Goal: Task Accomplishment & Management: Manage account settings

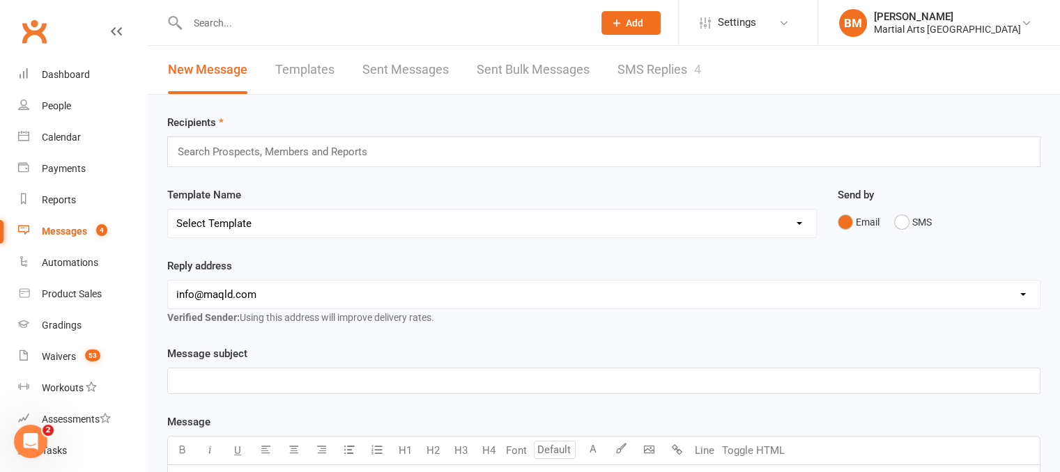
click at [330, 24] on input "text" at bounding box center [383, 23] width 400 height 20
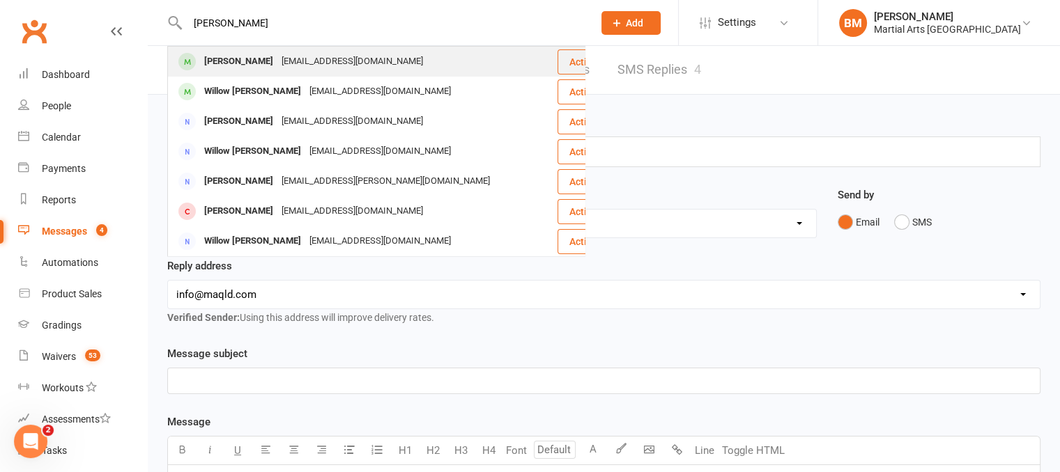
type input "willow bai"
click at [293, 59] on div "mrsallisonbailey@gmail.com" at bounding box center [352, 62] width 150 height 20
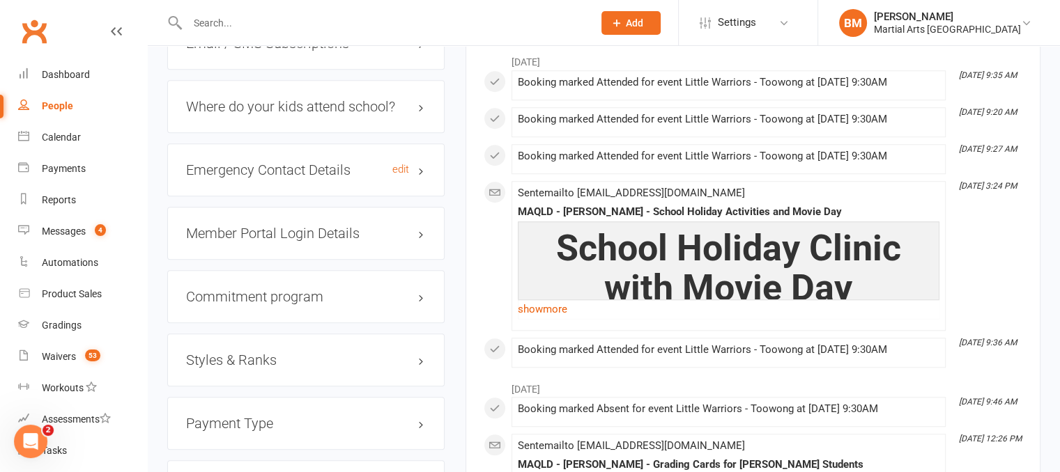
scroll to position [1254, 0]
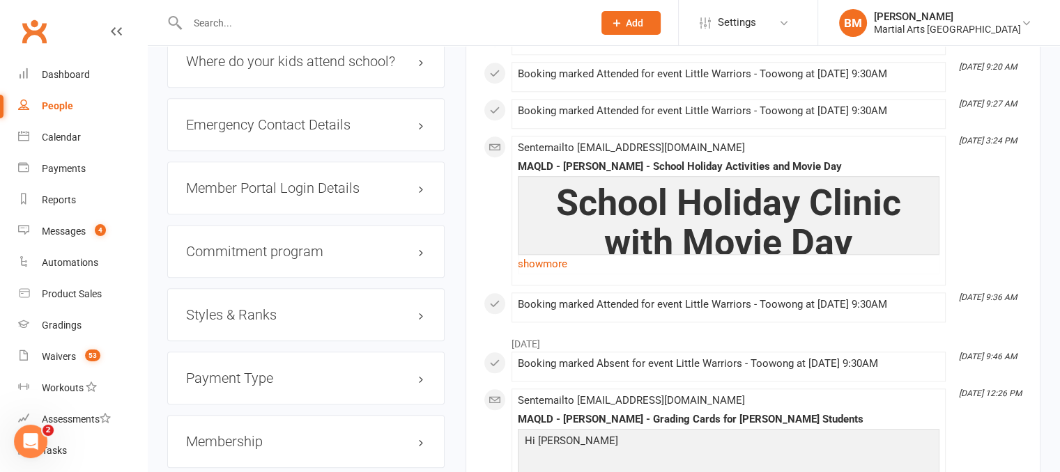
click at [262, 312] on h3 "Styles & Ranks" at bounding box center [306, 314] width 240 height 15
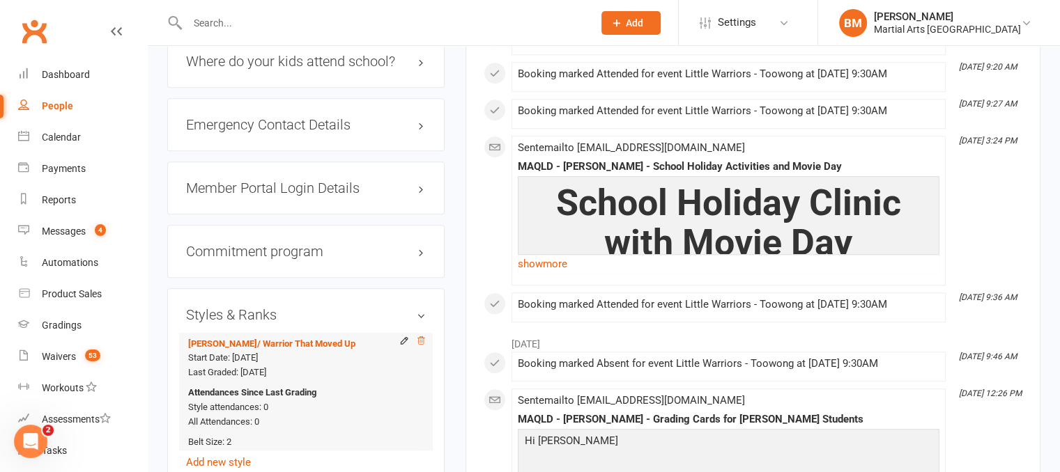
click at [422, 339] on icon at bounding box center [421, 341] width 10 height 10
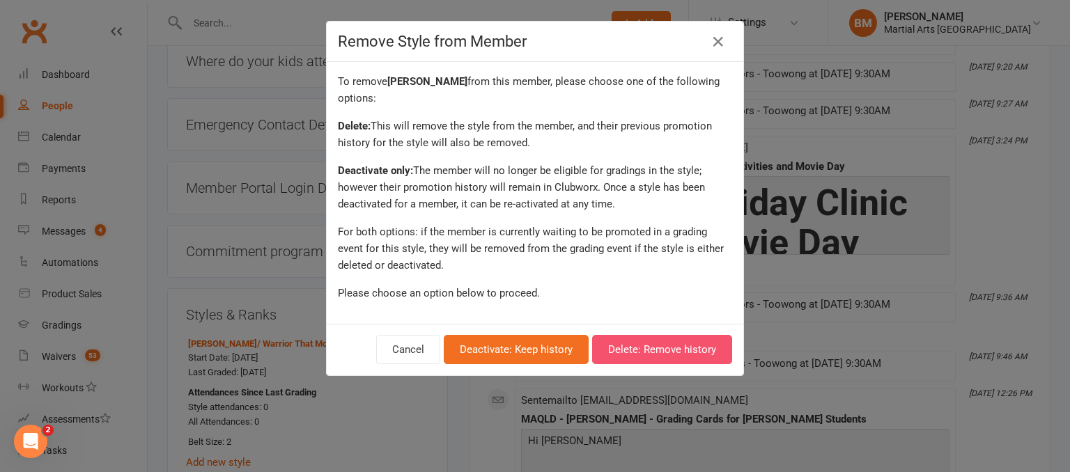
click at [654, 355] on button "Delete: Remove history" at bounding box center [662, 349] width 140 height 29
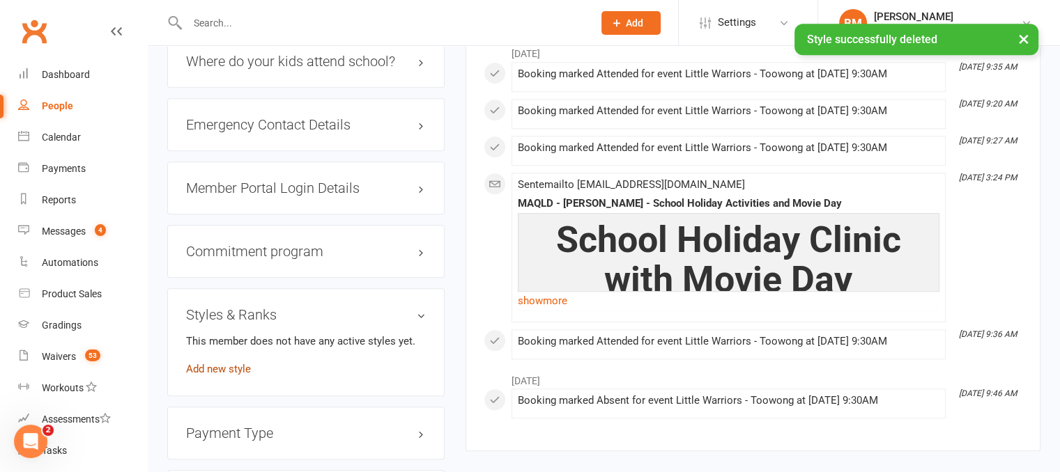
click at [235, 371] on link "Add new style" at bounding box center [218, 369] width 65 height 13
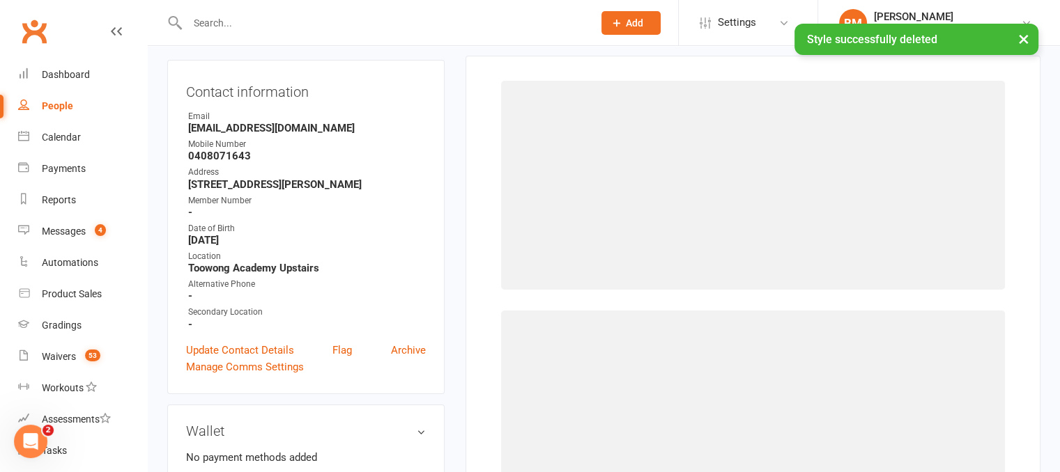
scroll to position [119, 0]
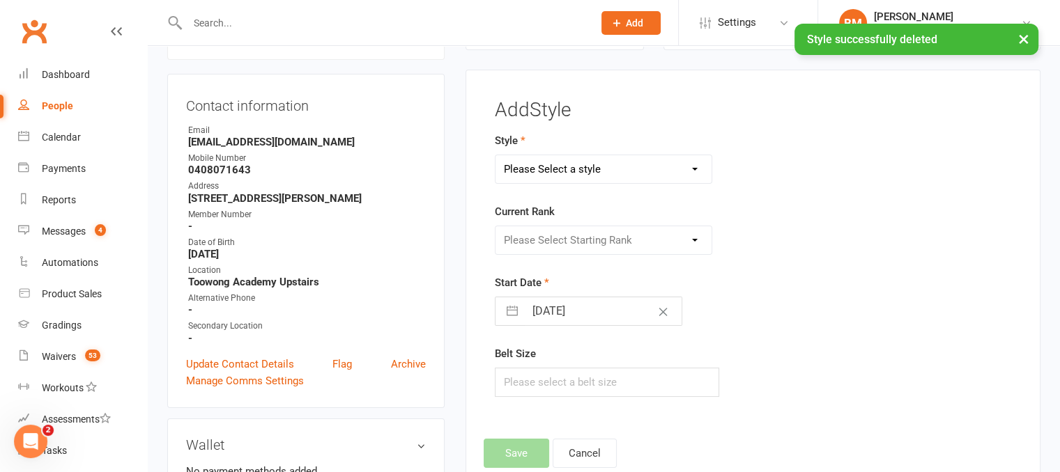
click at [577, 178] on select "Please Select a style Brazilian Jiu Jitsu PUMMA Kickboxing Kids Brazilian Jiu J…" at bounding box center [603, 169] width 217 height 28
select select "700"
click at [495, 155] on select "Please Select a style Brazilian Jiu Jitsu PUMMA Kickboxing Kids Brazilian Jiu J…" at bounding box center [603, 169] width 217 height 28
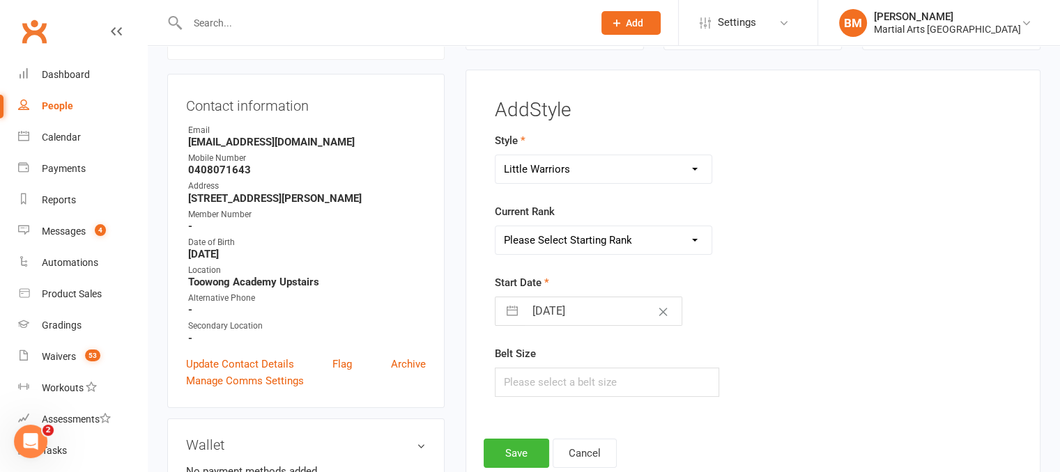
click at [554, 243] on select "Please Select Starting Rank White White and Yellow White and Orange White and G…" at bounding box center [603, 240] width 217 height 28
click at [883, 252] on div "Style Brazilian Jiu Jitsu PUMMA Kickboxing Kids Brazilian Jiu Jitsu Monkeys Kid…" at bounding box center [752, 274] width 537 height 284
click at [566, 453] on button "Cancel" at bounding box center [585, 453] width 64 height 29
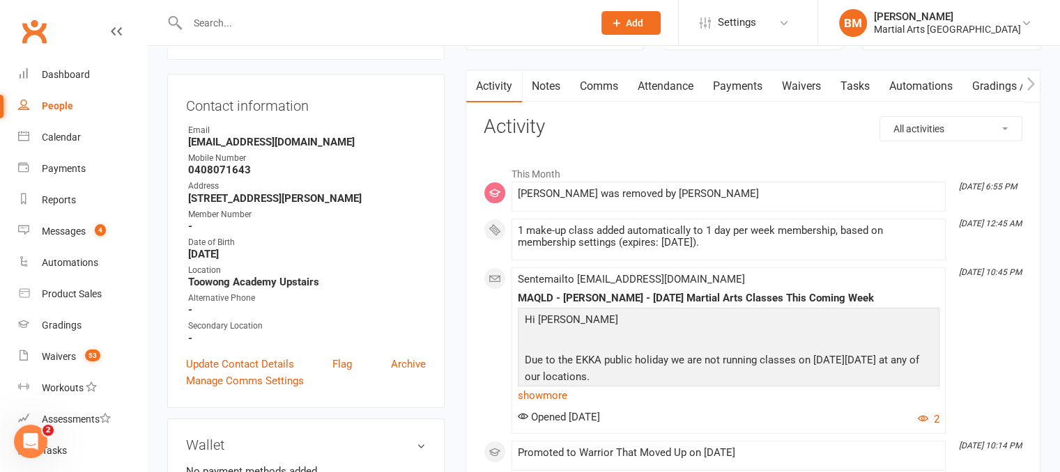
click at [973, 134] on select "All activities Bookings / Attendances Communications Notes Failed SMSes Grading…" at bounding box center [950, 129] width 141 height 24
select select "GradingLogEntry"
click at [880, 117] on select "All activities Bookings / Attendances Communications Notes Failed SMSes Grading…" at bounding box center [950, 129] width 141 height 24
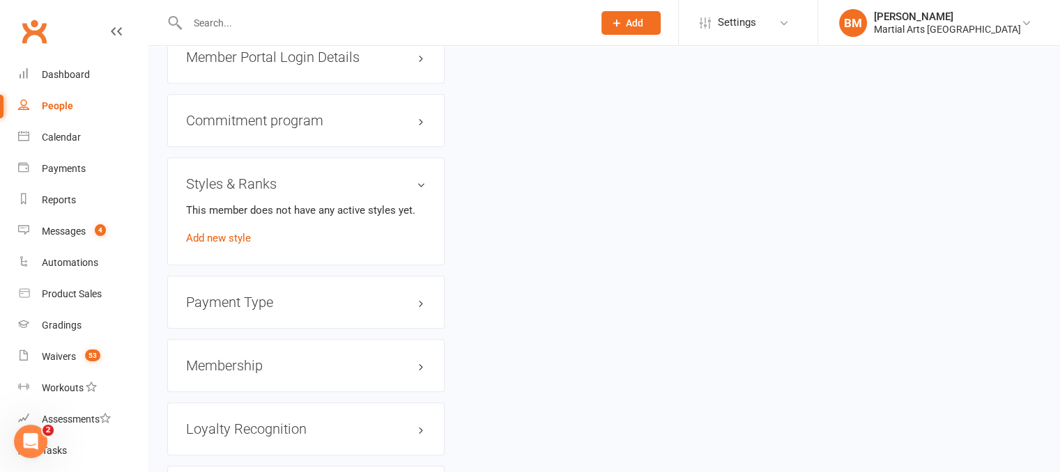
scroll to position [1380, 0]
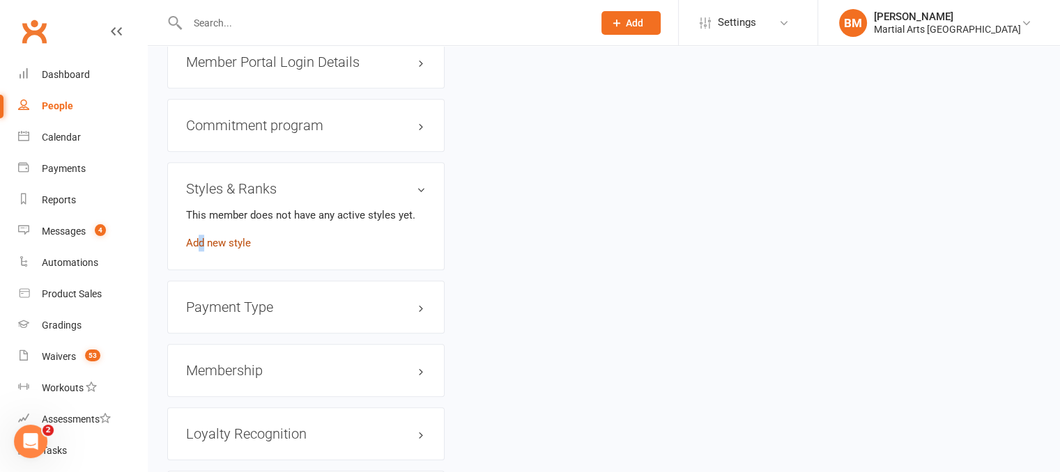
click at [201, 243] on link "Add new style" at bounding box center [218, 243] width 65 height 13
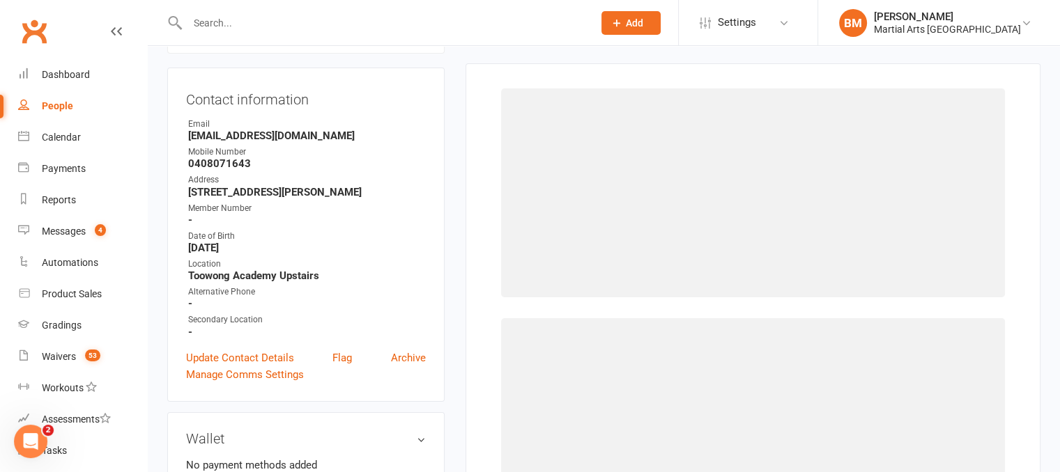
scroll to position [119, 0]
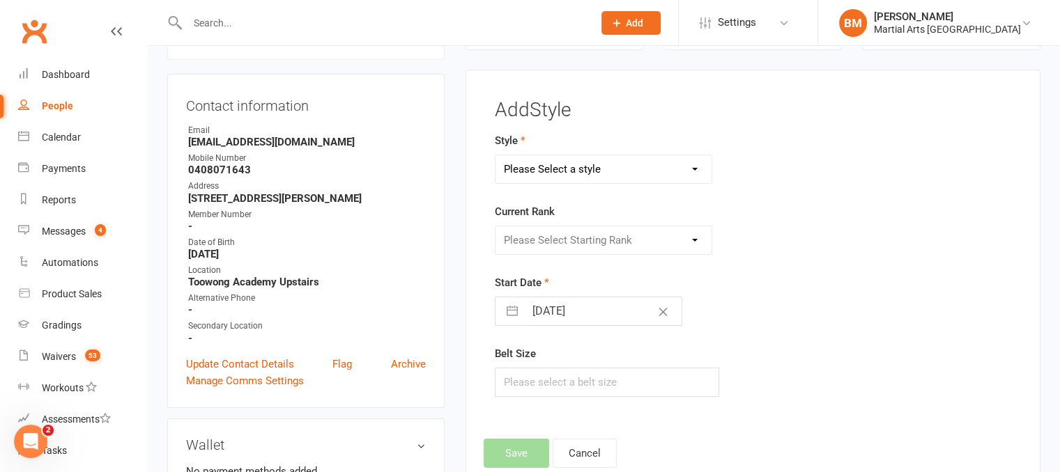
click at [560, 166] on select "Please Select a style Brazilian Jiu Jitsu PUMMA Kickboxing Kids Brazilian Jiu J…" at bounding box center [603, 169] width 217 height 28
select select "700"
click at [495, 155] on select "Please Select a style Brazilian Jiu Jitsu PUMMA Kickboxing Kids Brazilian Jiu J…" at bounding box center [603, 169] width 217 height 28
click at [547, 229] on select "Please Select Starting Rank White White and Yellow White and Orange White and G…" at bounding box center [603, 240] width 217 height 28
click at [495, 226] on select "Please Select Starting Rank White White and Yellow White and Orange White and G…" at bounding box center [603, 240] width 217 height 28
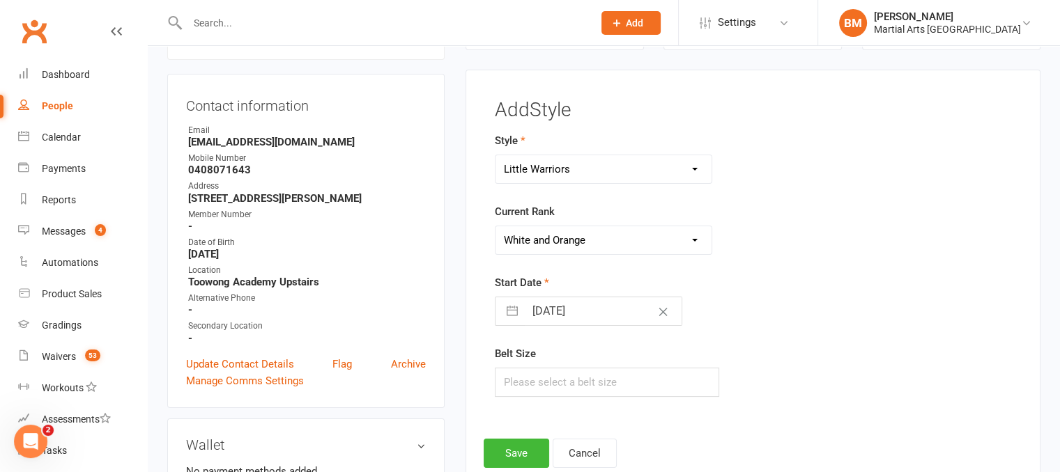
click at [559, 243] on select "Please Select Starting Rank White White and Yellow White and Orange White and G…" at bounding box center [603, 240] width 217 height 28
select select "6317"
click at [495, 226] on select "Please Select Starting Rank White White and Yellow White and Orange White and G…" at bounding box center [603, 240] width 217 height 28
click at [566, 318] on input "14 Aug 2025" at bounding box center [603, 312] width 157 height 28
select select "6"
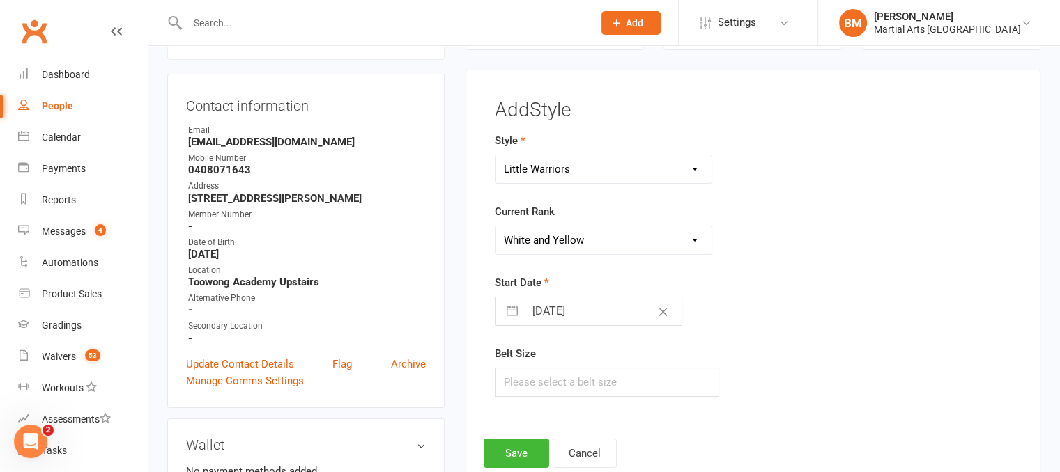
select select "2025"
select select "7"
select select "2025"
select select "8"
select select "2025"
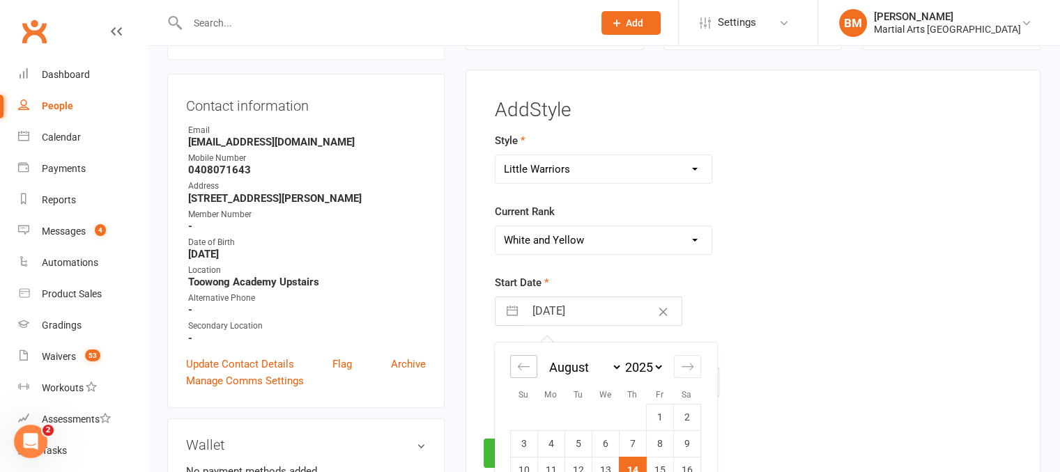
click at [513, 365] on div "Move backward to switch to the previous month." at bounding box center [523, 366] width 27 height 23
select select "5"
select select "2025"
click at [513, 365] on div "Move backward to switch to the previous month." at bounding box center [523, 366] width 27 height 23
select select "4"
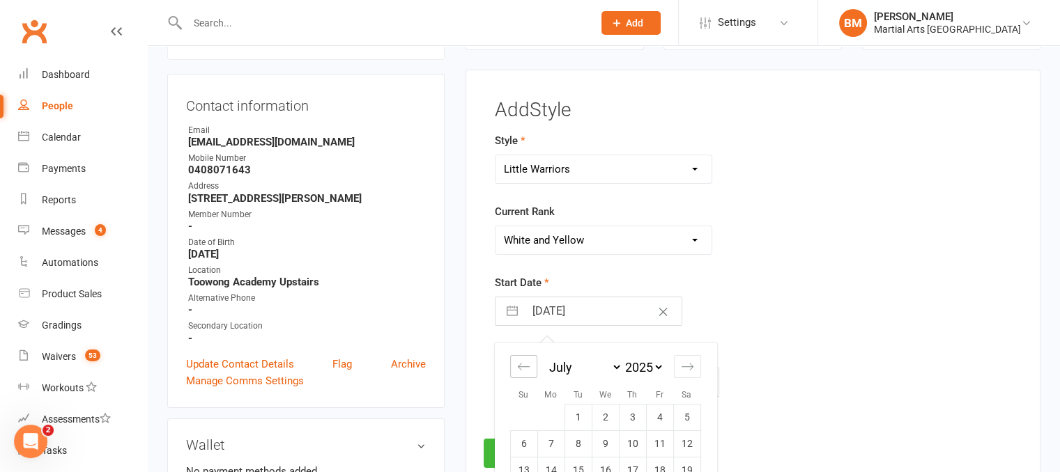
select select "2025"
click at [675, 445] on td "14" at bounding box center [686, 444] width 27 height 26
type input "14 Jun 2025"
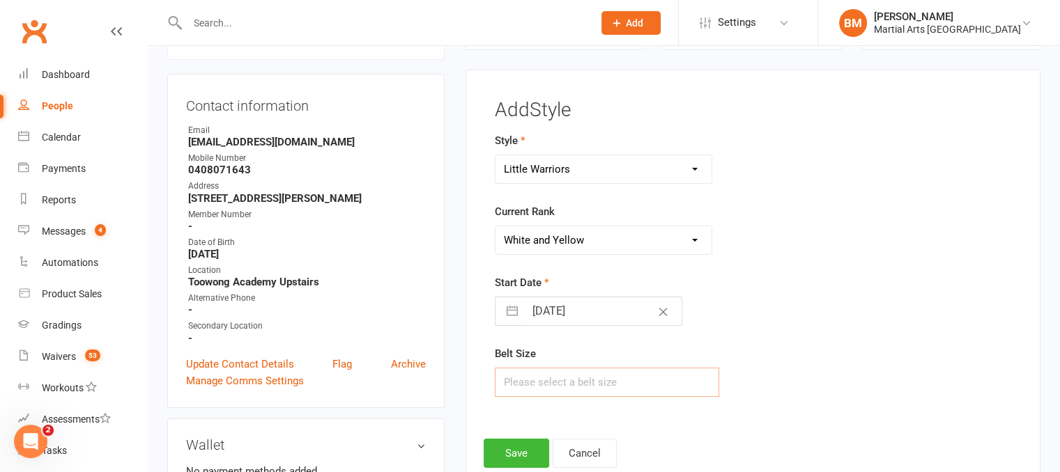
click at [580, 378] on input "text" at bounding box center [607, 382] width 225 height 29
type input "1"
click at [514, 453] on button "Save" at bounding box center [517, 453] width 66 height 29
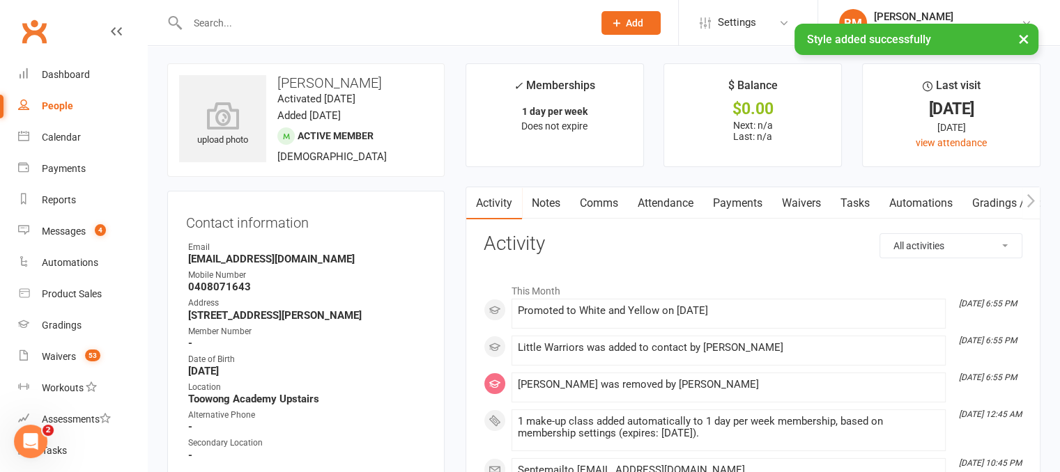
scroll to position [0, 0]
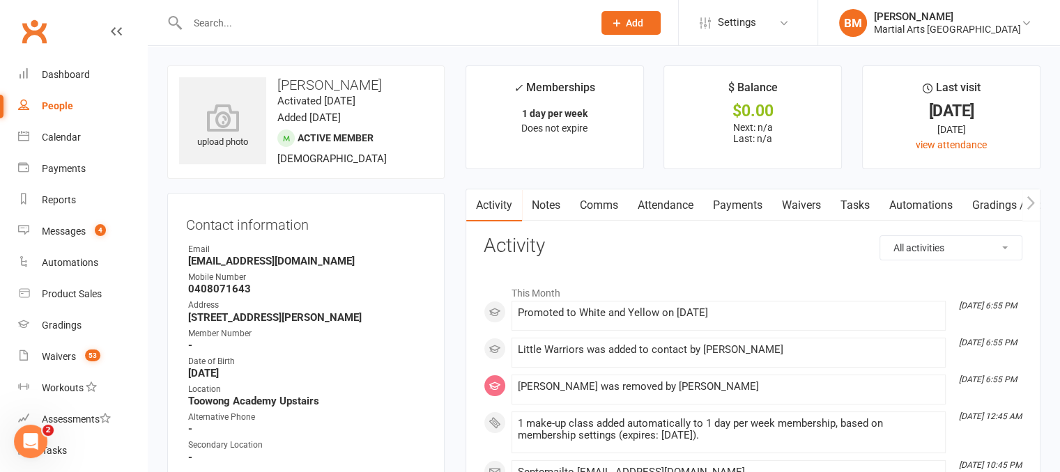
click at [670, 206] on link "Attendance" at bounding box center [665, 206] width 75 height 32
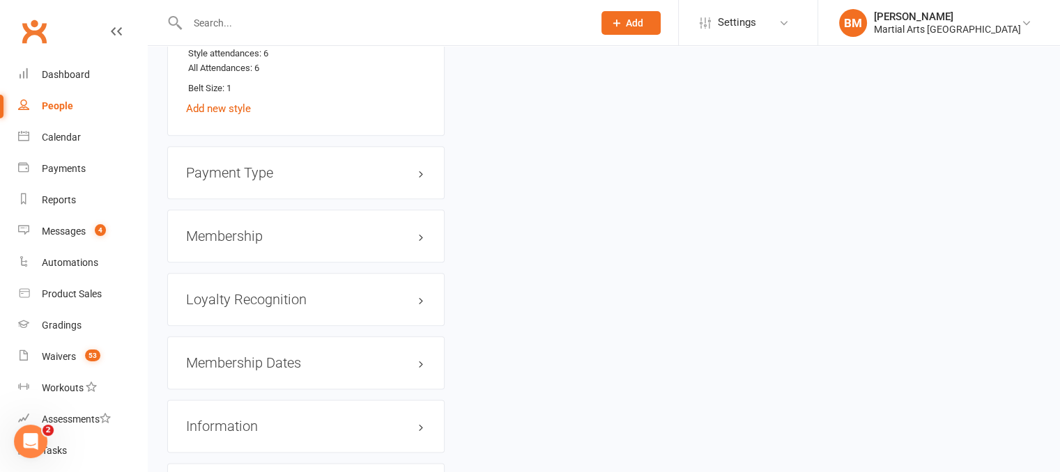
scroll to position [1604, 0]
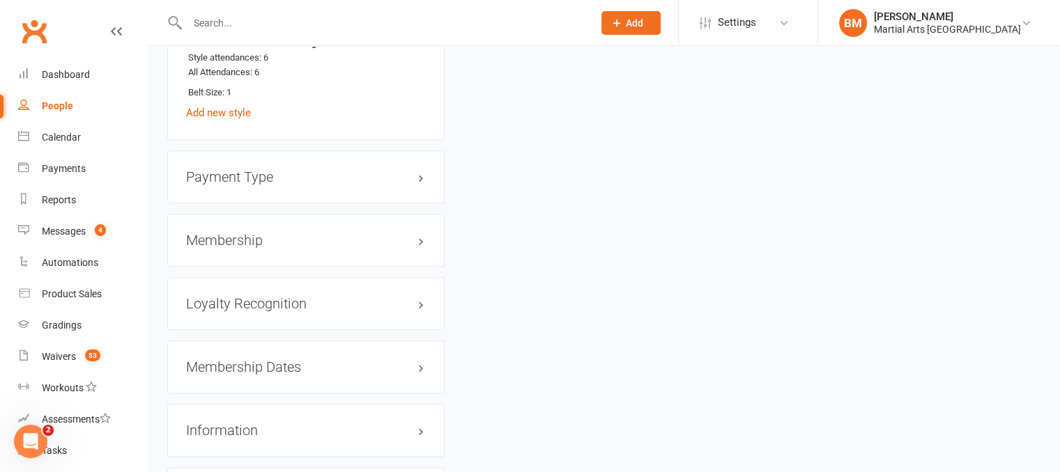
drag, startPoint x: 254, startPoint y: 231, endPoint x: 249, endPoint y: 245, distance: 13.9
click at [254, 232] on div "Membership" at bounding box center [305, 240] width 277 height 53
click at [247, 247] on h3 "Membership" at bounding box center [306, 240] width 240 height 15
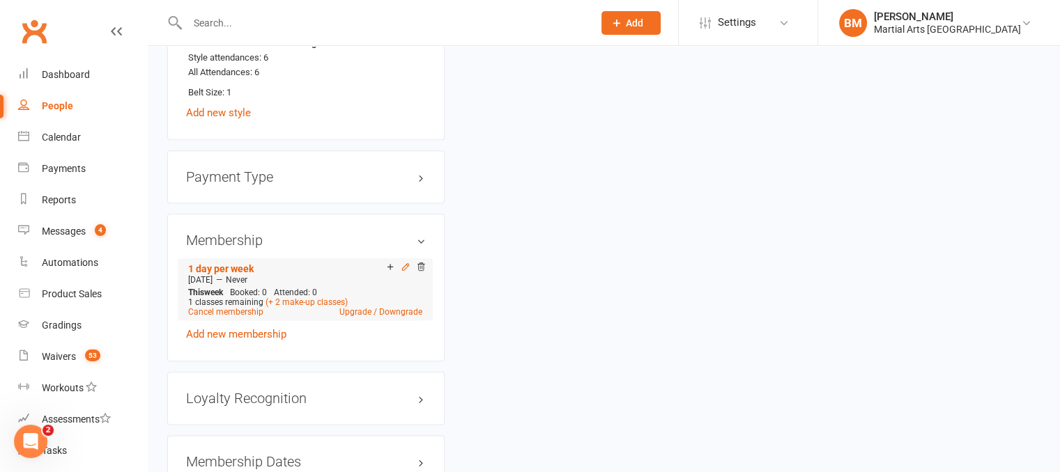
click at [403, 263] on icon at bounding box center [406, 267] width 10 height 10
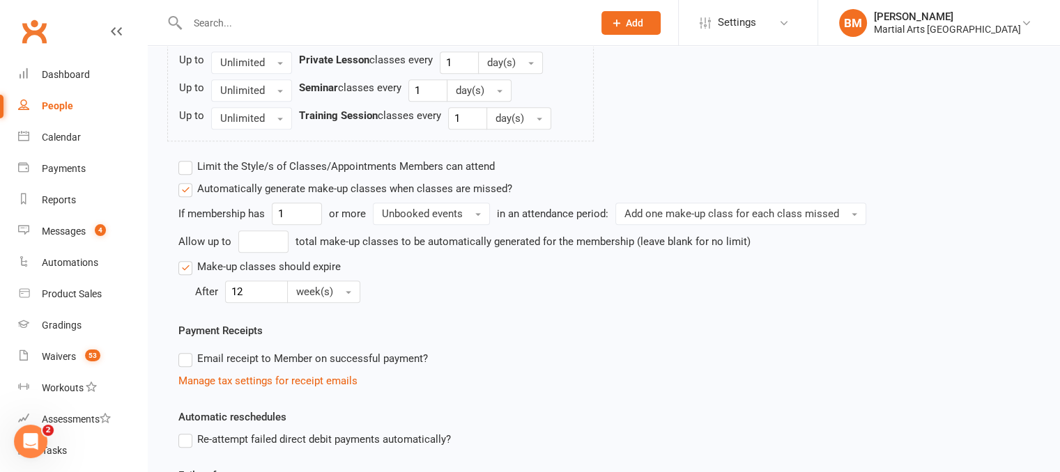
scroll to position [976, 0]
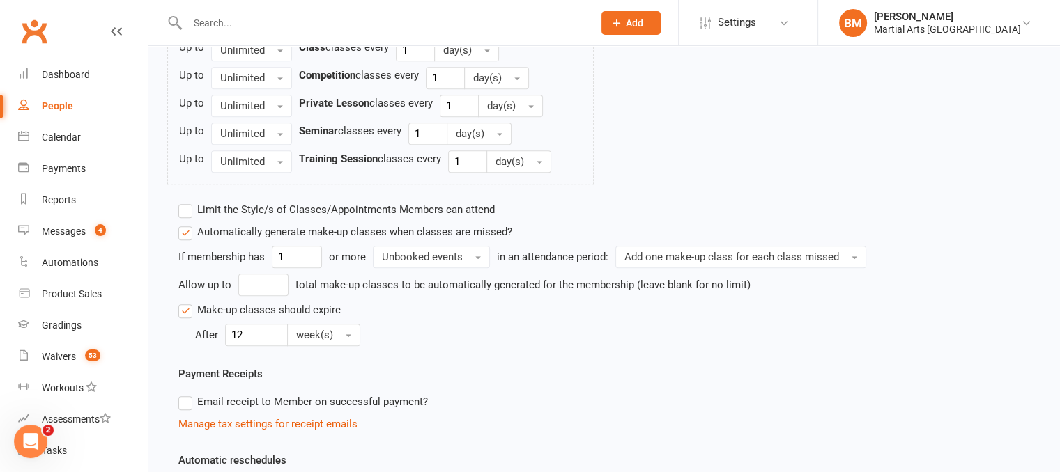
click at [237, 207] on label "Limit the Style/s of Classes/Appointments Members can attend" at bounding box center [336, 209] width 316 height 17
click at [187, 201] on input "Limit the Style/s of Classes/Appointments Members can attend" at bounding box center [182, 201] width 9 height 0
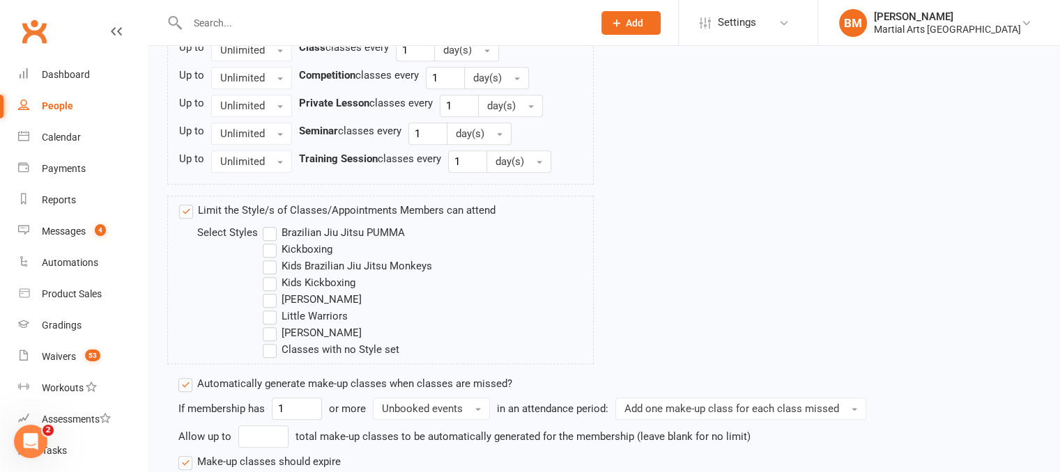
click at [276, 317] on label "Little Warriors" at bounding box center [305, 316] width 85 height 17
click at [272, 308] on input "Little Warriors" at bounding box center [267, 308] width 9 height 0
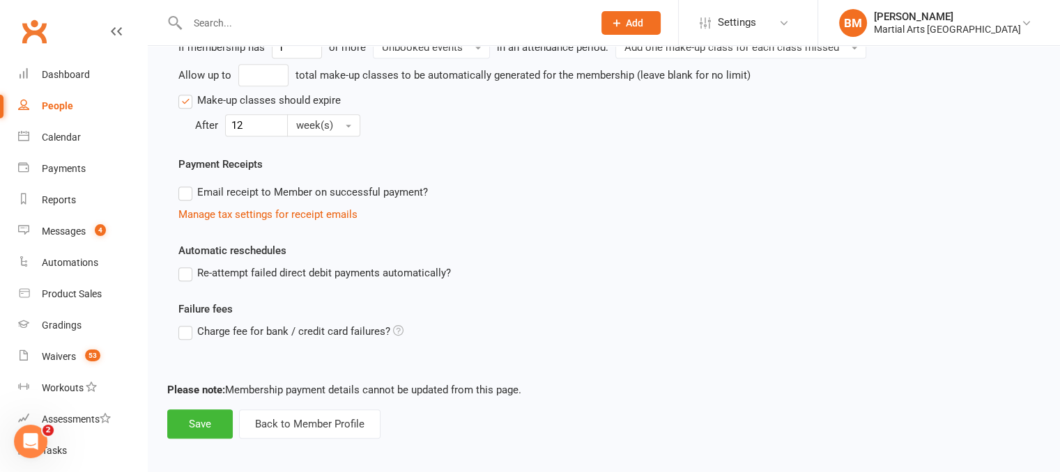
scroll to position [1341, 0]
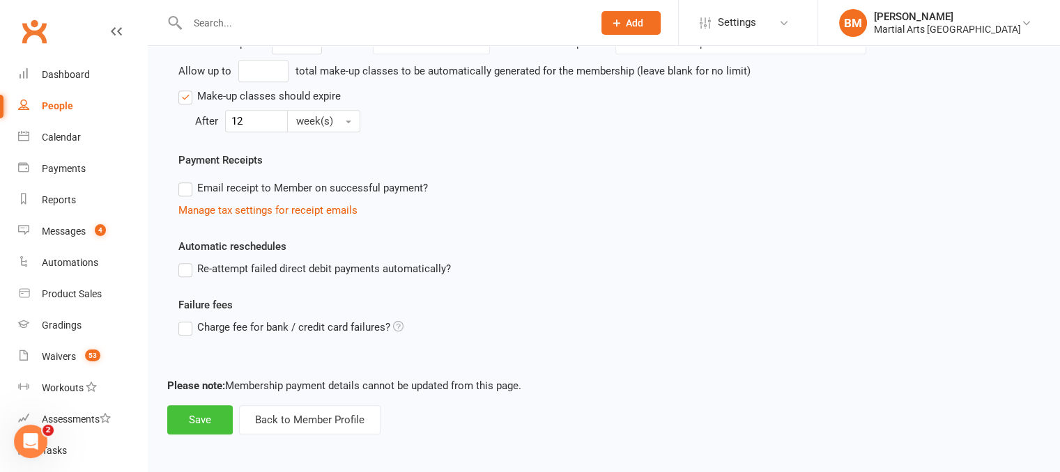
click at [192, 424] on button "Save" at bounding box center [200, 420] width 66 height 29
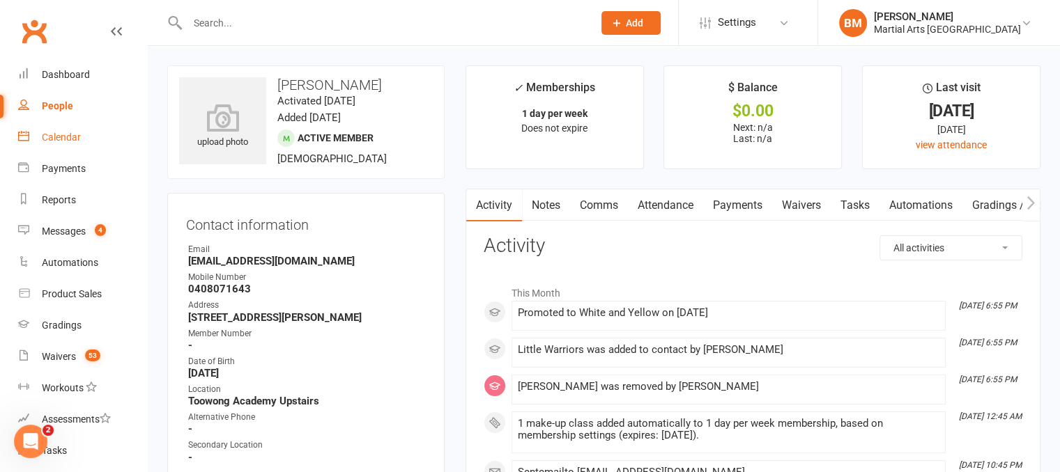
click at [61, 142] on div "Calendar" at bounding box center [61, 137] width 39 height 11
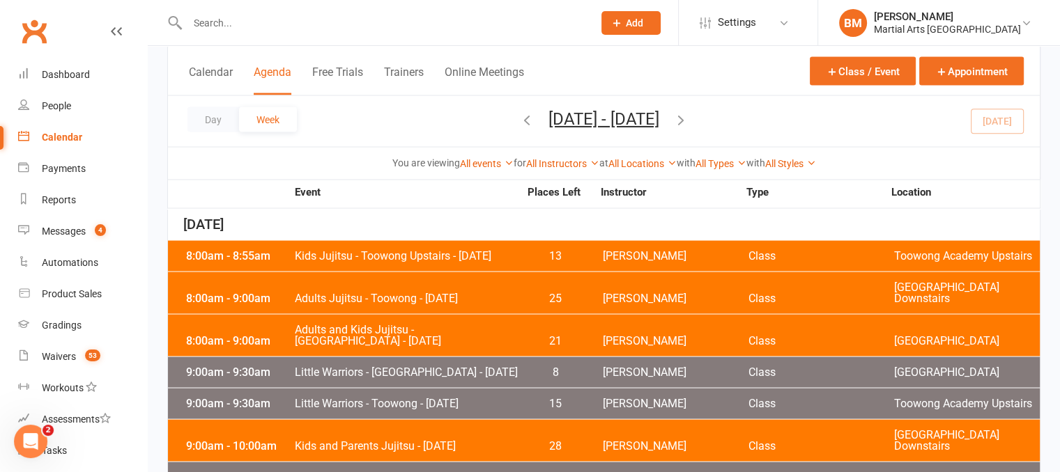
scroll to position [2704, 0]
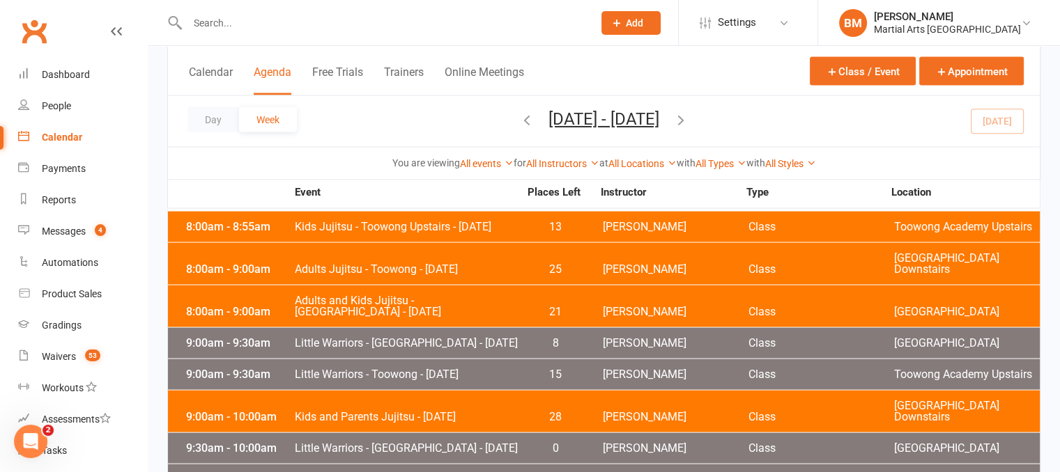
click at [392, 472] on span "Little Warriors - Toowong" at bounding box center [406, 480] width 225 height 11
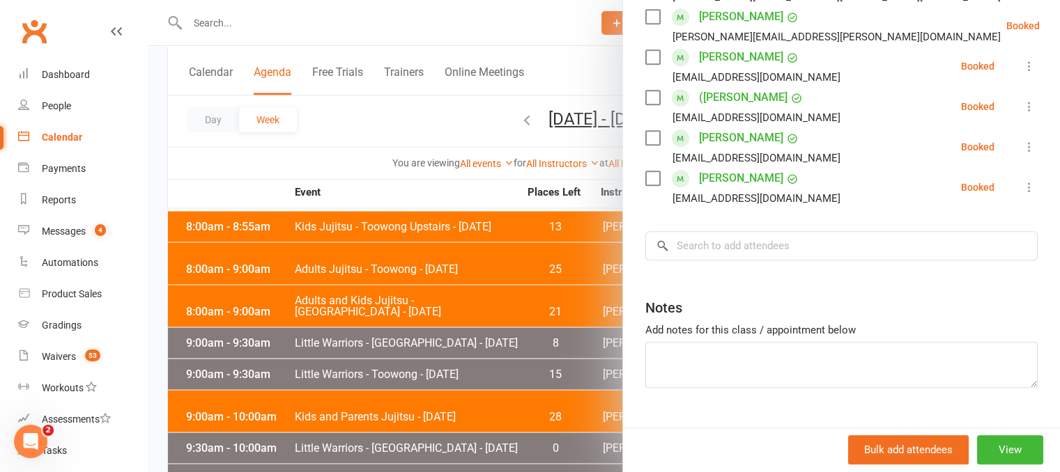
scroll to position [727, 0]
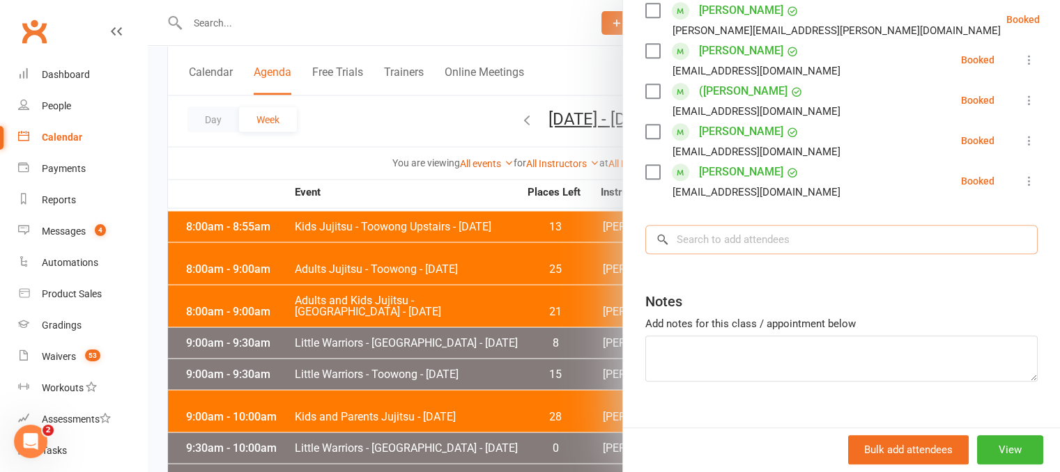
click at [711, 231] on input "search" at bounding box center [841, 239] width 392 height 29
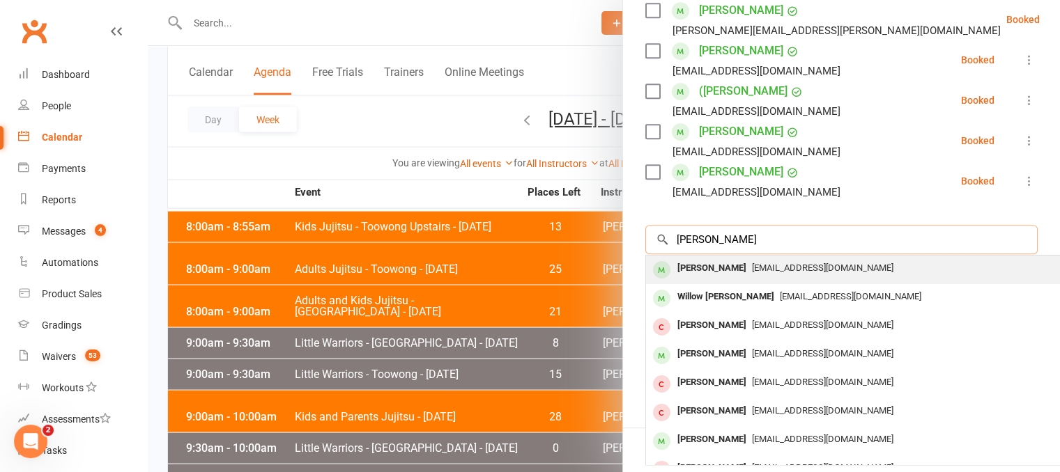
type input "Willow Bailey"
click at [705, 259] on div "Willow Bailey" at bounding box center [712, 269] width 80 height 20
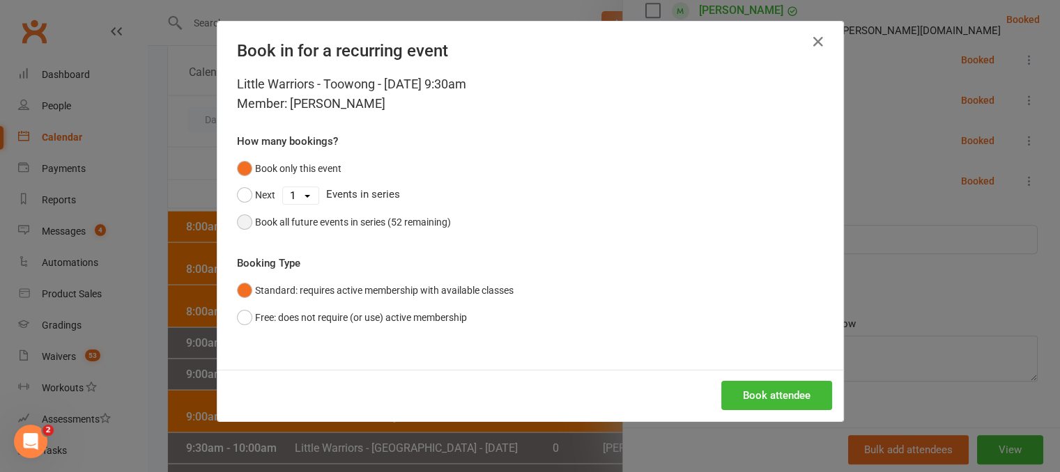
click at [323, 216] on div "Book all future events in series (52 remaining)" at bounding box center [353, 222] width 196 height 15
click at [756, 394] on button "Book attendee" at bounding box center [776, 395] width 111 height 29
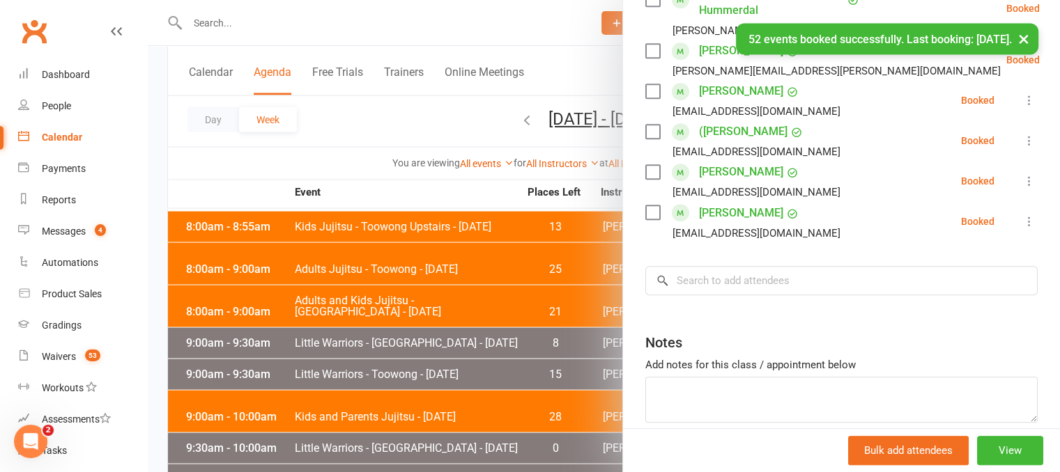
scroll to position [767, 0]
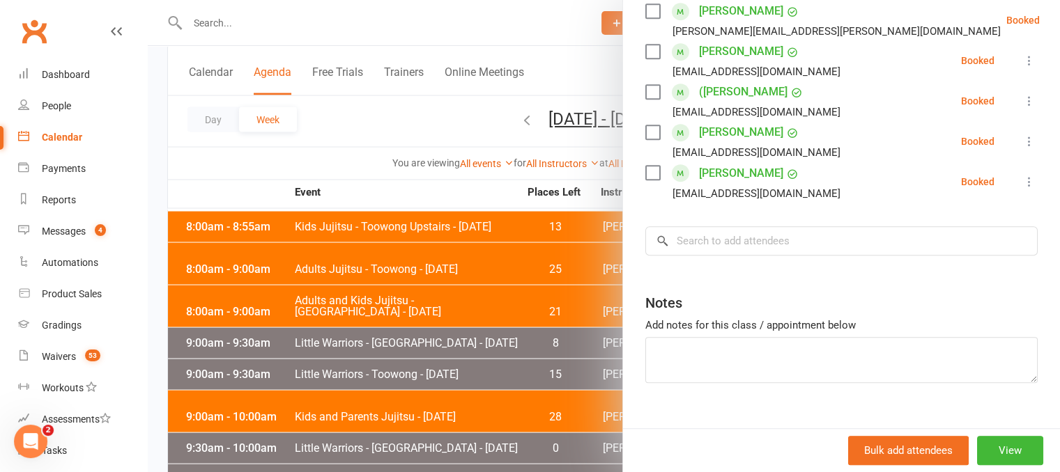
click at [410, 113] on div at bounding box center [604, 236] width 912 height 472
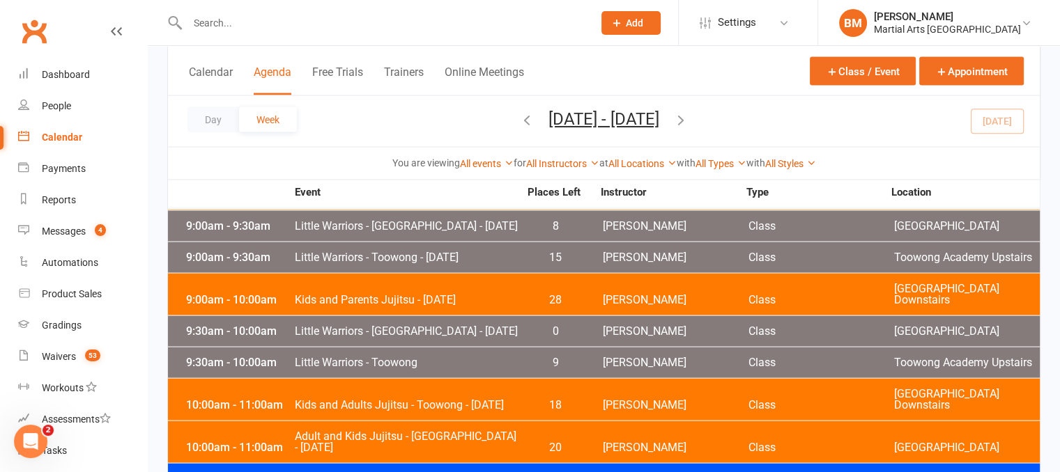
scroll to position [2843, 0]
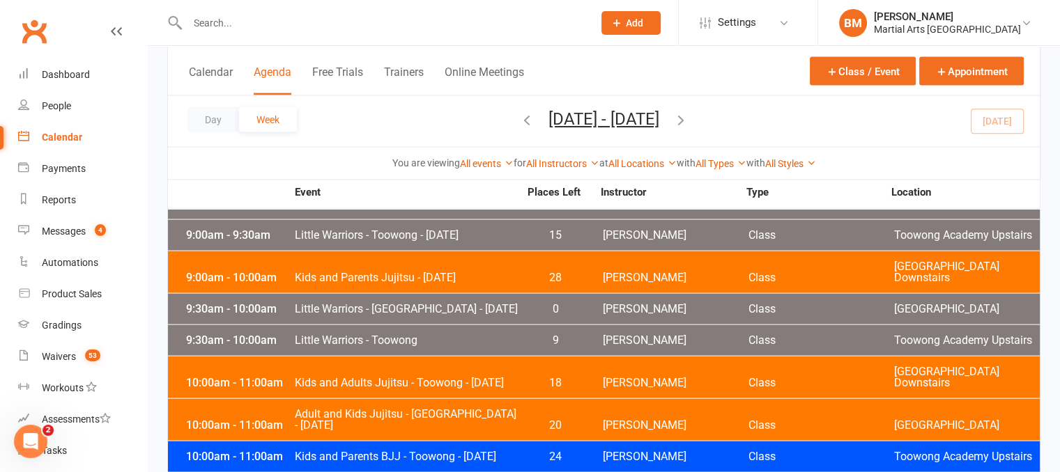
click at [426, 335] on span "Little Warriors - Toowong" at bounding box center [406, 340] width 225 height 11
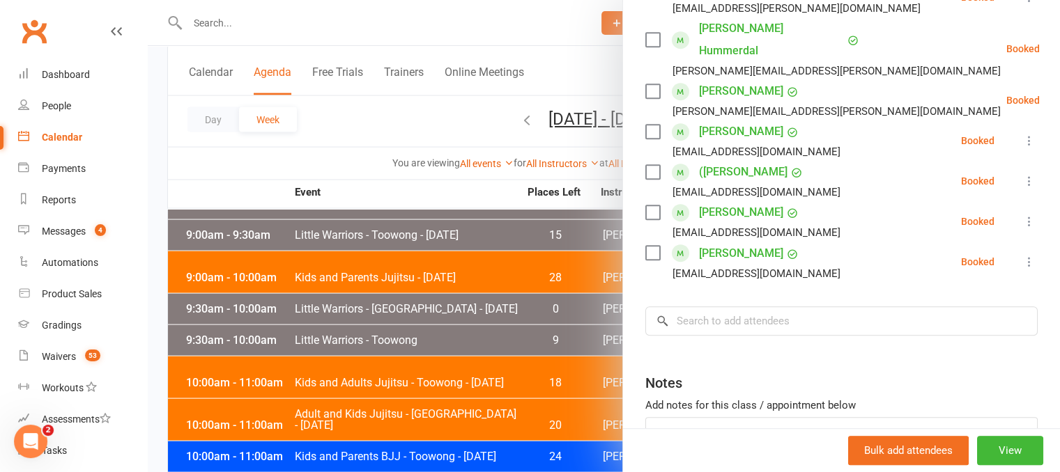
scroll to position [767, 0]
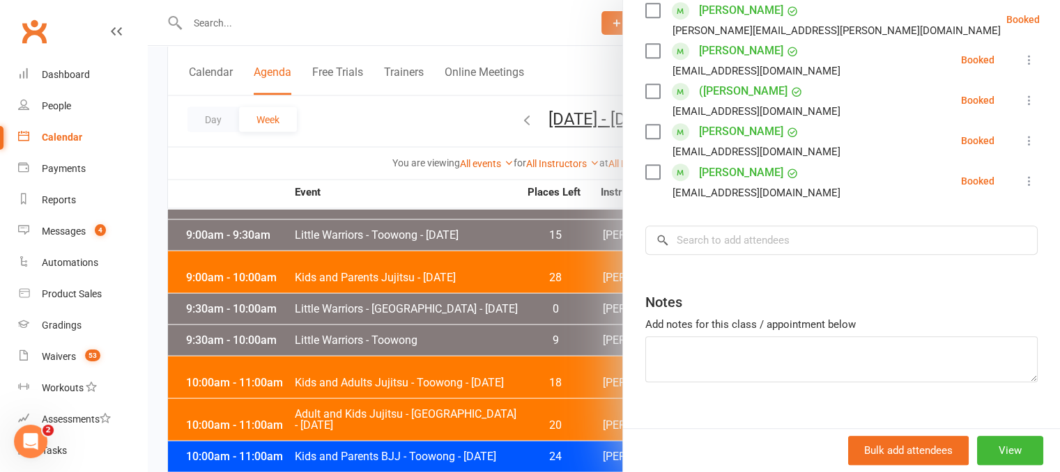
click at [1022, 134] on icon at bounding box center [1029, 141] width 14 height 14
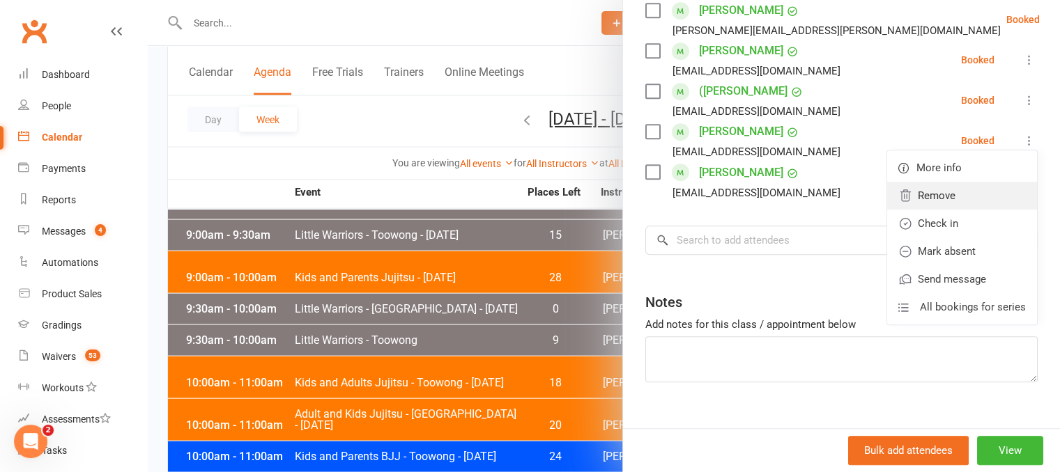
click at [926, 182] on link "Remove" at bounding box center [962, 196] width 150 height 28
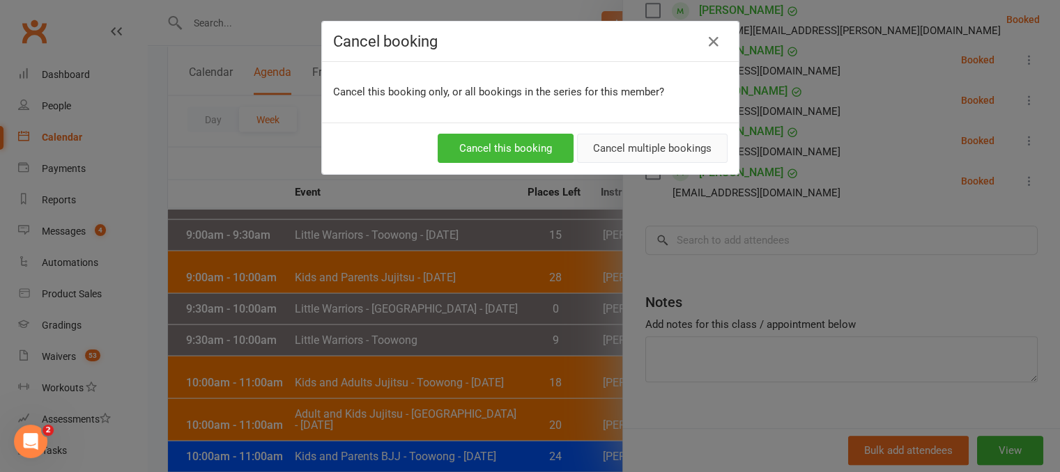
click at [624, 144] on button "Cancel multiple bookings" at bounding box center [652, 148] width 151 height 29
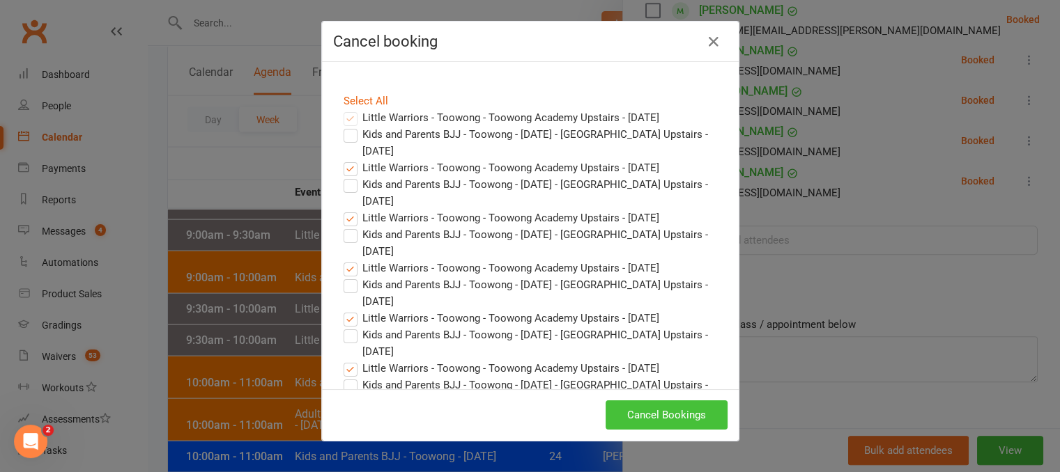
click at [663, 411] on button "Cancel Bookings" at bounding box center [667, 415] width 122 height 29
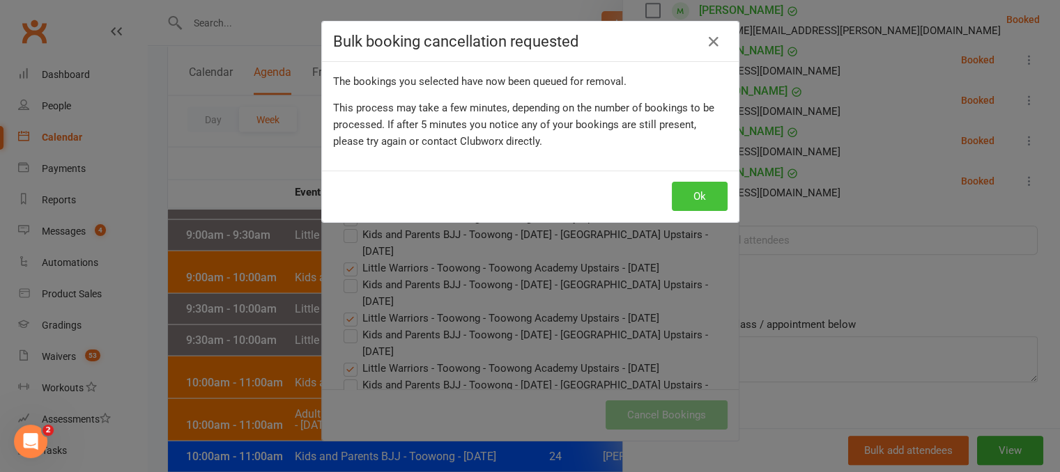
click at [675, 198] on button "Ok" at bounding box center [700, 196] width 56 height 29
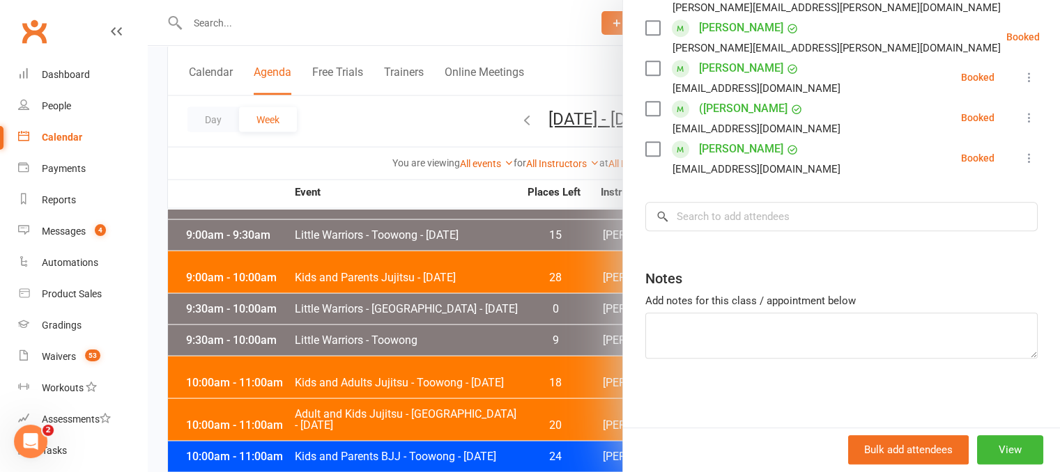
scroll to position [727, 0]
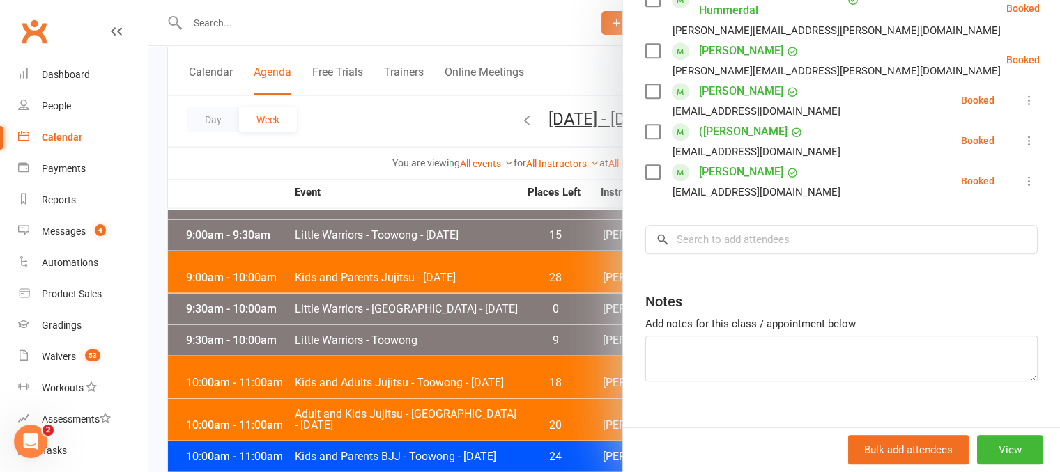
click at [210, 22] on div at bounding box center [604, 236] width 912 height 472
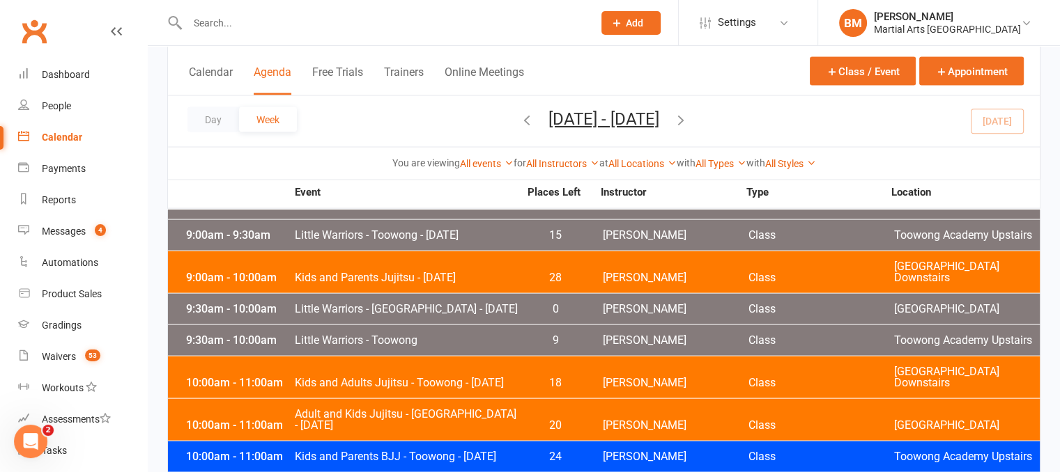
click at [259, 20] on input "text" at bounding box center [383, 23] width 400 height 20
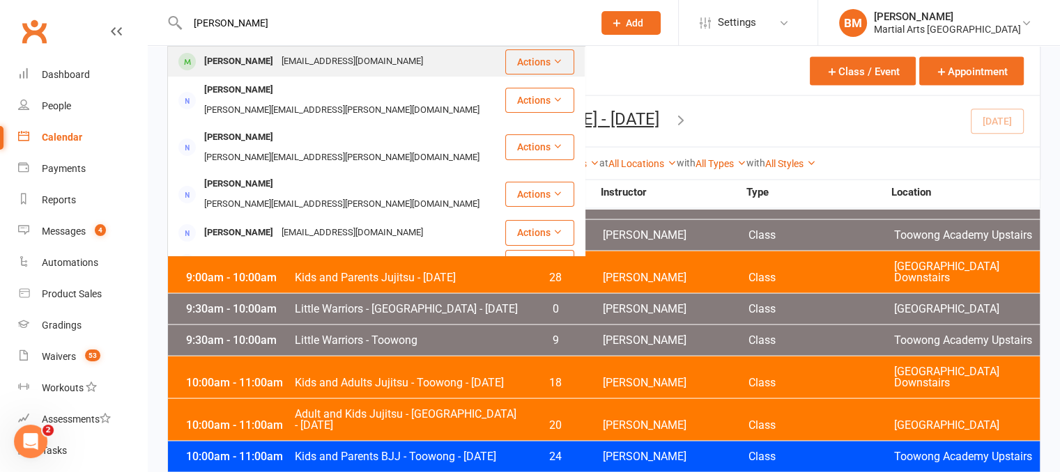
type input "alba whitfield"
click at [319, 68] on div "[EMAIL_ADDRESS][DOMAIN_NAME]" at bounding box center [352, 62] width 150 height 20
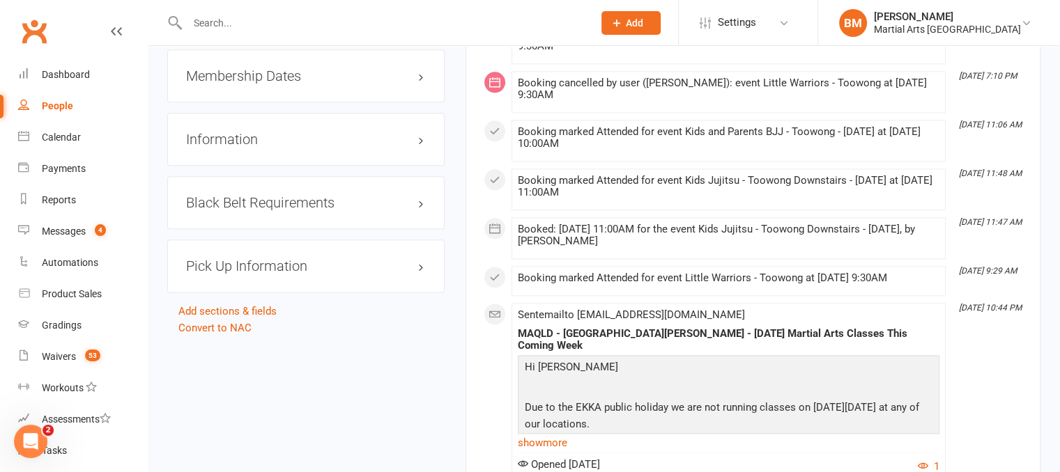
scroll to position [1533, 0]
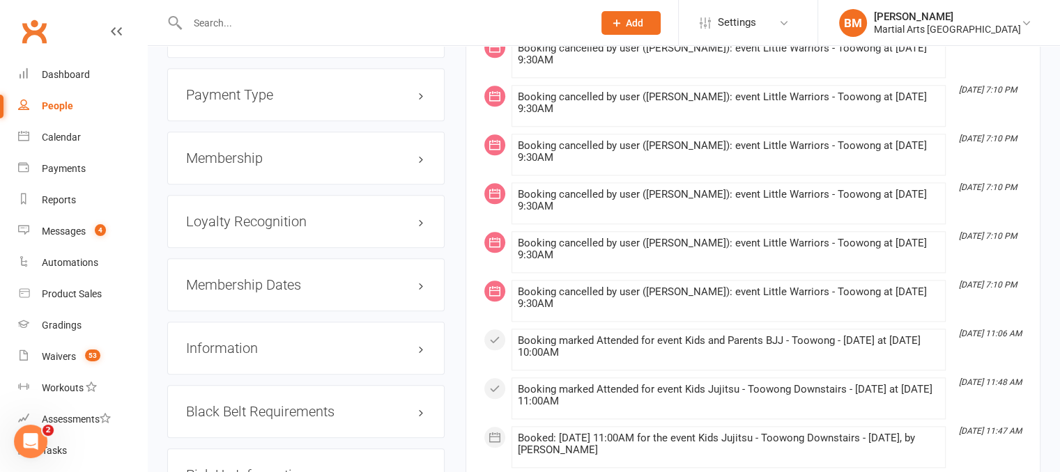
click at [279, 166] on div "Membership" at bounding box center [305, 158] width 277 height 53
click at [277, 157] on h3 "Membership" at bounding box center [306, 158] width 240 height 15
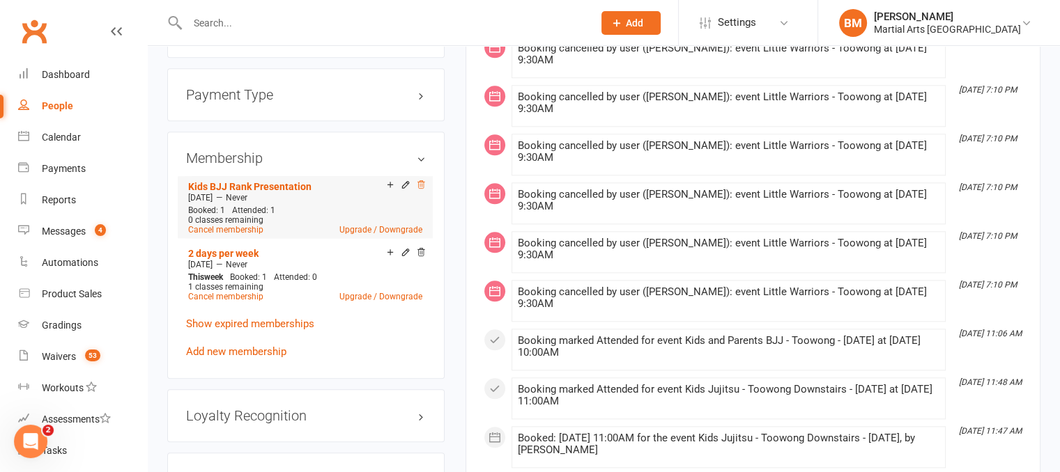
click at [421, 185] on icon at bounding box center [421, 185] width 10 height 10
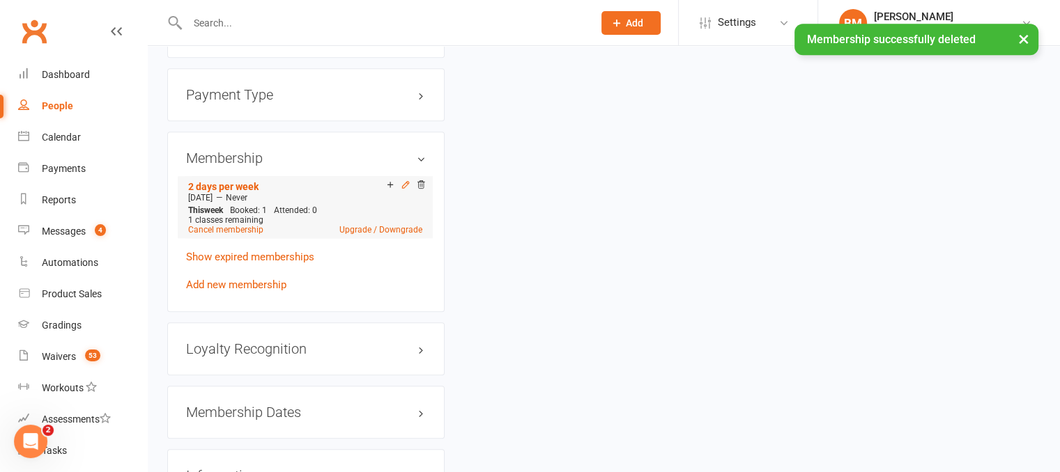
click at [404, 185] on icon at bounding box center [406, 185] width 10 height 10
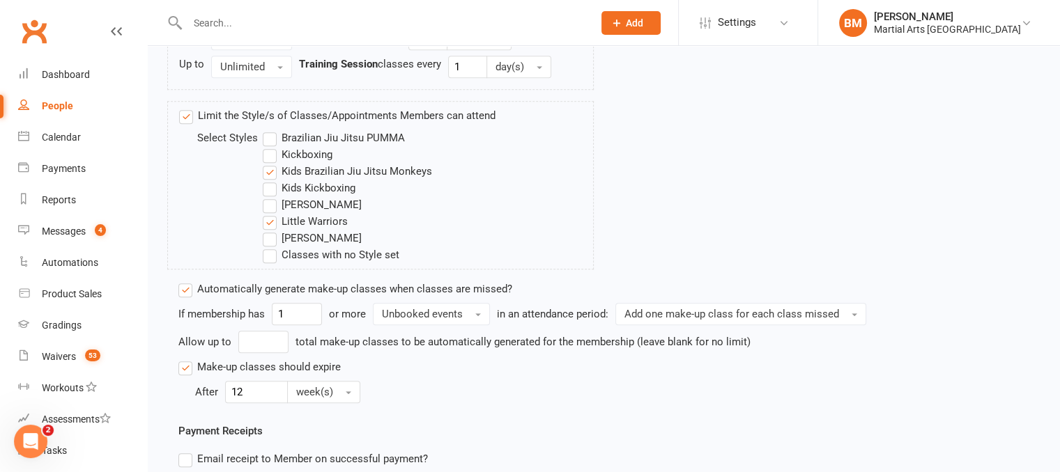
scroll to position [1063, 0]
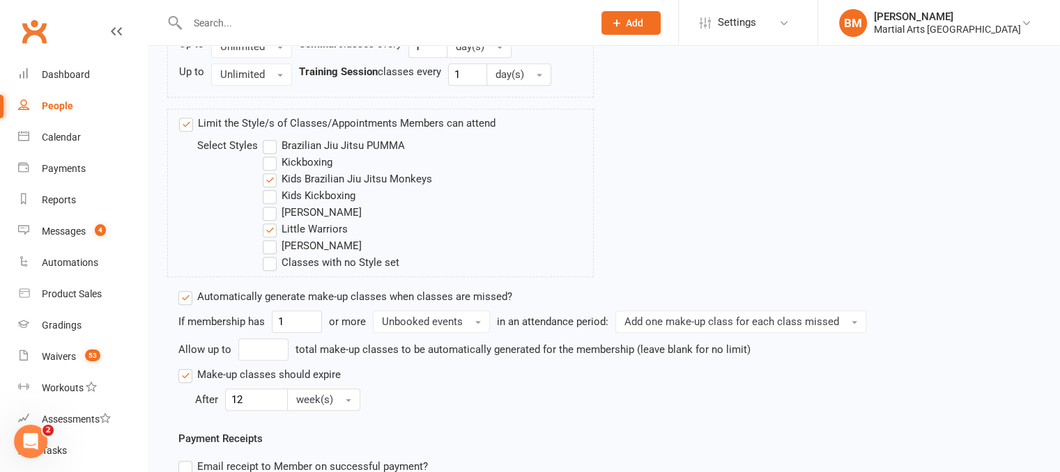
click at [187, 123] on label "Limit the Style/s of Classes/Appointments Members can attend" at bounding box center [337, 123] width 316 height 17
click at [187, 115] on input "Limit the Style/s of Classes/Appointments Members can attend" at bounding box center [183, 115] width 9 height 0
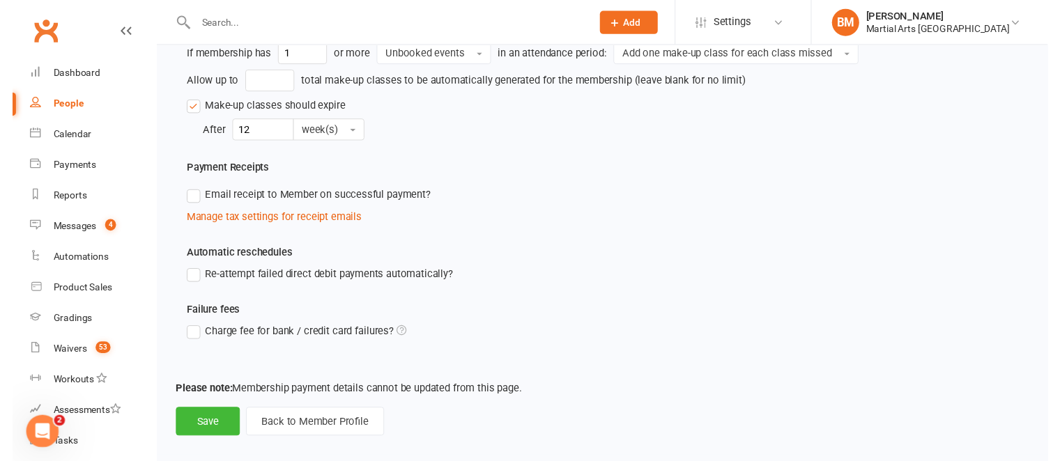
scroll to position [1190, 0]
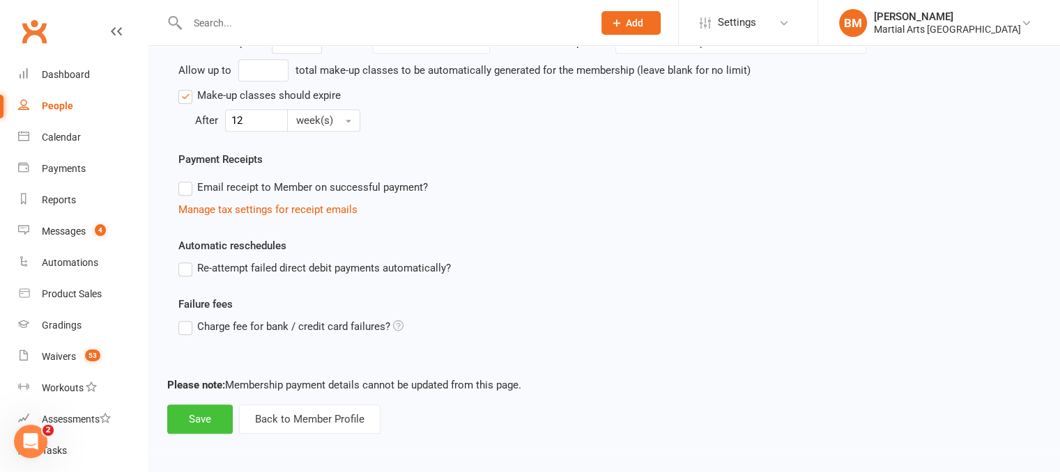
click at [195, 419] on button "Save" at bounding box center [200, 419] width 66 height 29
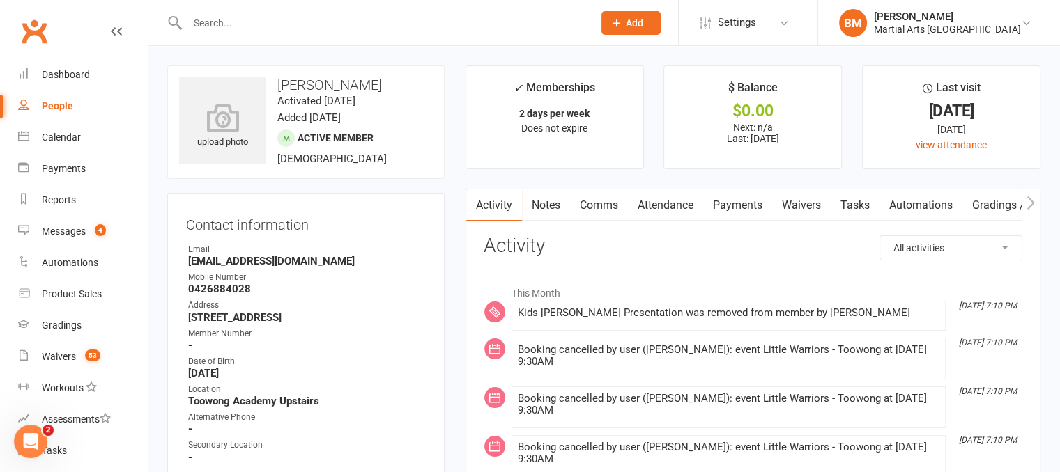
click at [653, 193] on link "Attendance" at bounding box center [665, 206] width 75 height 32
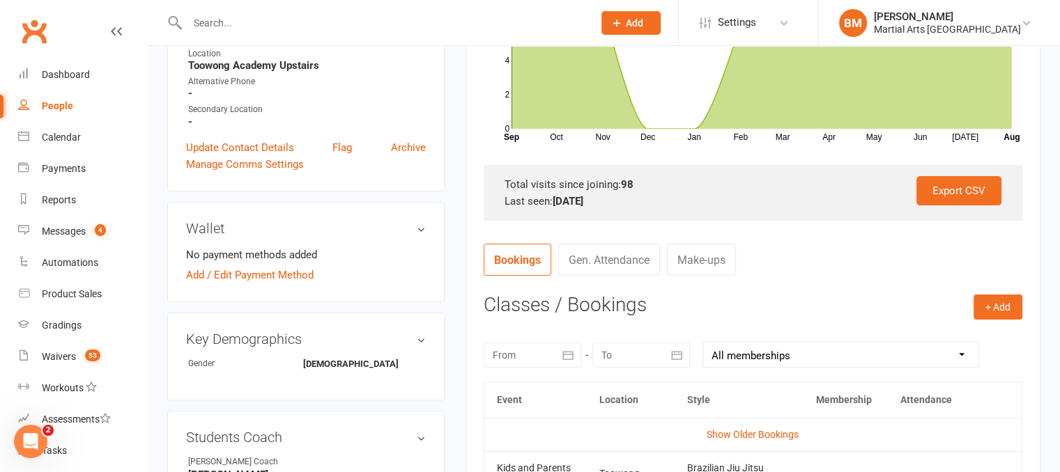
scroll to position [348, 0]
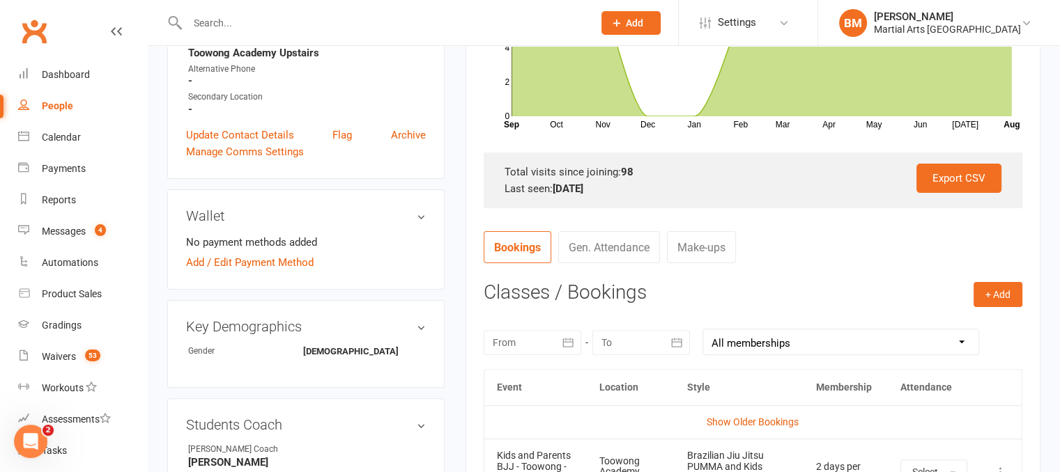
click at [544, 351] on div at bounding box center [533, 342] width 98 height 25
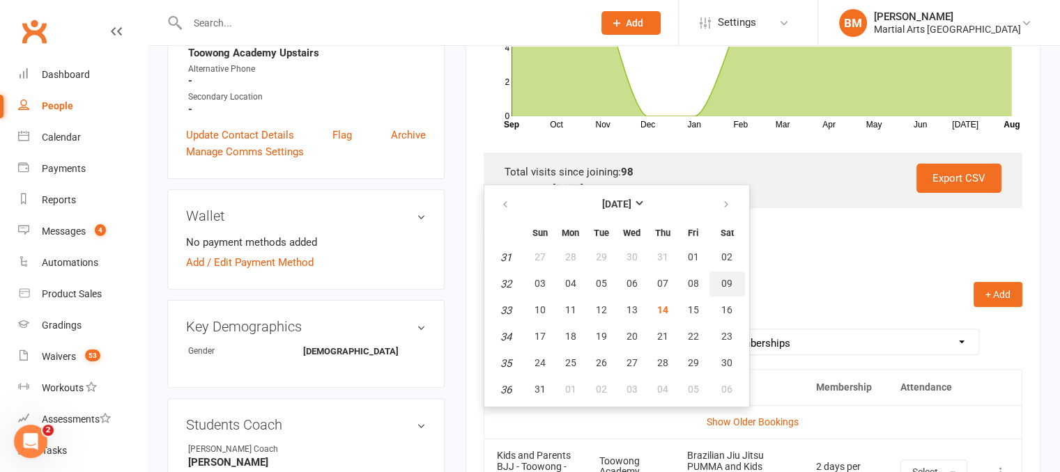
click at [721, 284] on span "09" at bounding box center [726, 283] width 11 height 11
type input "09 Aug 2025"
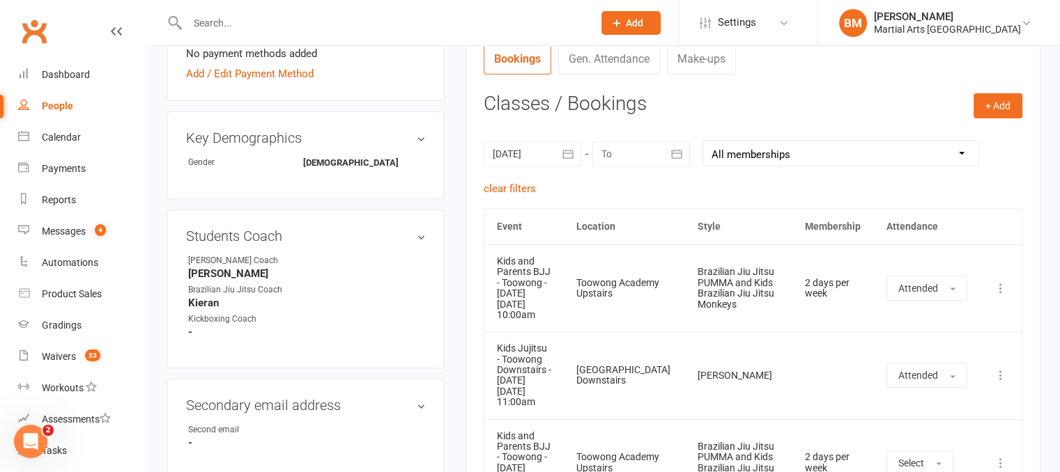
scroll to position [563, 0]
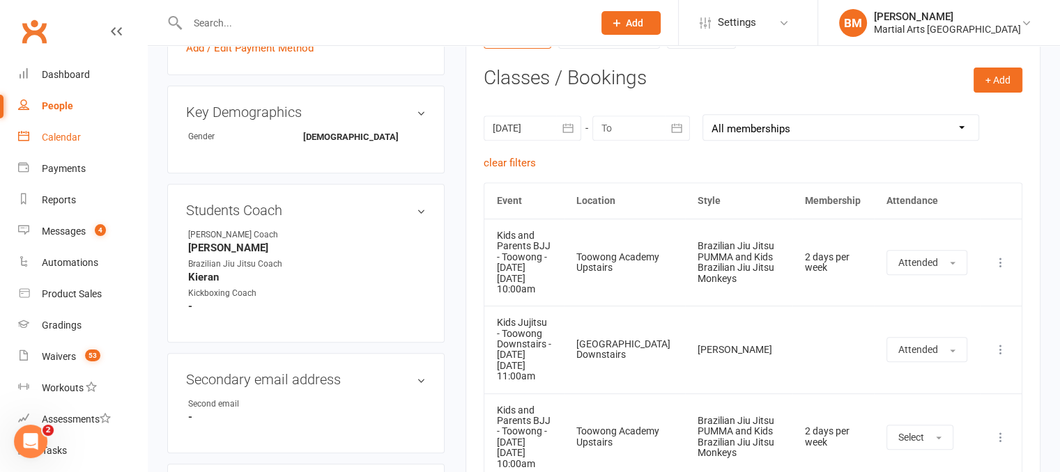
click at [68, 132] on div "Calendar" at bounding box center [61, 137] width 39 height 11
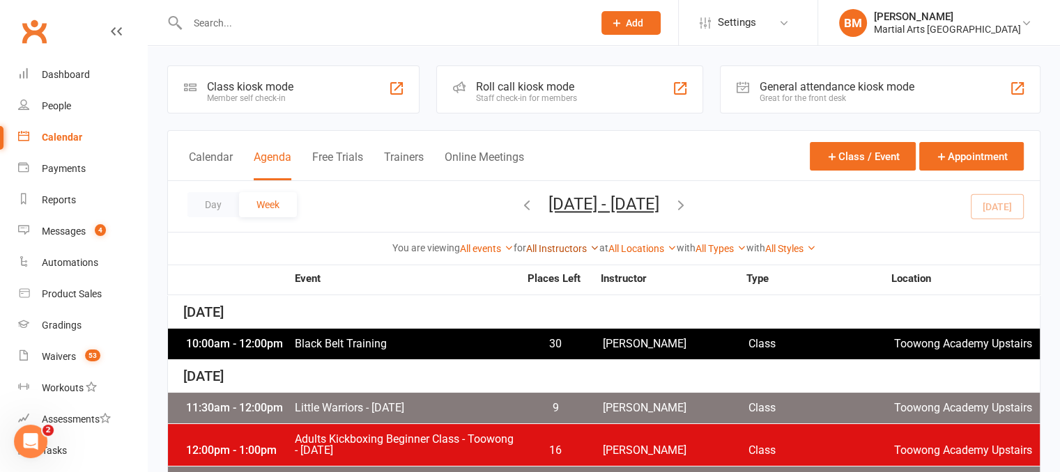
click at [548, 249] on link "All Instructors" at bounding box center [562, 248] width 73 height 11
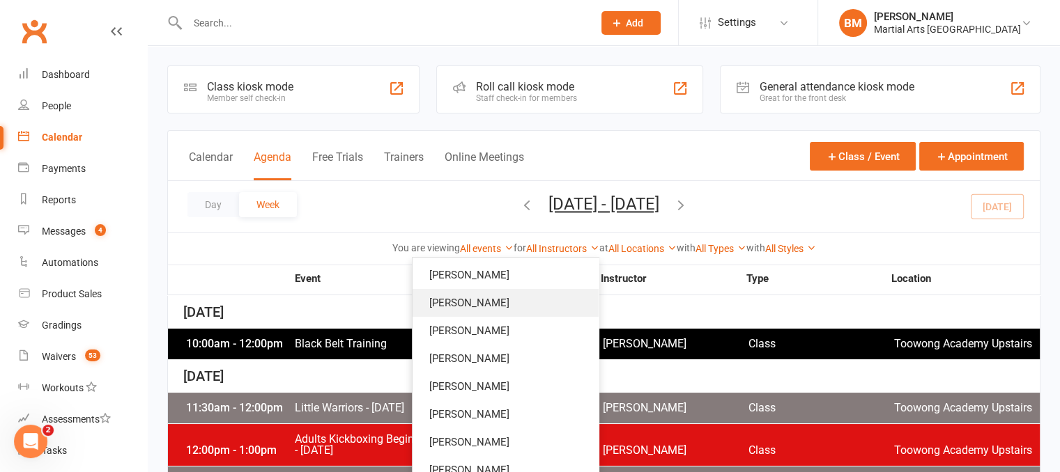
click at [523, 302] on link "Quinton Cugola" at bounding box center [506, 303] width 186 height 28
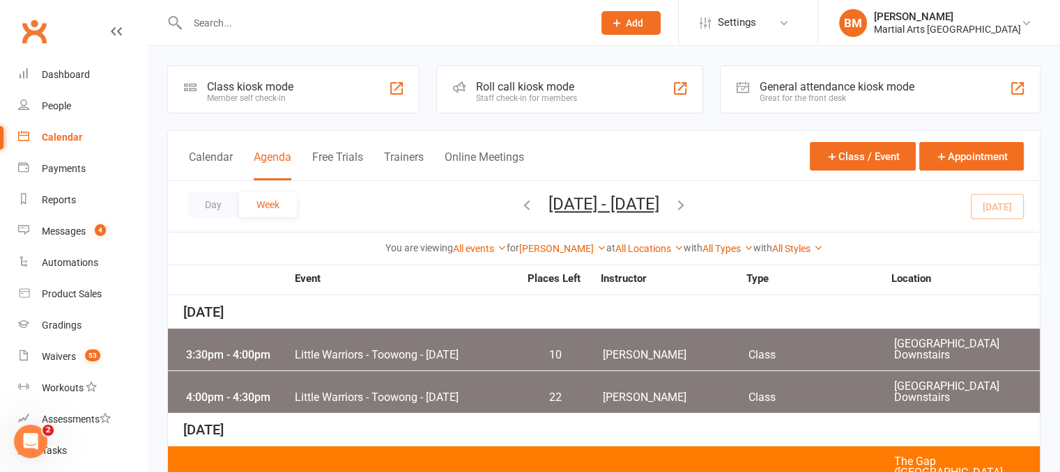
click at [519, 205] on icon "button" at bounding box center [526, 204] width 15 height 15
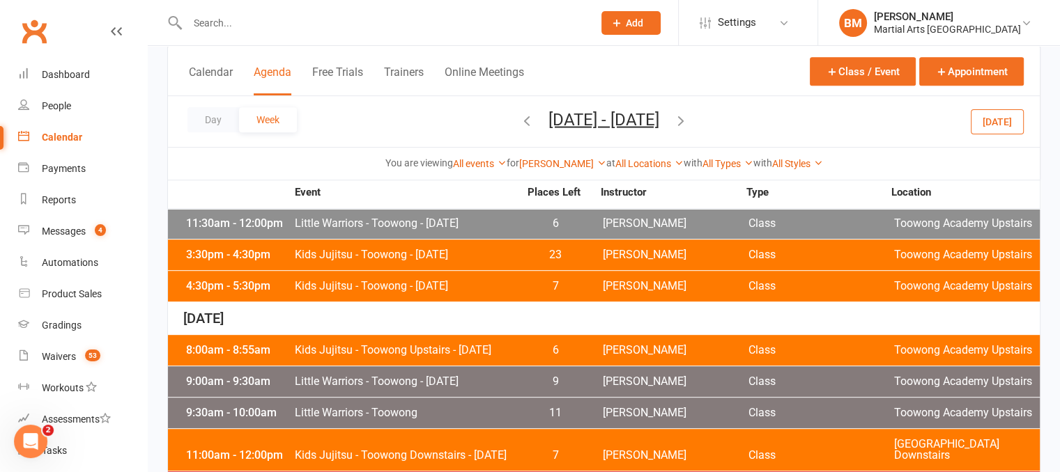
scroll to position [724, 0]
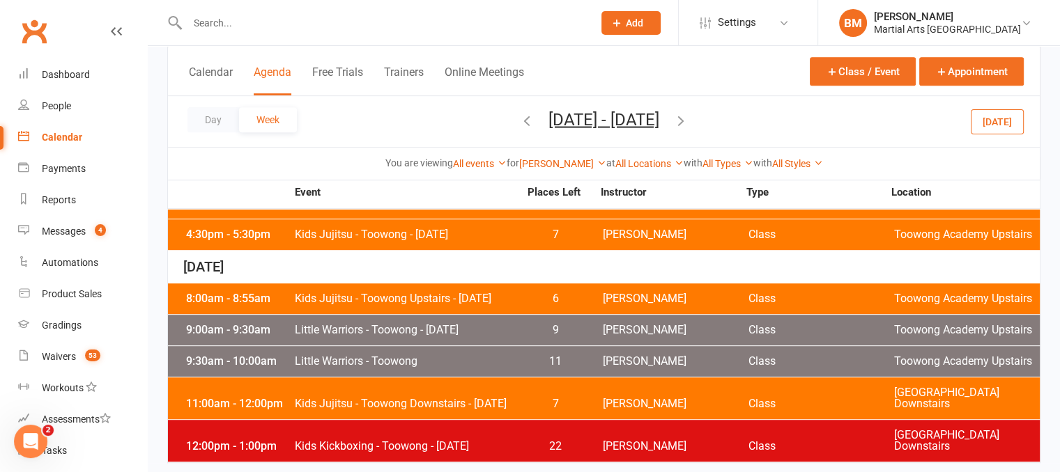
click at [442, 378] on div "11:00am - 12:00pm Kids Jujitsu - Toowong Downstairs - Saturday 7 Quinton Cugola…" at bounding box center [604, 399] width 872 height 42
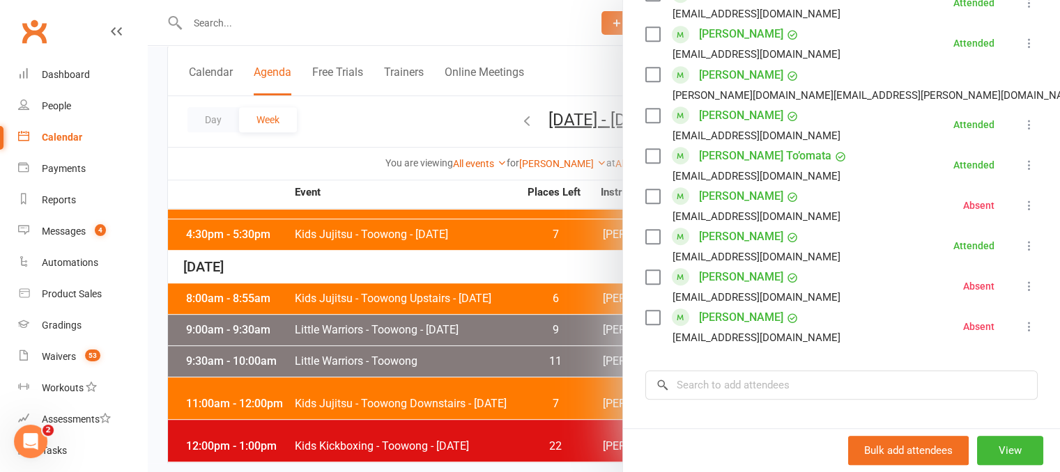
scroll to position [869, 0]
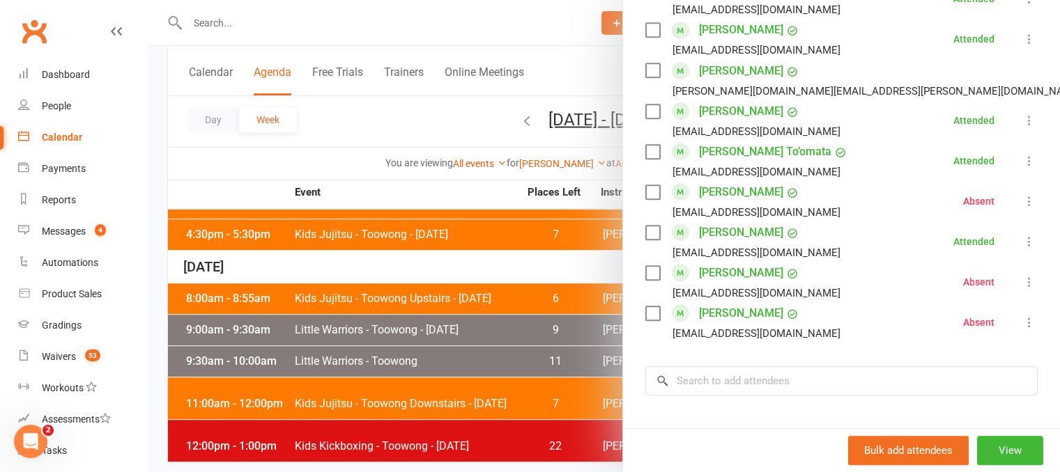
click at [1022, 235] on icon at bounding box center [1029, 242] width 14 height 14
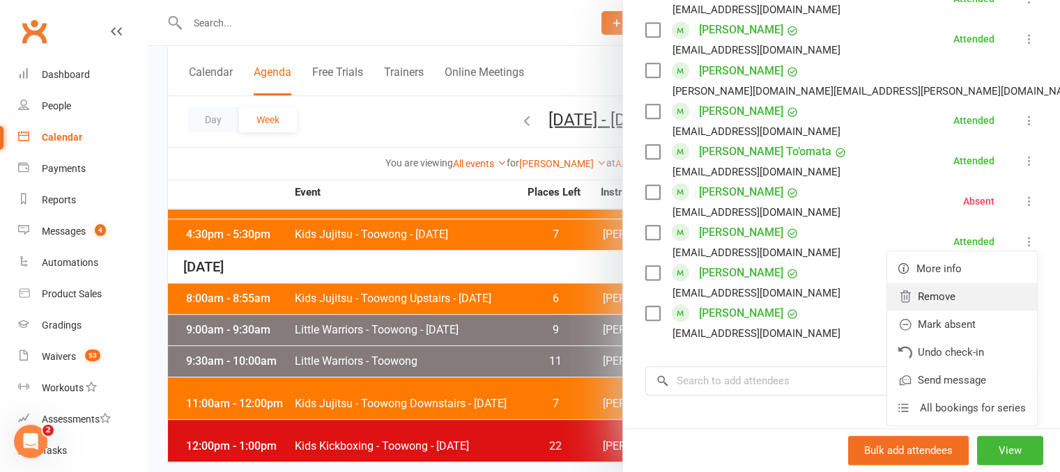
click at [945, 283] on link "Remove" at bounding box center [962, 297] width 150 height 28
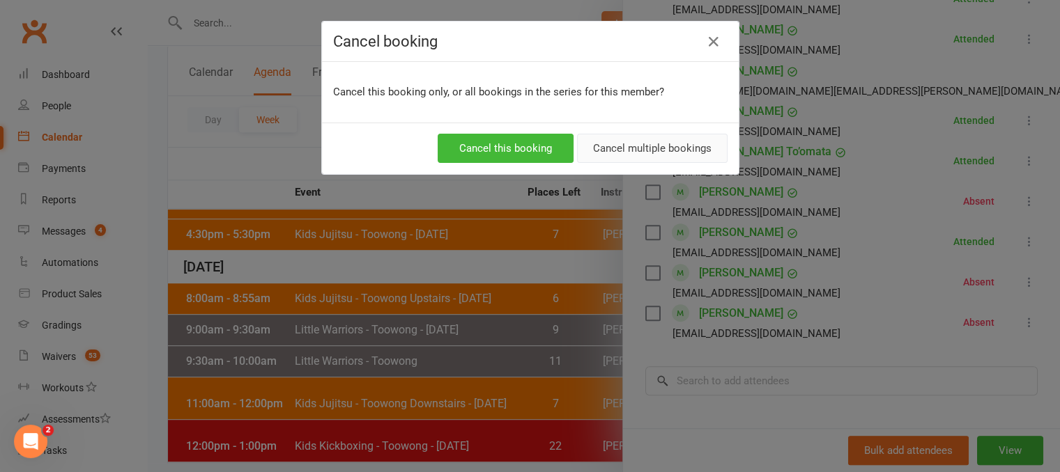
click at [679, 151] on button "Cancel multiple bookings" at bounding box center [652, 148] width 151 height 29
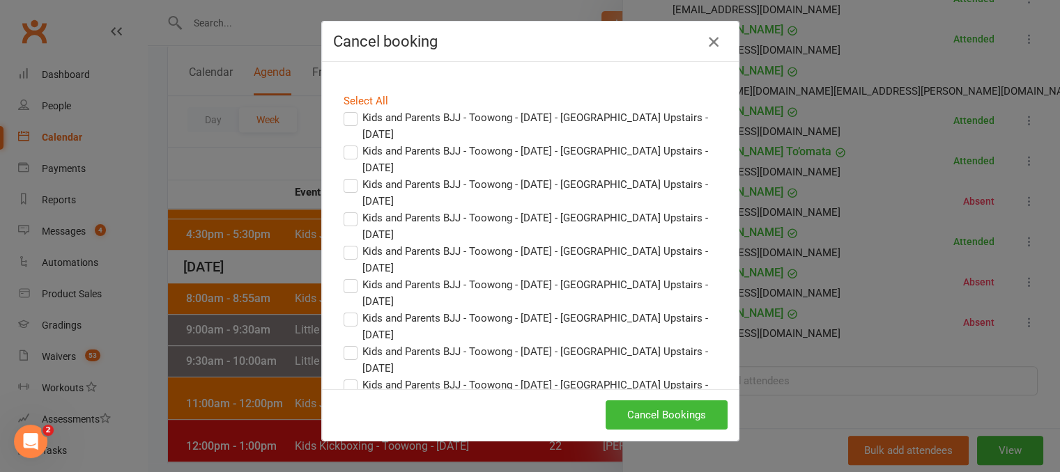
click at [714, 38] on icon "button" at bounding box center [713, 41] width 17 height 17
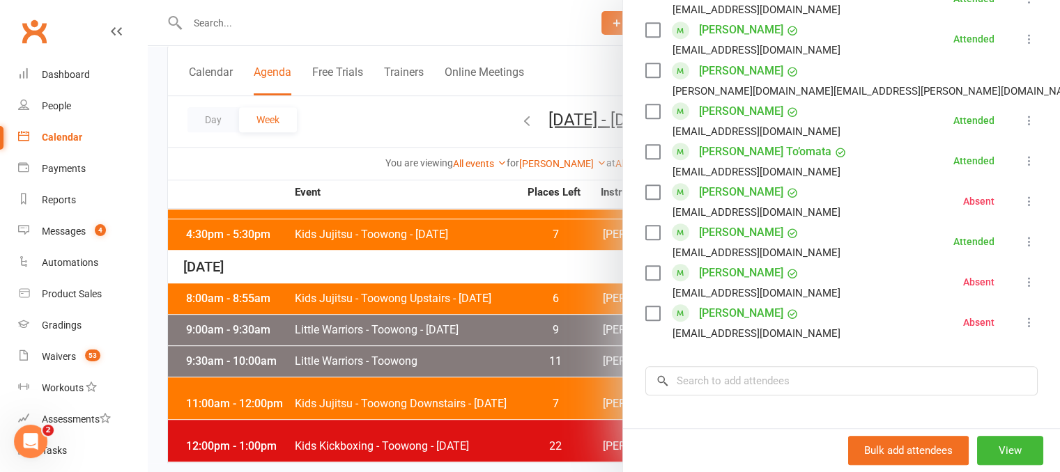
click at [1021, 233] on button at bounding box center [1029, 241] width 17 height 17
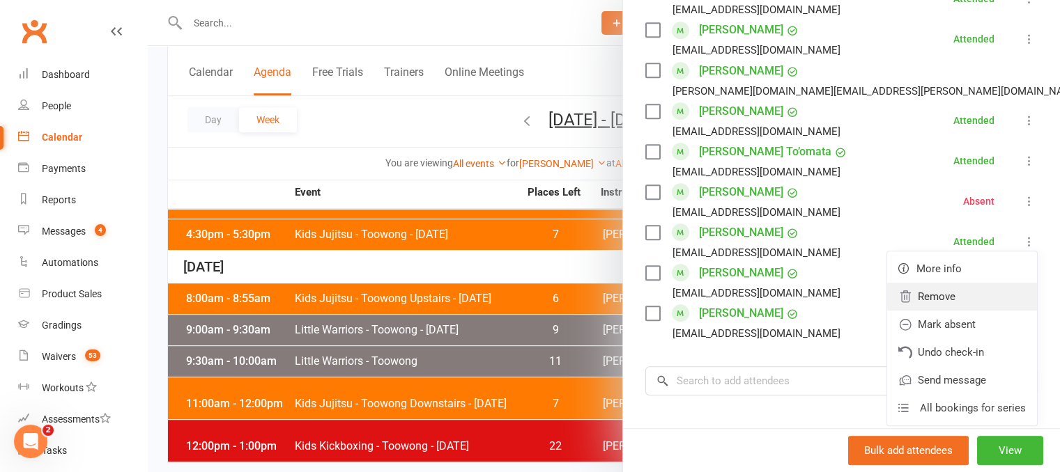
click at [973, 283] on link "Remove" at bounding box center [962, 297] width 150 height 28
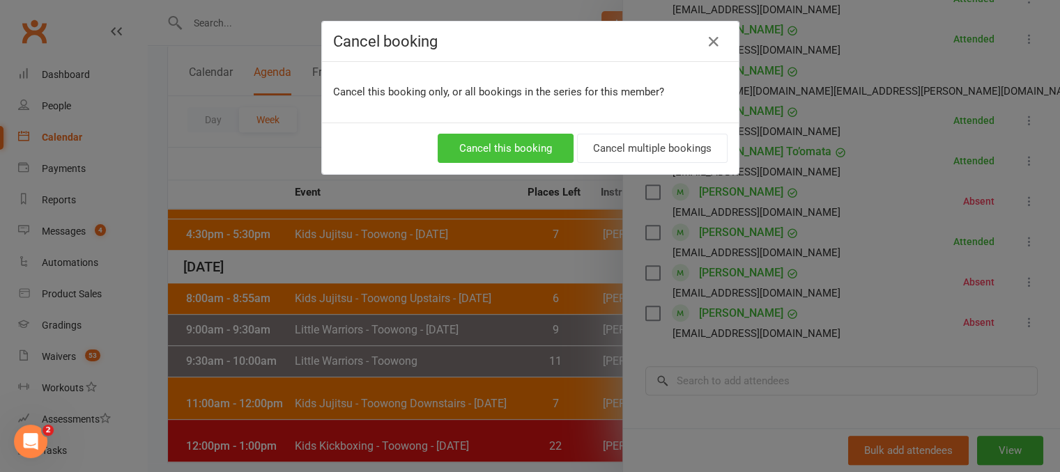
click at [477, 141] on button "Cancel this booking" at bounding box center [506, 148] width 136 height 29
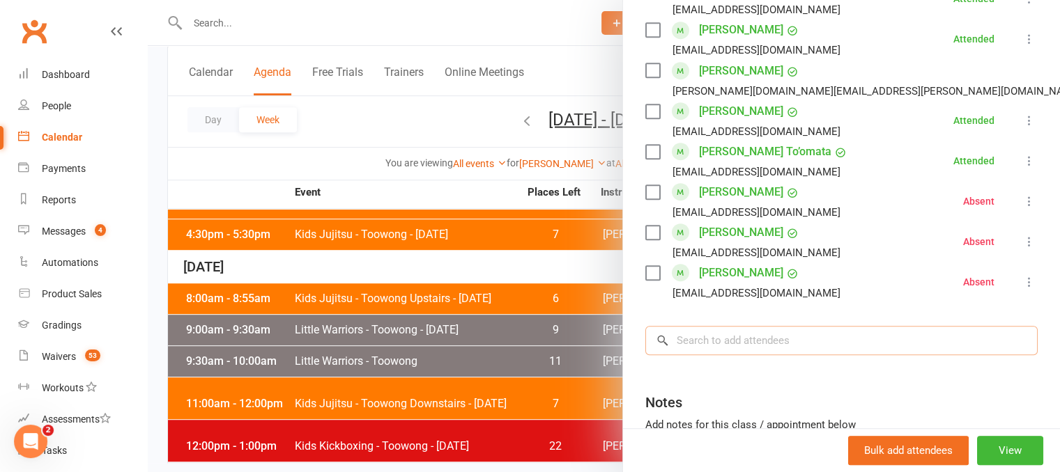
click at [740, 326] on input "search" at bounding box center [841, 340] width 392 height 29
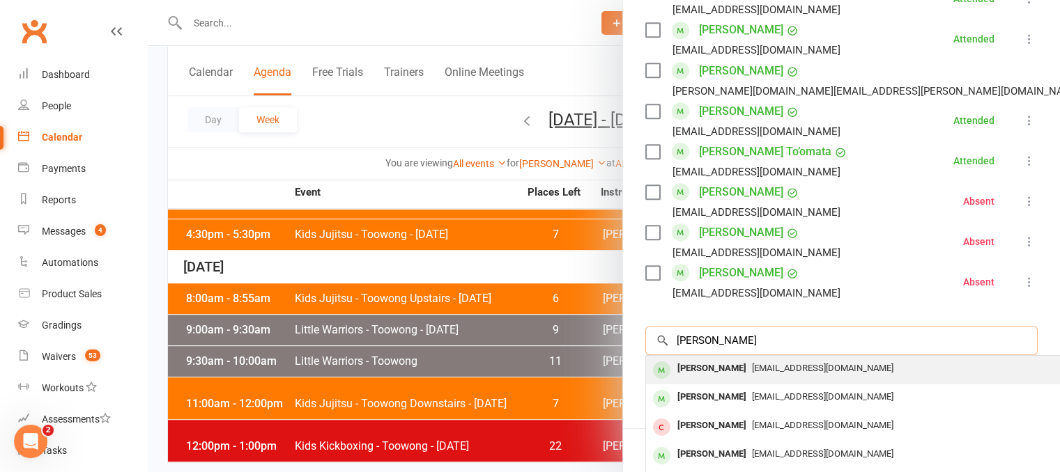
type input "alba whitfield"
click at [725, 359] on div "[PERSON_NAME]" at bounding box center [712, 369] width 80 height 20
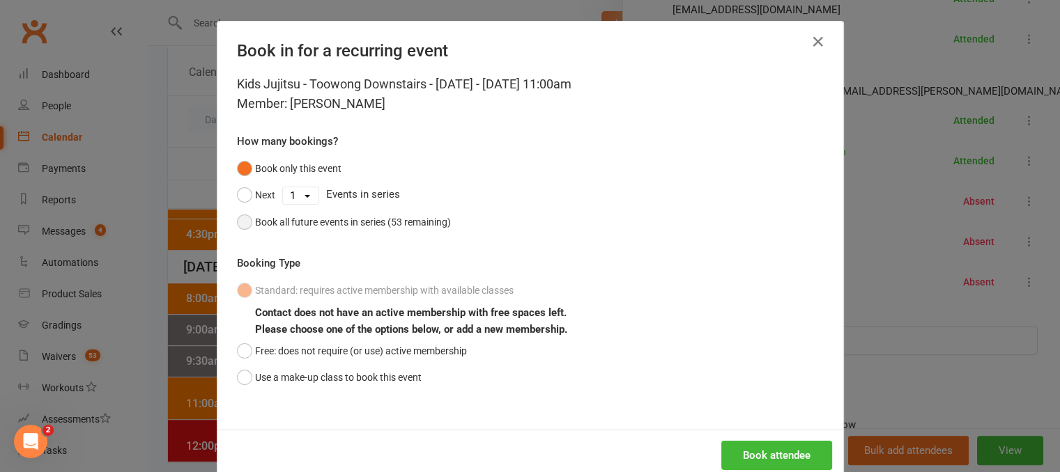
click at [344, 224] on div "Book all future events in series (53 remaining)" at bounding box center [353, 222] width 196 height 15
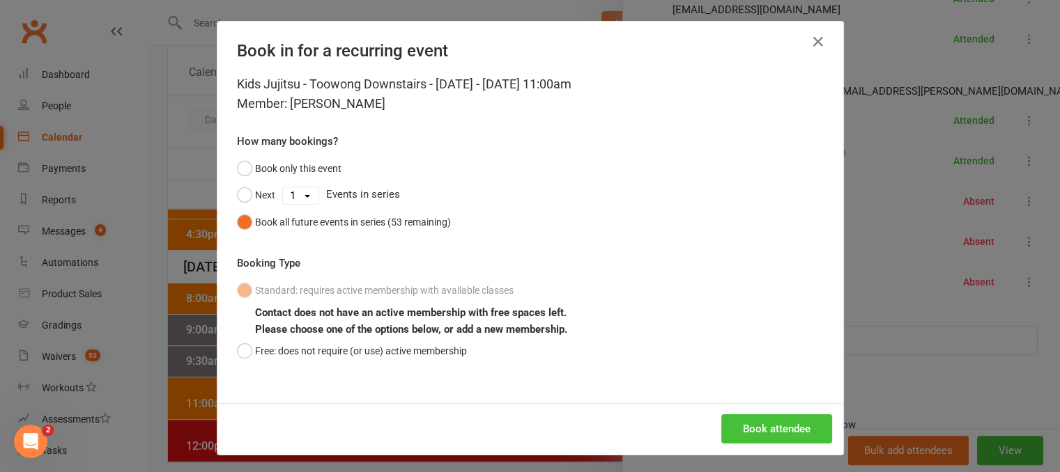
click at [772, 424] on button "Book attendee" at bounding box center [776, 429] width 111 height 29
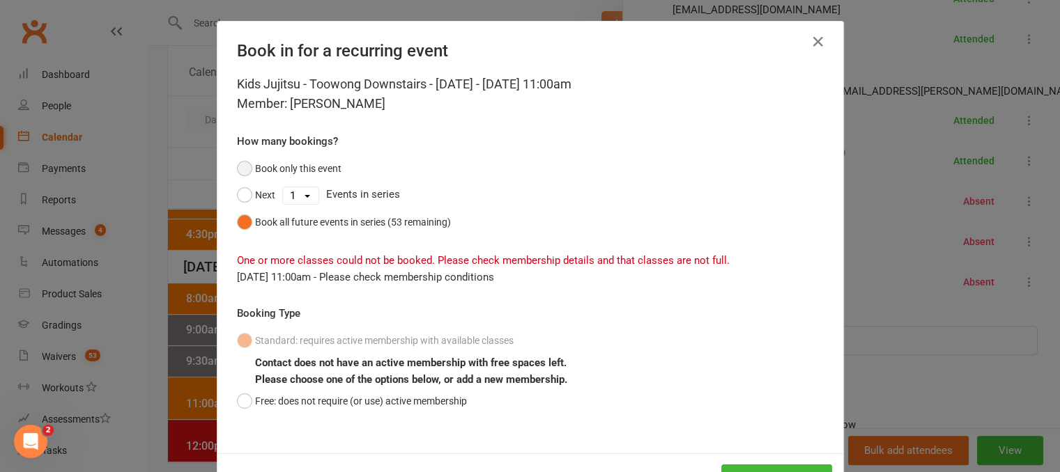
click at [259, 165] on button "Book only this event" at bounding box center [289, 168] width 105 height 26
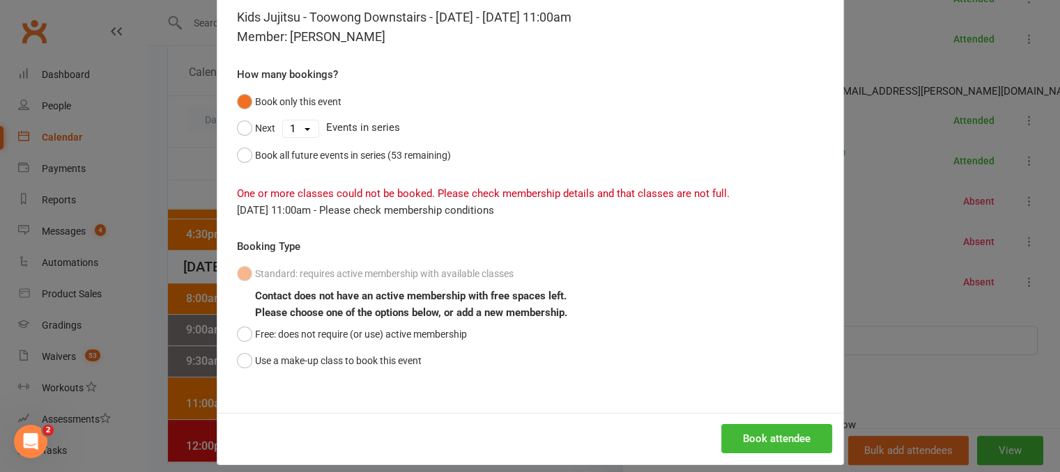
scroll to position [81, 0]
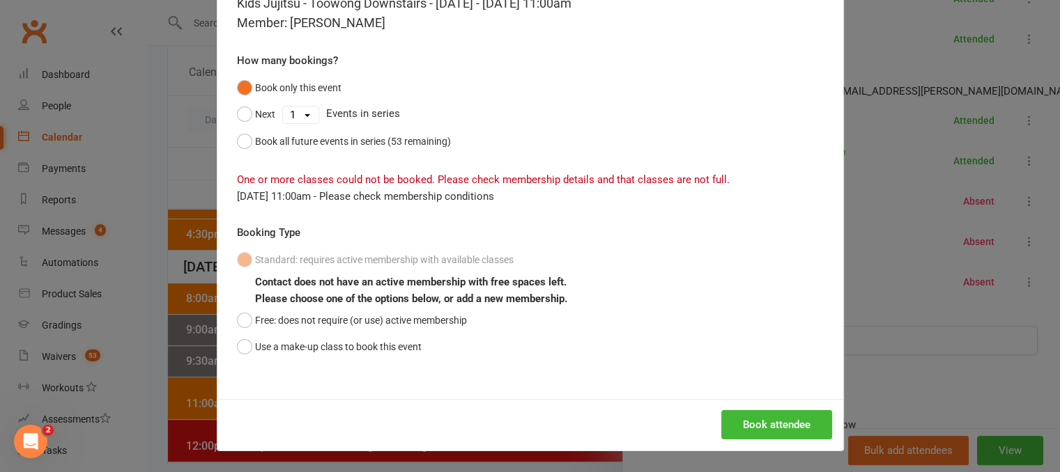
click at [936, 298] on div "Book in for a recurring event Kids Jujitsu - Toowong Downstairs - Saturday - Au…" at bounding box center [530, 236] width 1060 height 472
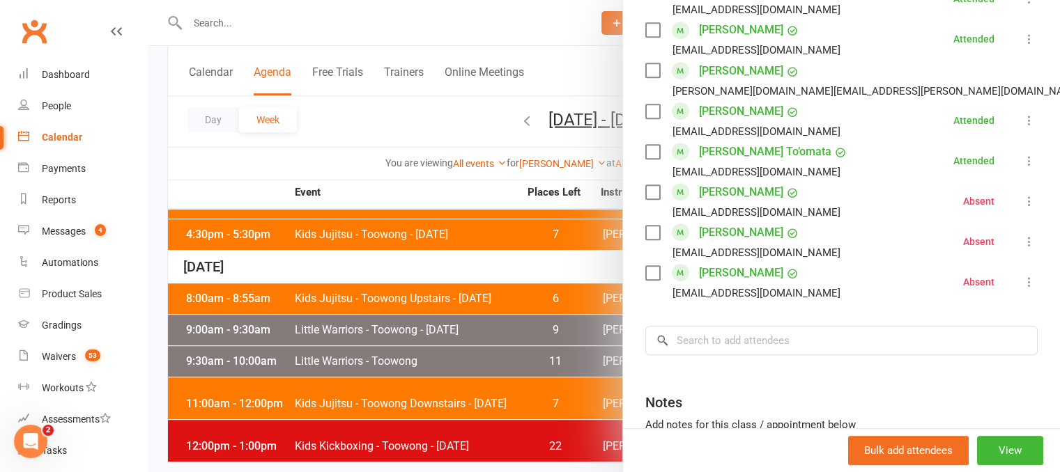
click at [477, 258] on div at bounding box center [604, 236] width 912 height 472
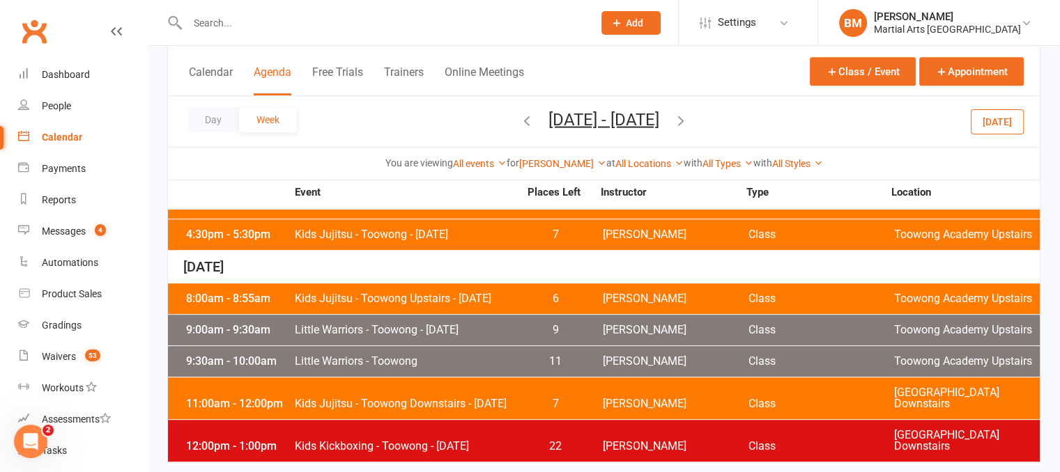
click at [370, 356] on span "Little Warriors - Toowong" at bounding box center [406, 361] width 225 height 11
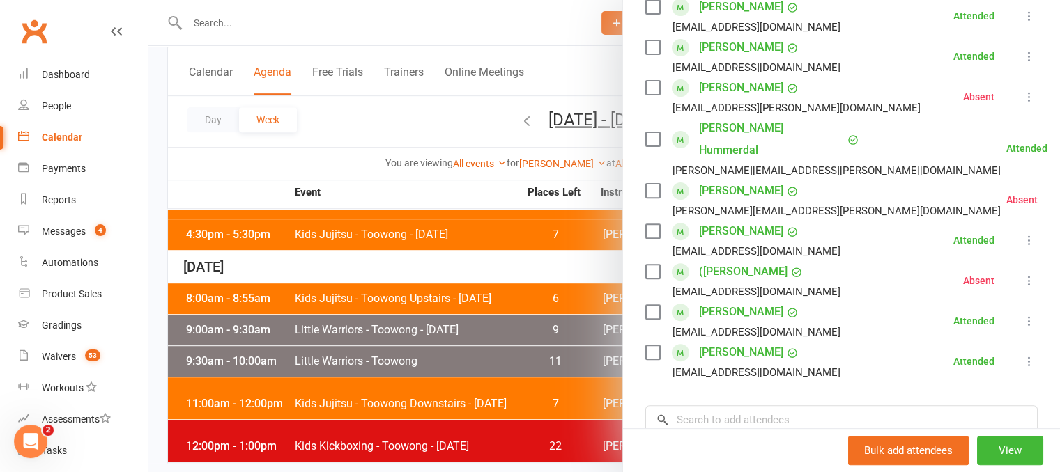
scroll to position [646, 0]
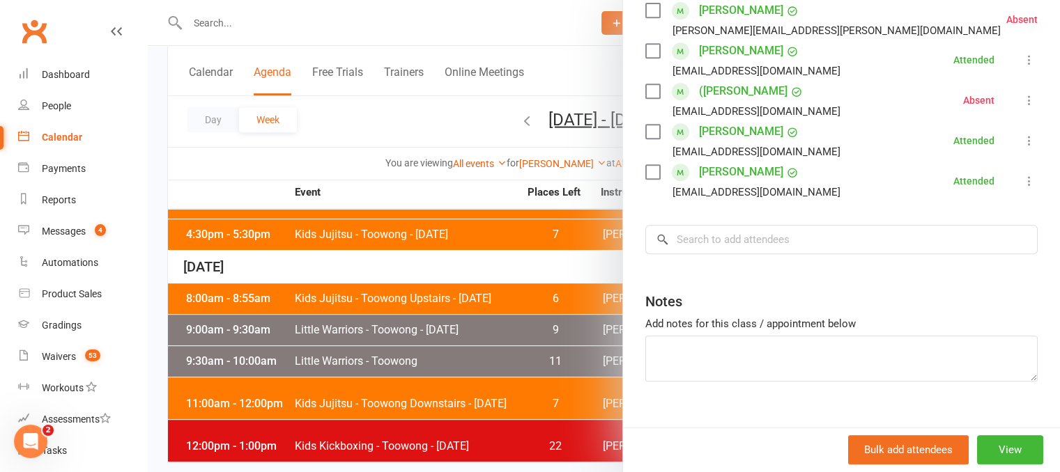
click at [341, 254] on div at bounding box center [604, 236] width 912 height 472
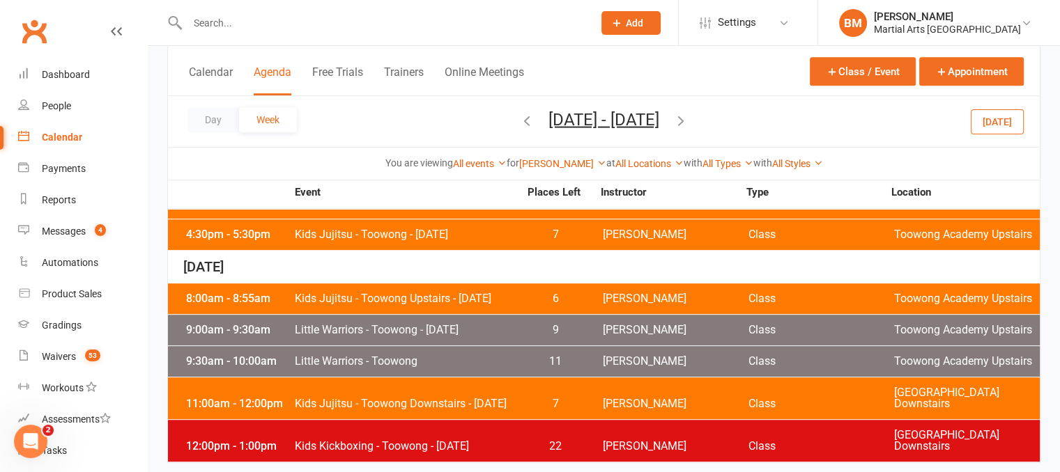
click at [424, 399] on span "Kids Jujitsu - Toowong Downstairs - Saturday" at bounding box center [406, 404] width 225 height 11
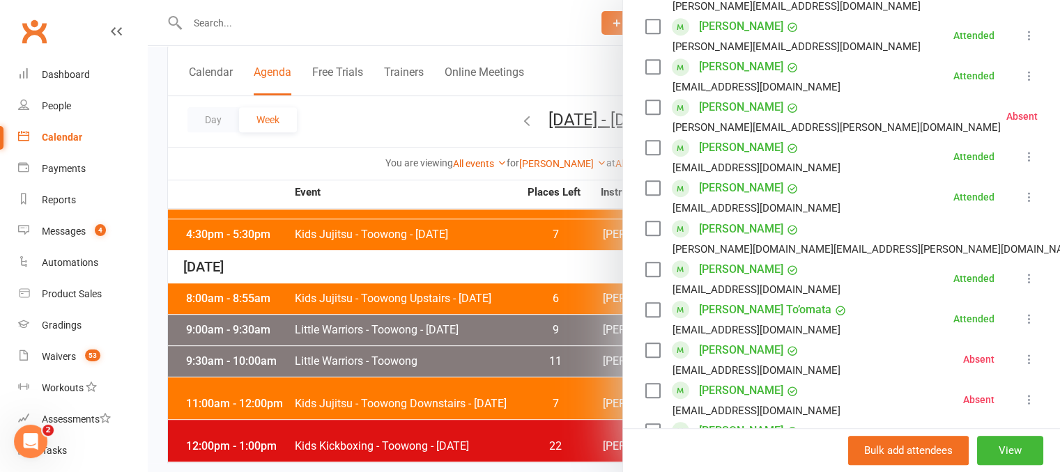
scroll to position [969, 0]
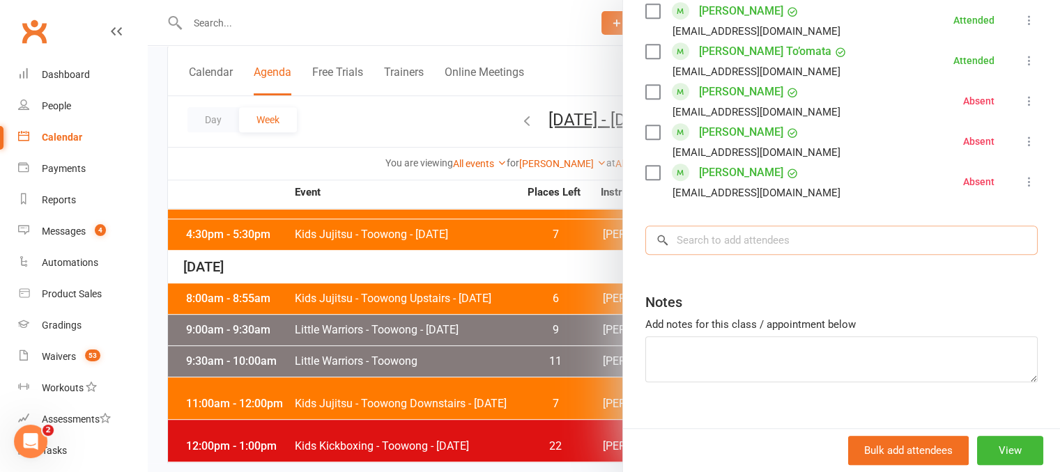
click at [733, 229] on input "search" at bounding box center [841, 240] width 392 height 29
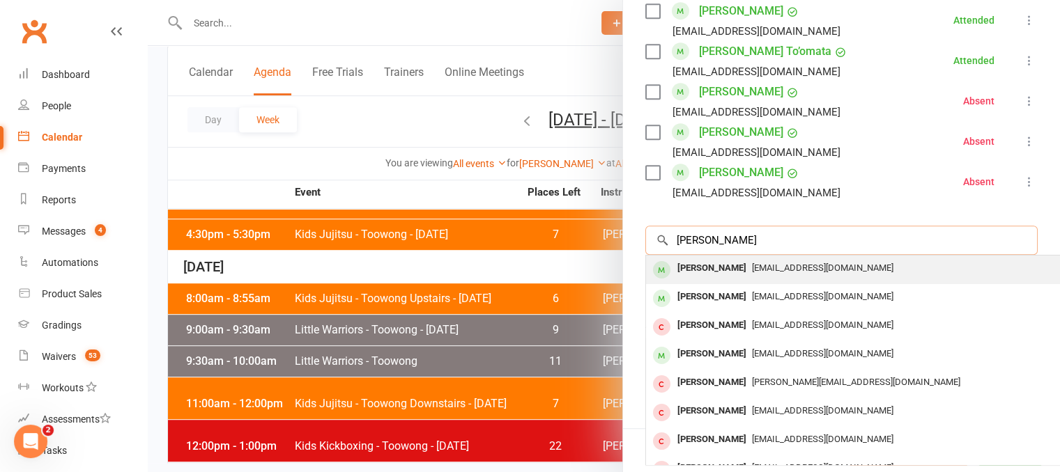
type input "alba whit"
click at [792, 259] on div "[EMAIL_ADDRESS][DOMAIN_NAME]" at bounding box center [855, 269] width 406 height 20
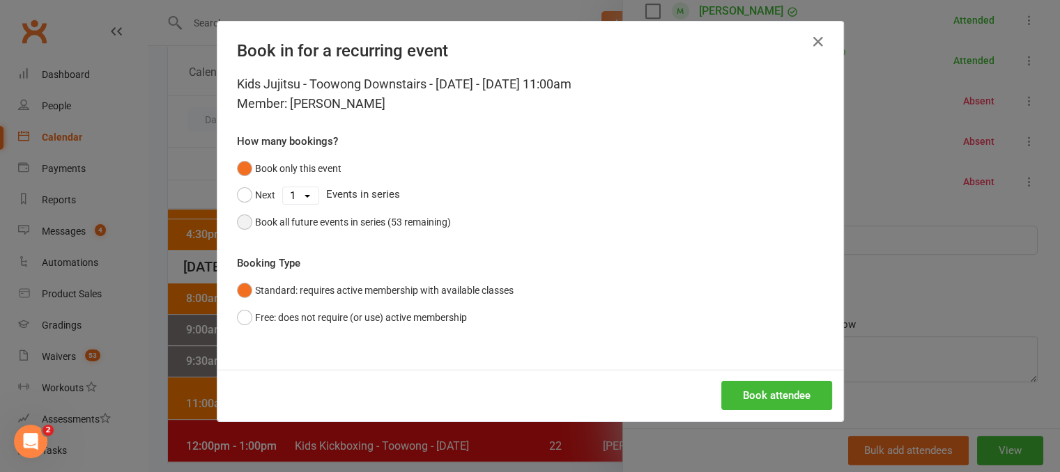
click at [309, 224] on div "Book all future events in series (53 remaining)" at bounding box center [353, 222] width 196 height 15
click at [772, 397] on button "Book attendee" at bounding box center [776, 395] width 111 height 29
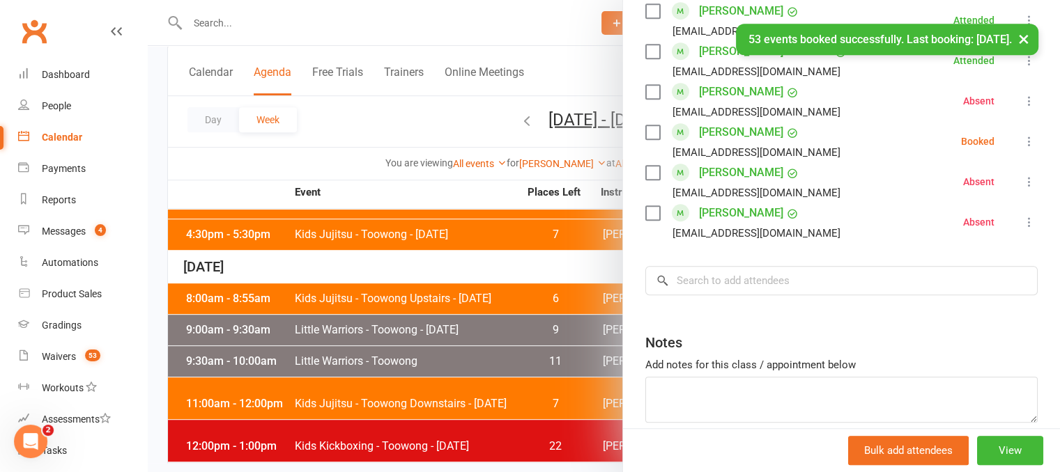
click at [1021, 133] on button at bounding box center [1029, 141] width 17 height 17
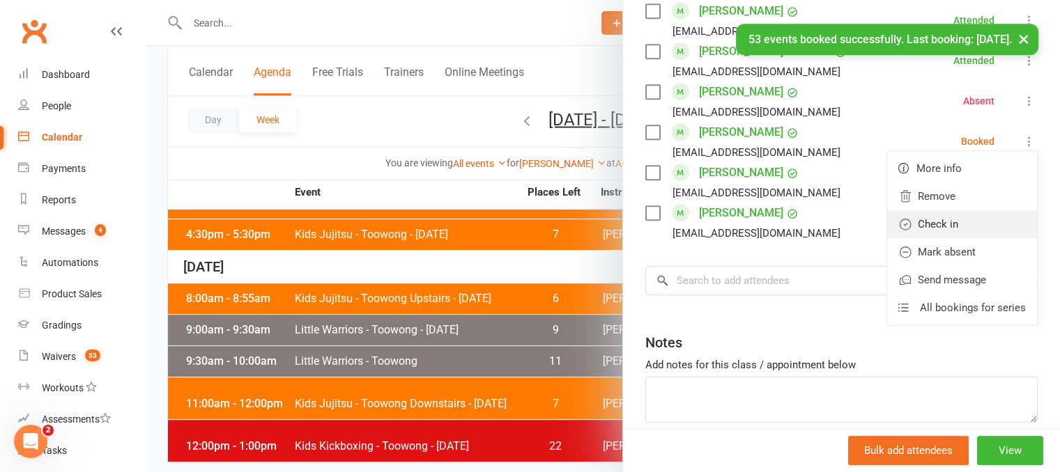
click at [955, 210] on link "Check in" at bounding box center [962, 224] width 150 height 28
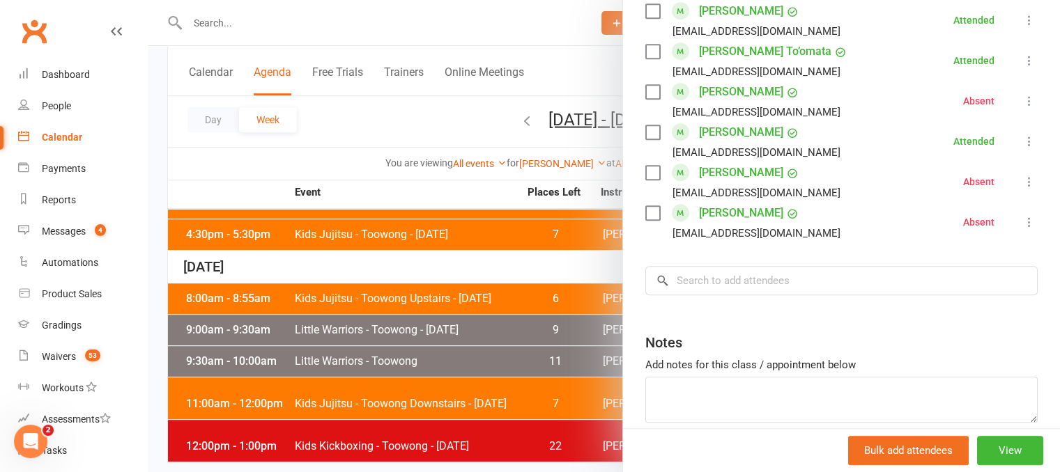
click at [329, 102] on div at bounding box center [604, 236] width 912 height 472
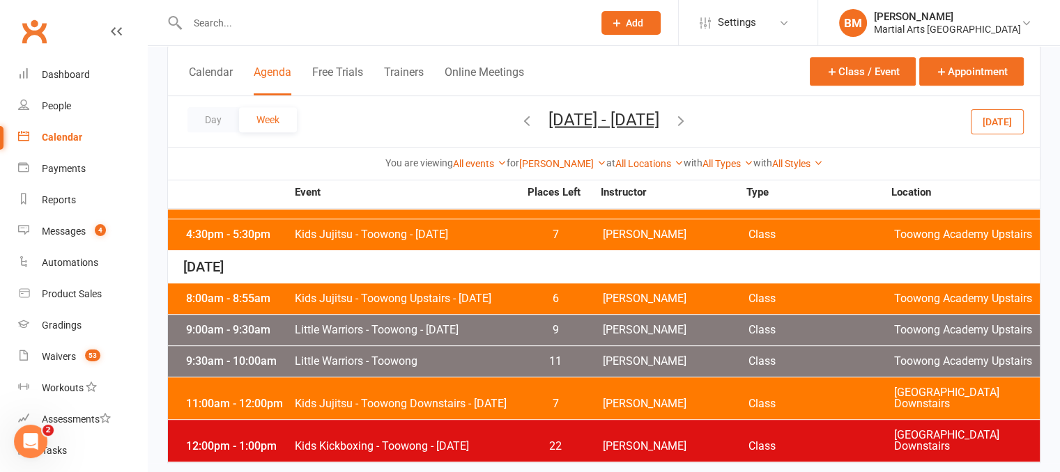
click at [256, 28] on input "text" at bounding box center [383, 23] width 400 height 20
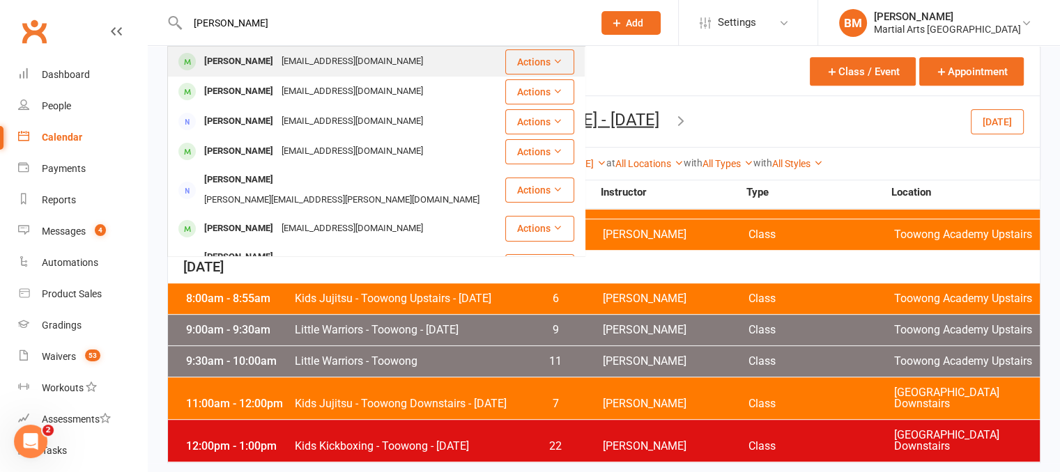
type input "ari o"
click at [256, 52] on div "Ari O’Hanlon" at bounding box center [238, 62] width 77 height 20
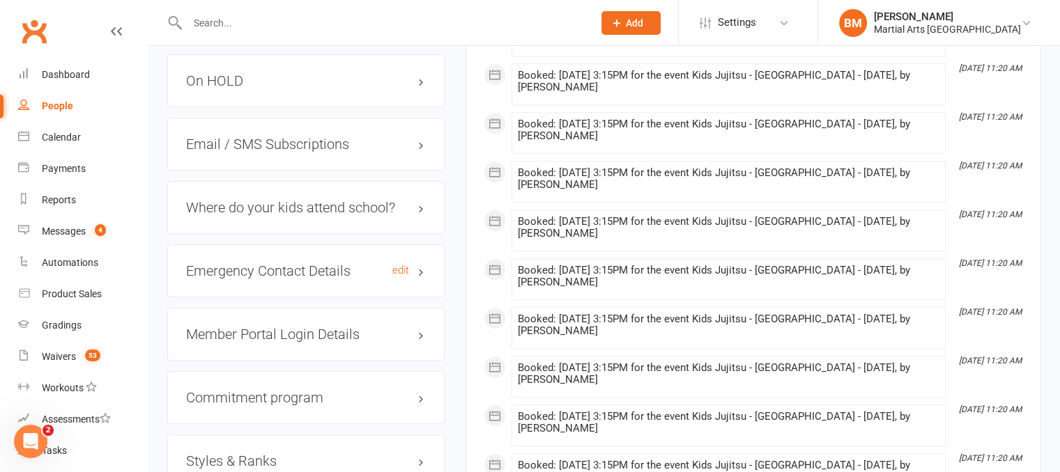
scroll to position [1121, 0]
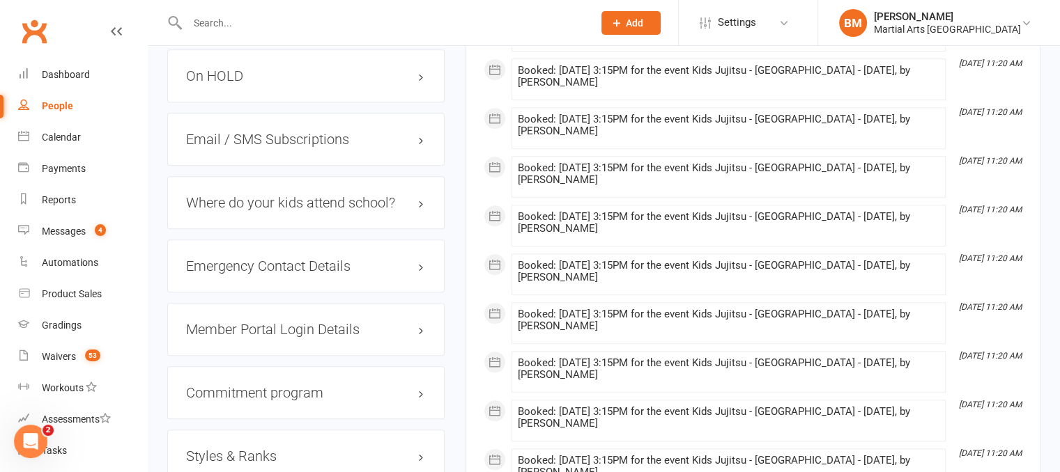
click at [251, 68] on h3 "On HOLD" at bounding box center [306, 75] width 240 height 15
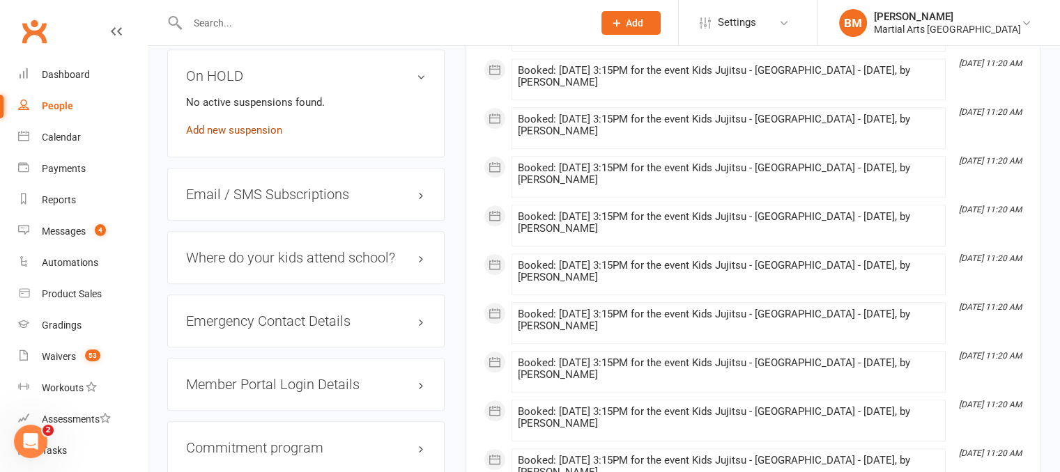
click at [240, 124] on link "Add new suspension" at bounding box center [234, 130] width 96 height 13
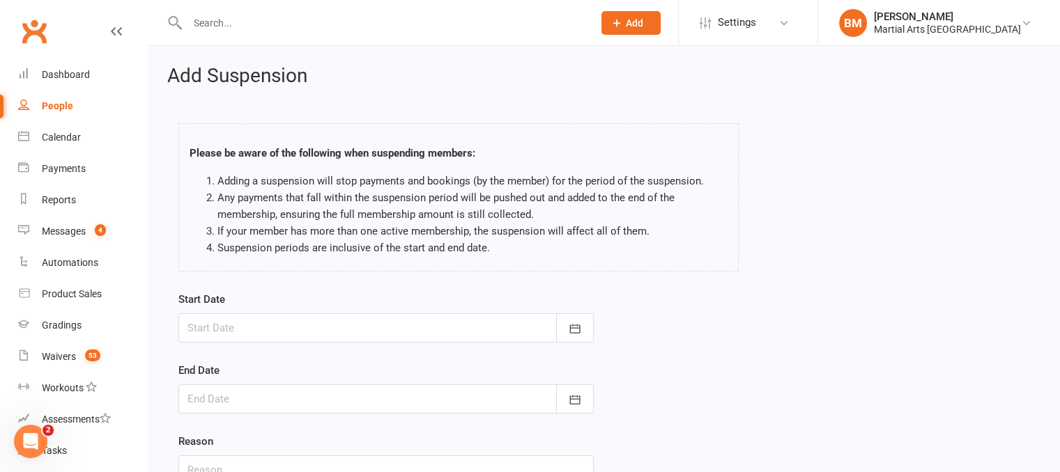
click at [291, 327] on div at bounding box center [385, 328] width 415 height 29
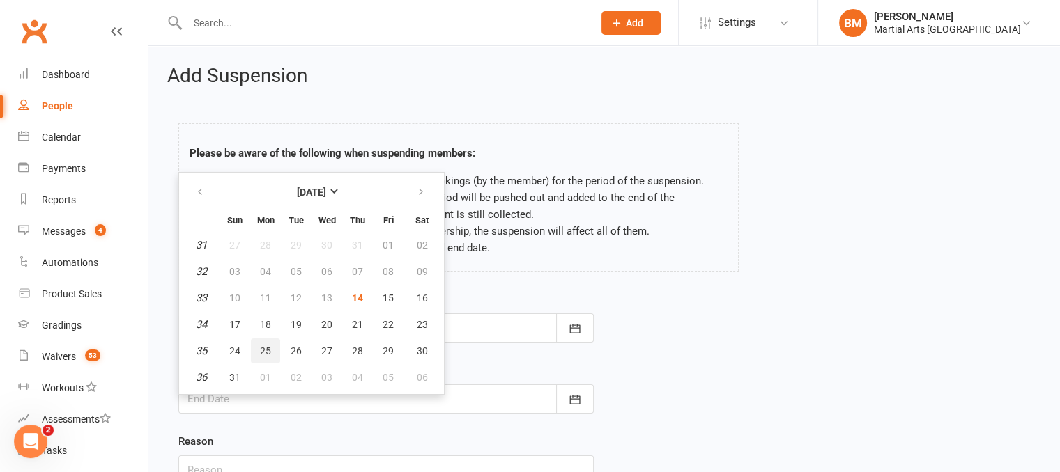
click at [258, 349] on button "25" at bounding box center [265, 351] width 29 height 25
type input "25 Aug 2025"
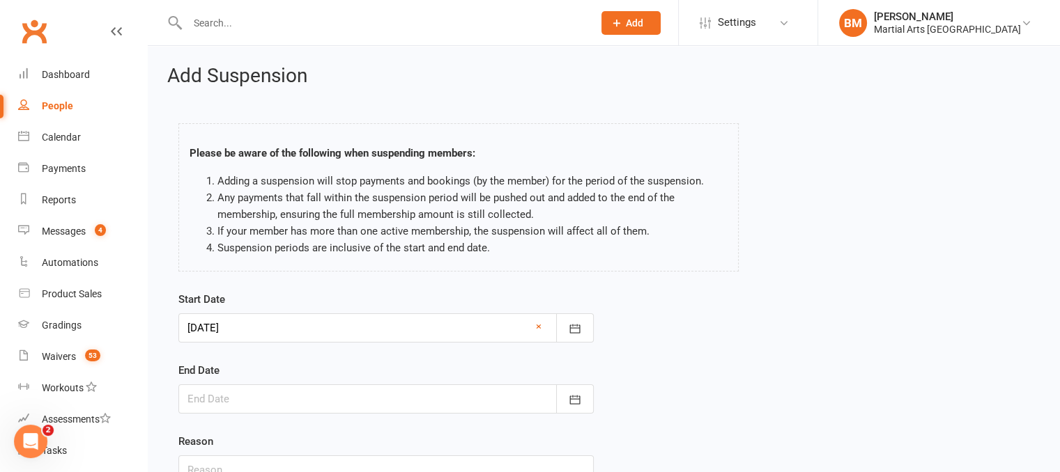
click at [237, 402] on div at bounding box center [385, 399] width 415 height 29
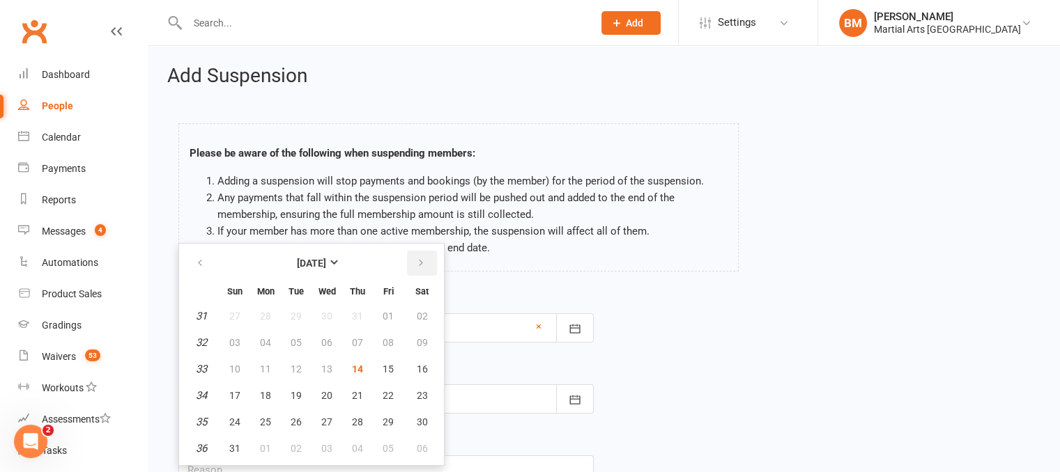
click at [423, 269] on button "button" at bounding box center [422, 263] width 30 height 25
click at [424, 369] on span "20" at bounding box center [422, 369] width 11 height 11
type input "20 Sep 2025"
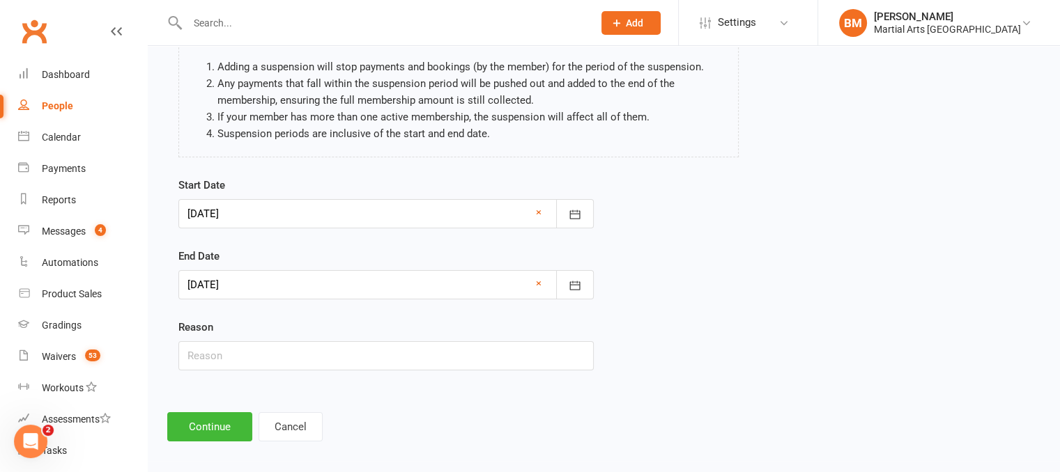
scroll to position [122, 0]
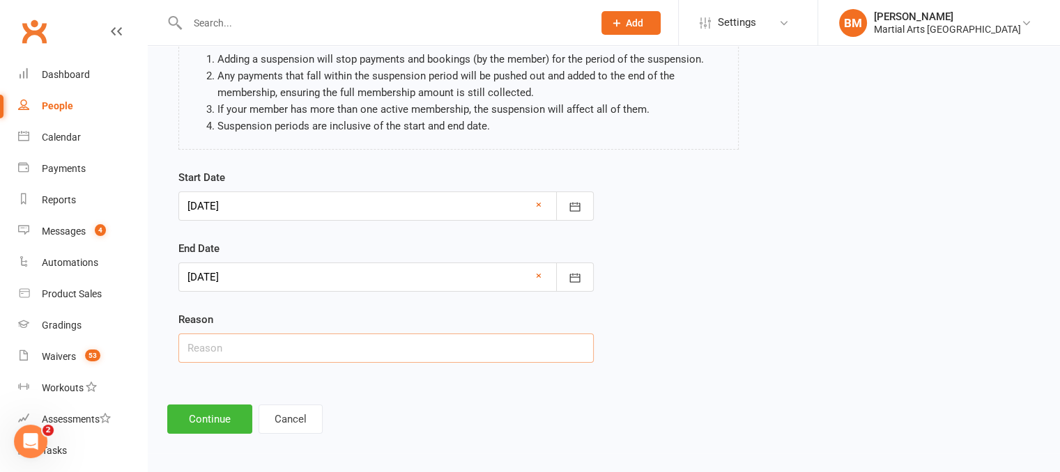
click at [295, 344] on input "text" at bounding box center [385, 348] width 415 height 29
type input "On Hold 4 Weeks Via Email"
click at [220, 429] on button "Continue" at bounding box center [209, 419] width 85 height 29
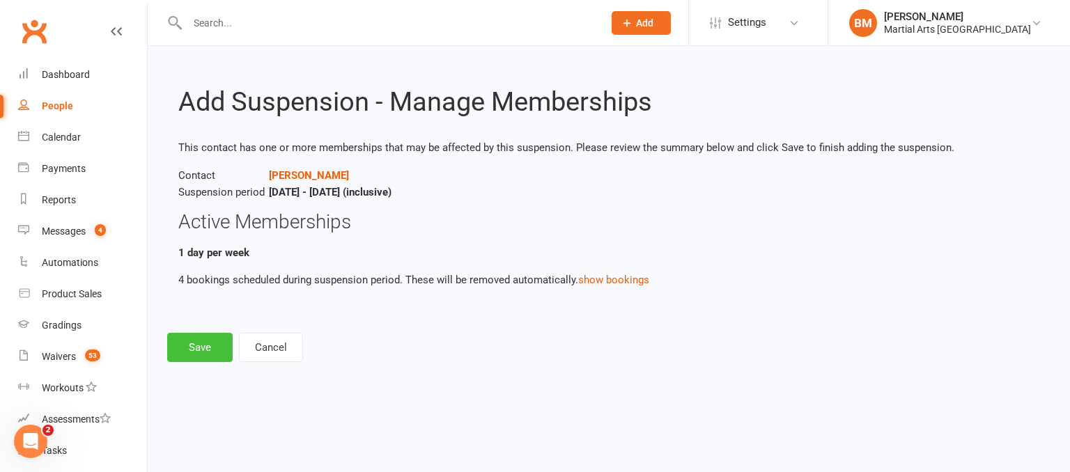
click at [181, 354] on button "Save" at bounding box center [200, 347] width 66 height 29
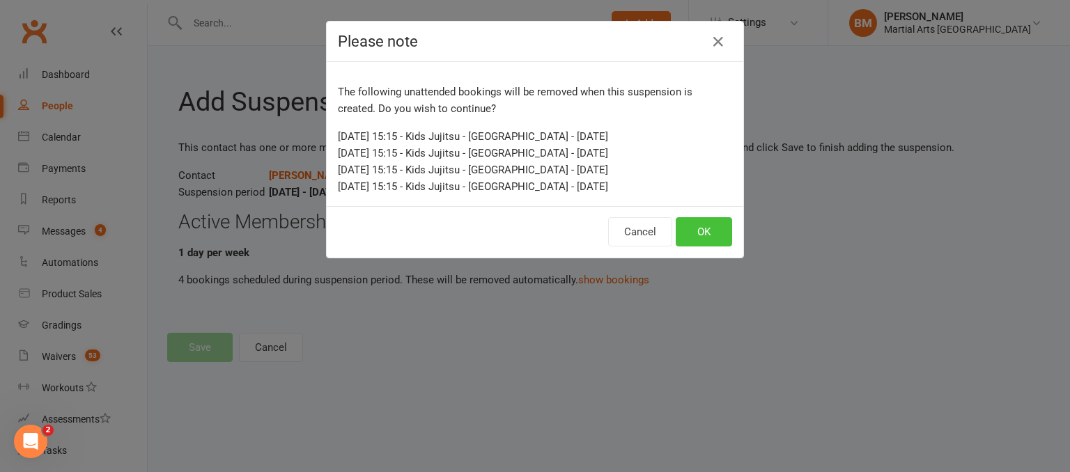
click at [699, 234] on button "OK" at bounding box center [704, 231] width 56 height 29
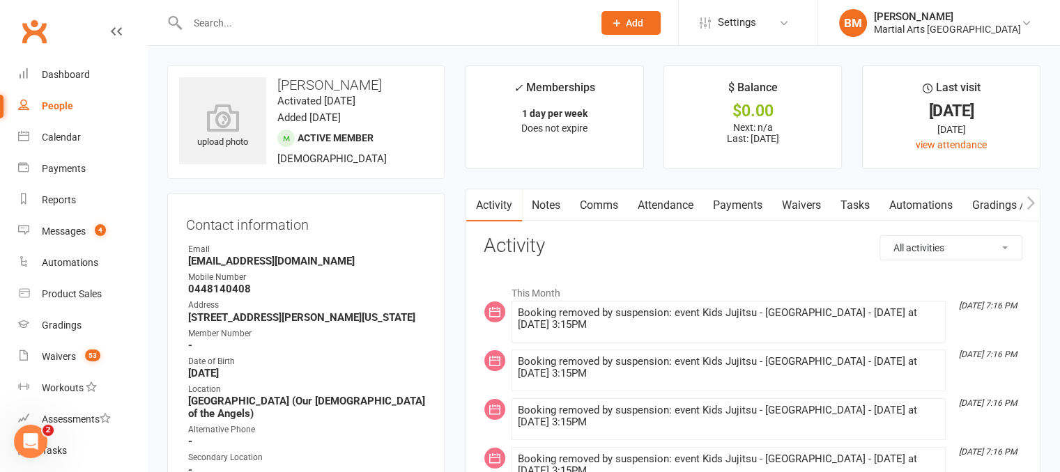
click at [265, 13] on input "text" at bounding box center [383, 23] width 400 height 20
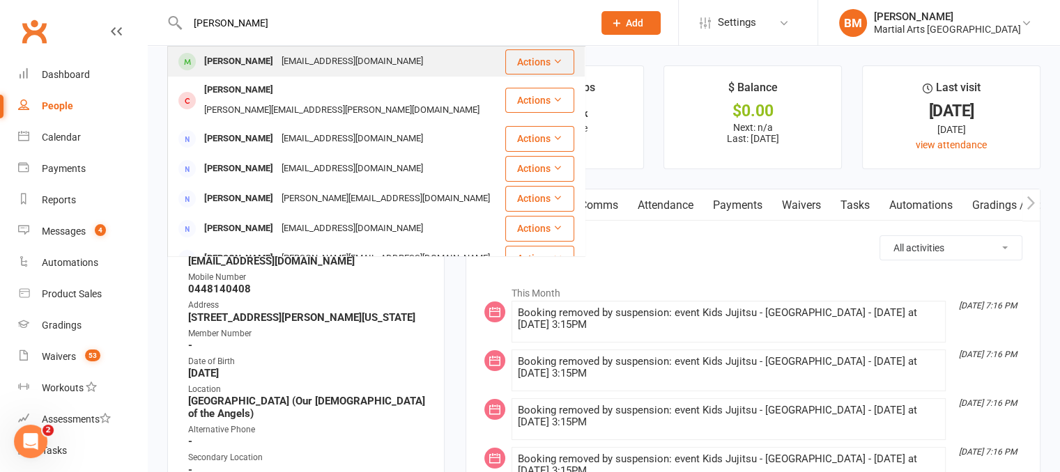
type input "lucy carsl"
click at [277, 66] on div "ascarsley@gmail.com" at bounding box center [352, 62] width 150 height 20
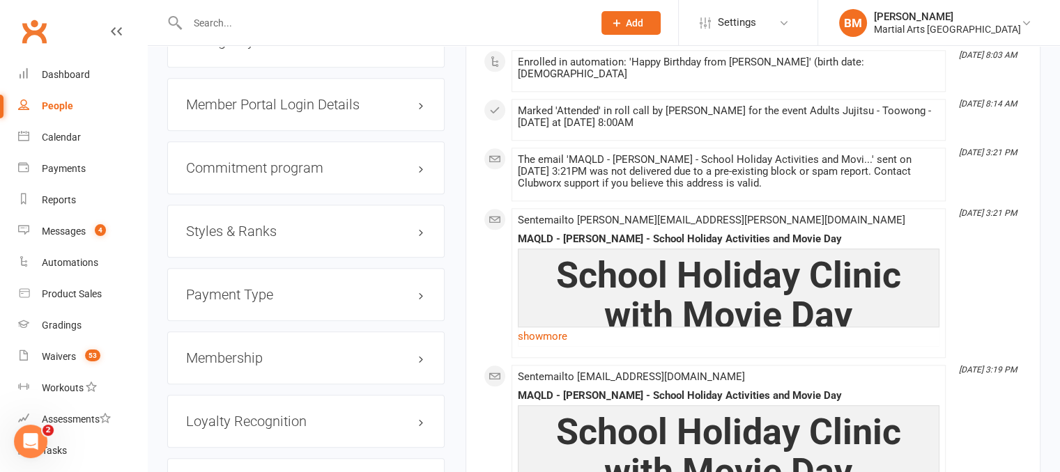
scroll to position [1274, 0]
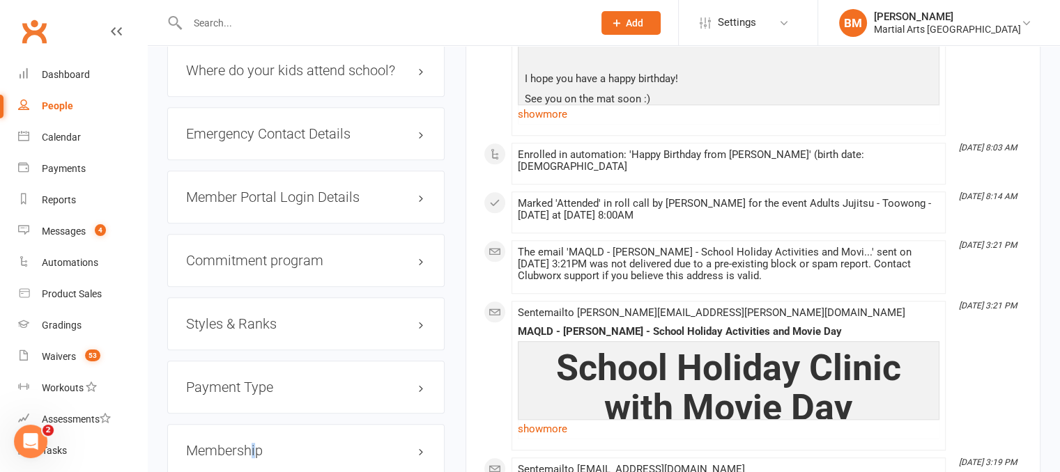
click at [254, 448] on h3 "Membership" at bounding box center [306, 450] width 240 height 15
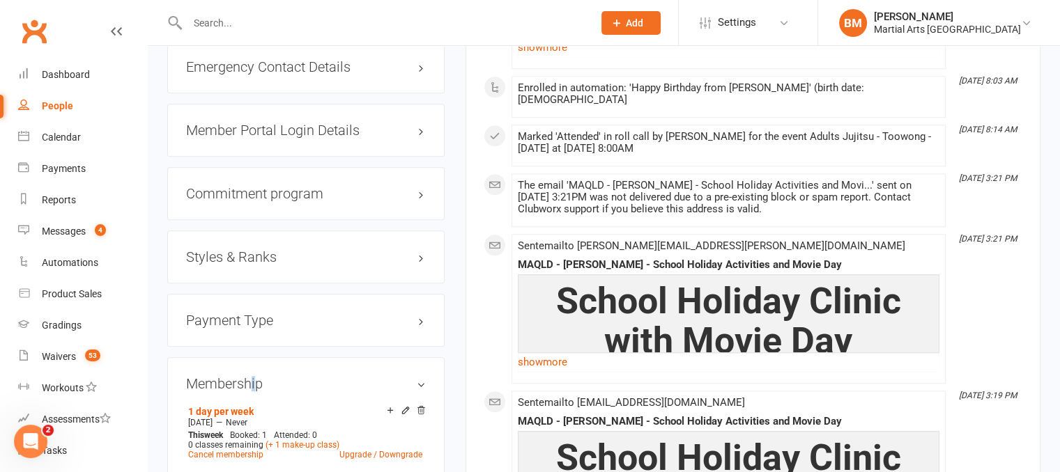
scroll to position [1344, 0]
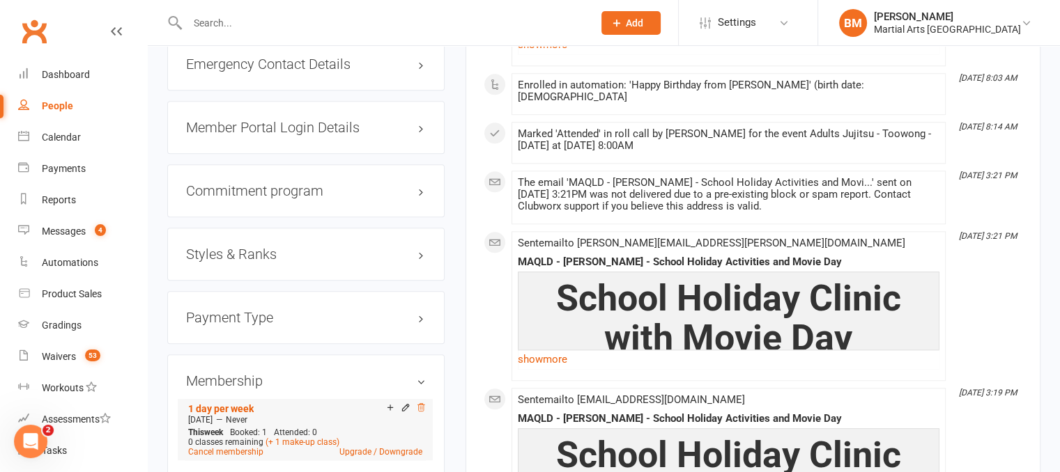
click at [421, 406] on icon at bounding box center [421, 408] width 10 height 10
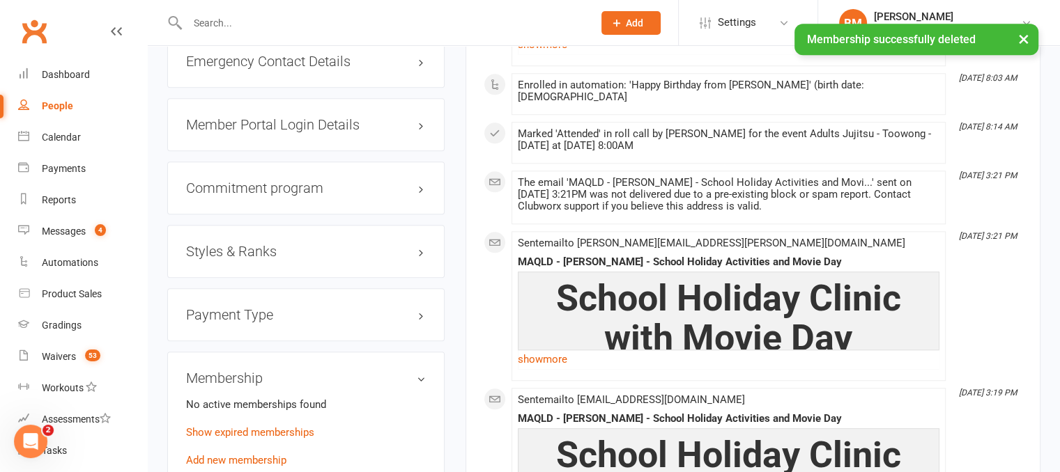
scroll to position [1341, 0]
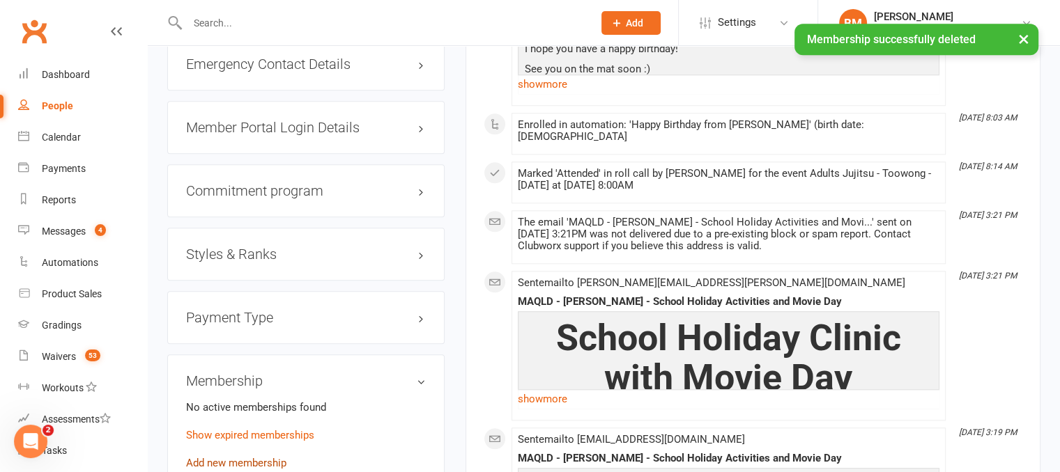
click at [237, 465] on link "Add new membership" at bounding box center [236, 463] width 100 height 13
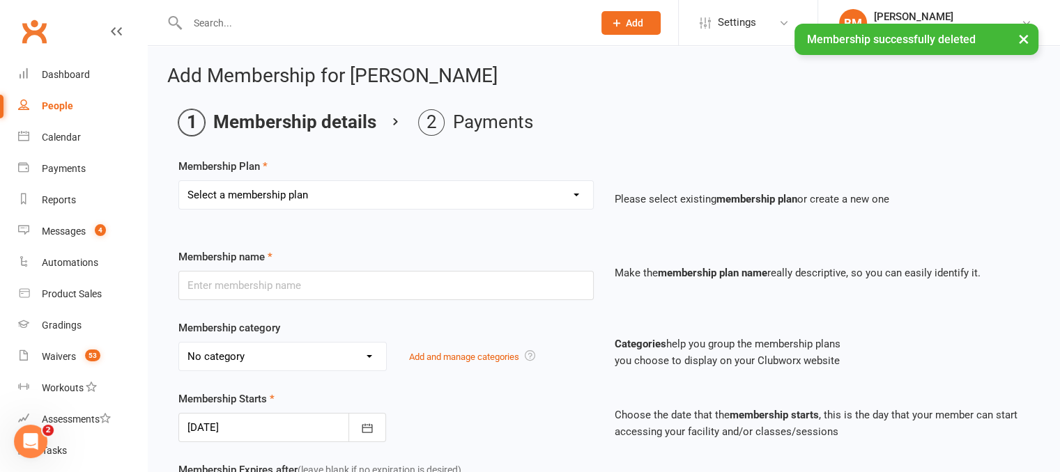
click at [307, 208] on select "Select a membership plan Create new Membership Plan 1 day per week 2 days per w…" at bounding box center [386, 195] width 414 height 28
select select "2"
click at [179, 181] on select "Select a membership plan Create new Membership Plan 1 day per week 2 days per w…" at bounding box center [386, 195] width 414 height 28
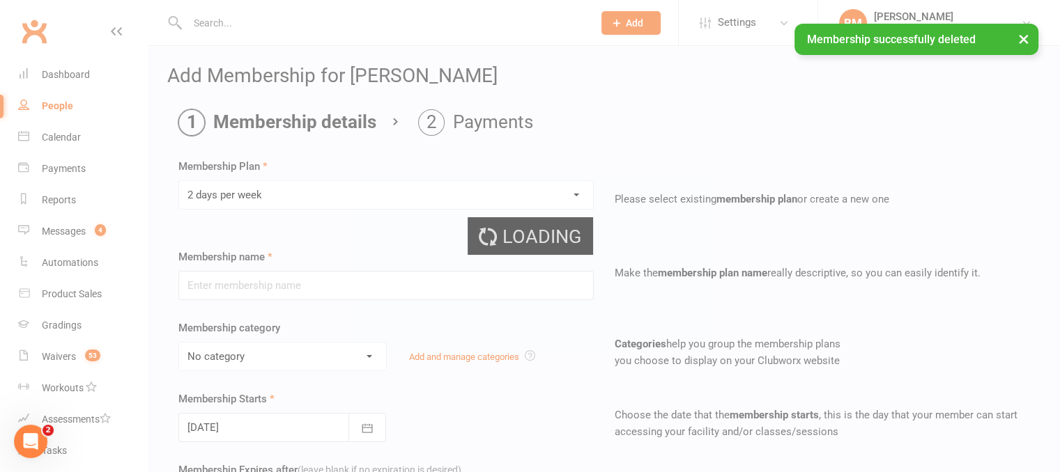
type input "2 days per week"
select select "3"
type input "0"
type input "2"
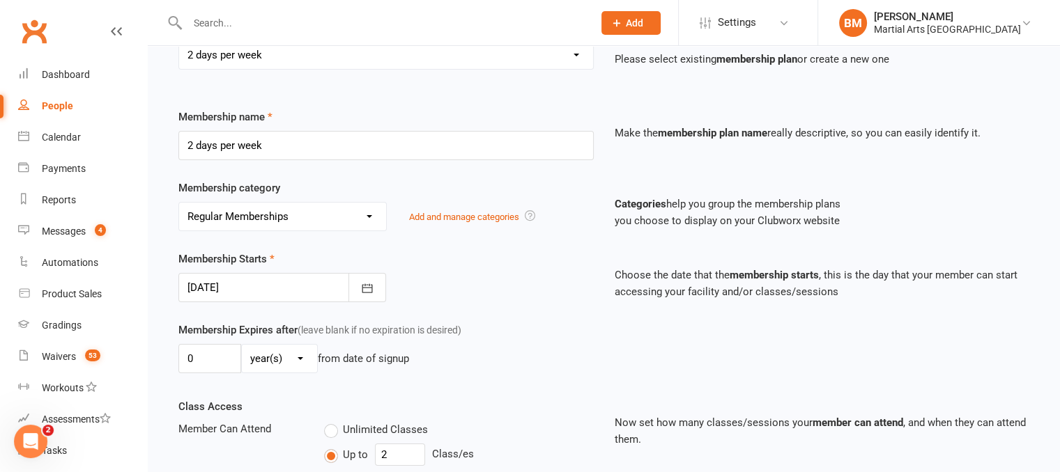
scroll to position [139, 0]
click at [254, 285] on div at bounding box center [282, 288] width 208 height 29
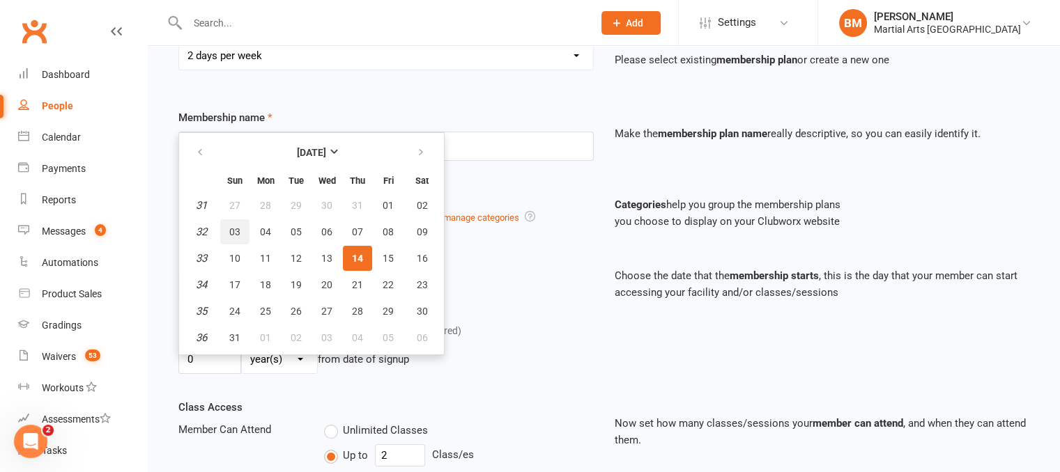
click at [233, 226] on span "03" at bounding box center [234, 231] width 11 height 11
type input "03 Aug 2025"
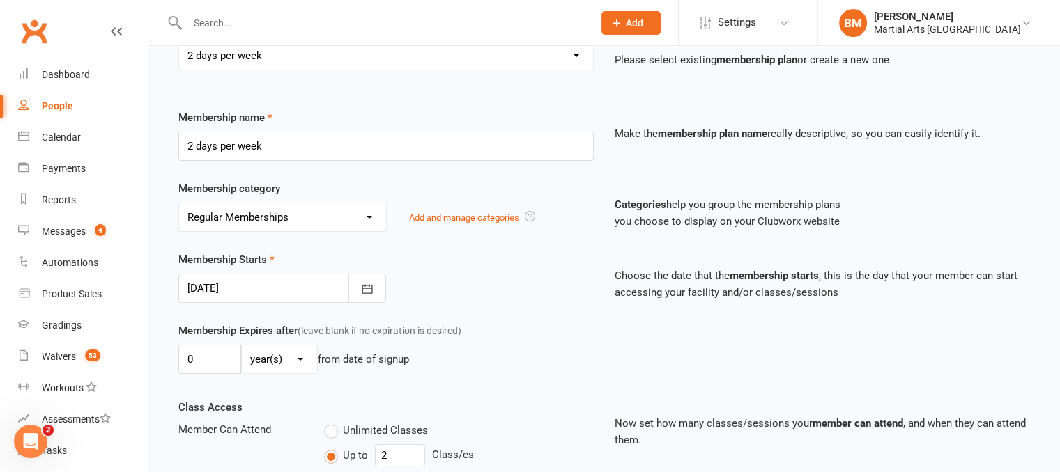
scroll to position [1072, 0]
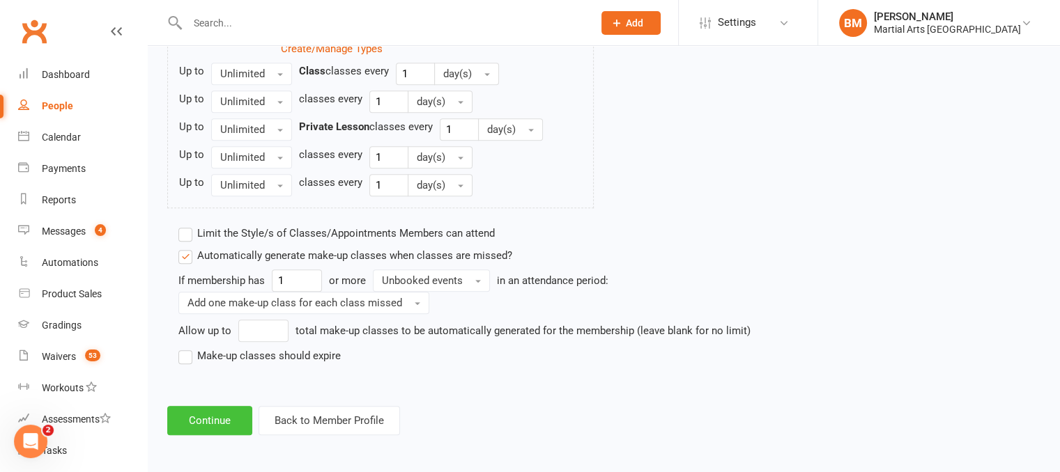
click at [197, 415] on button "Continue" at bounding box center [209, 420] width 85 height 29
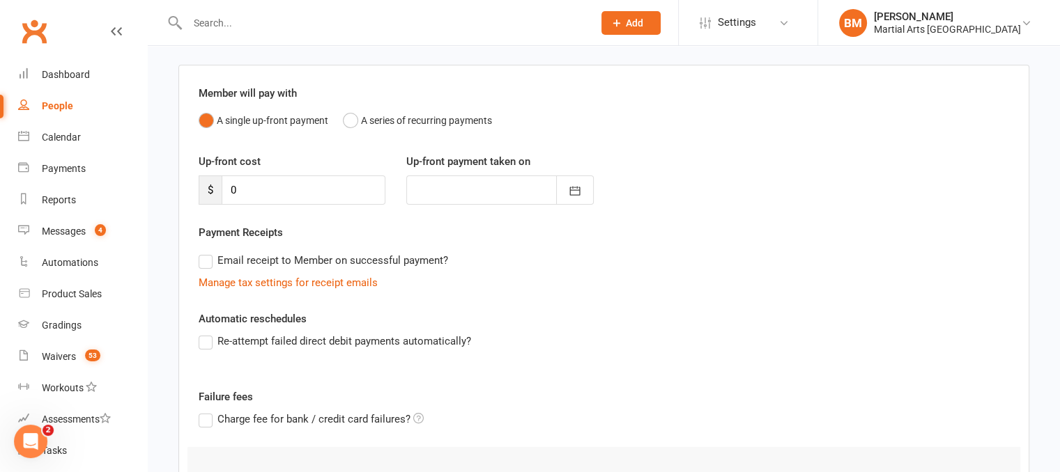
scroll to position [230, 0]
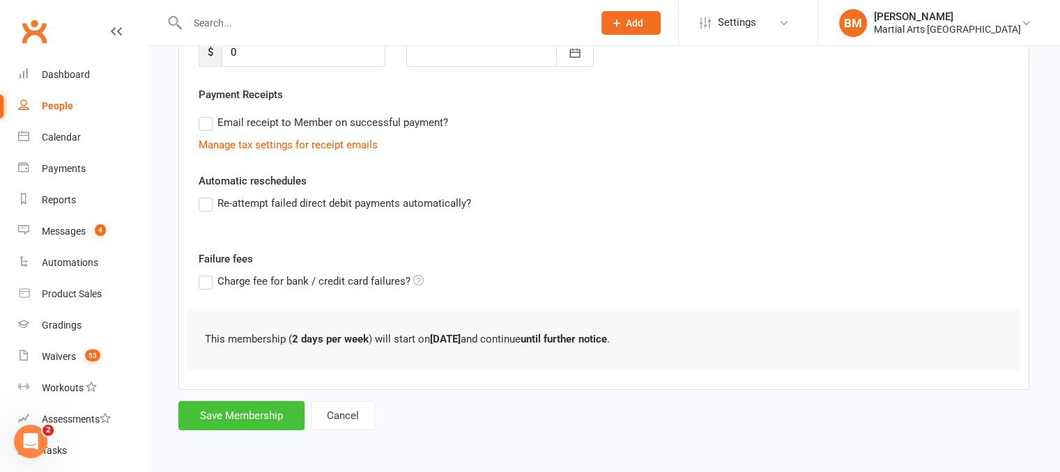
click at [229, 416] on button "Save Membership" at bounding box center [241, 415] width 126 height 29
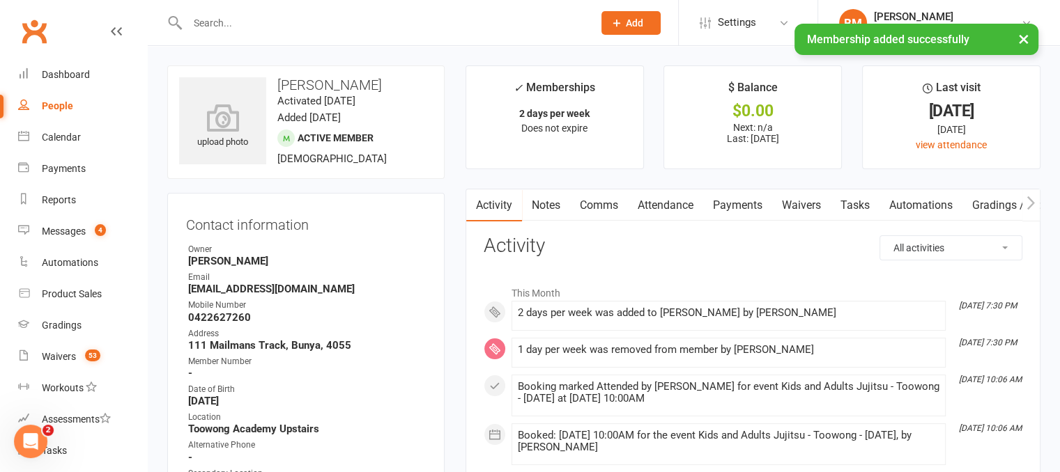
click at [675, 220] on link "Attendance" at bounding box center [665, 206] width 75 height 32
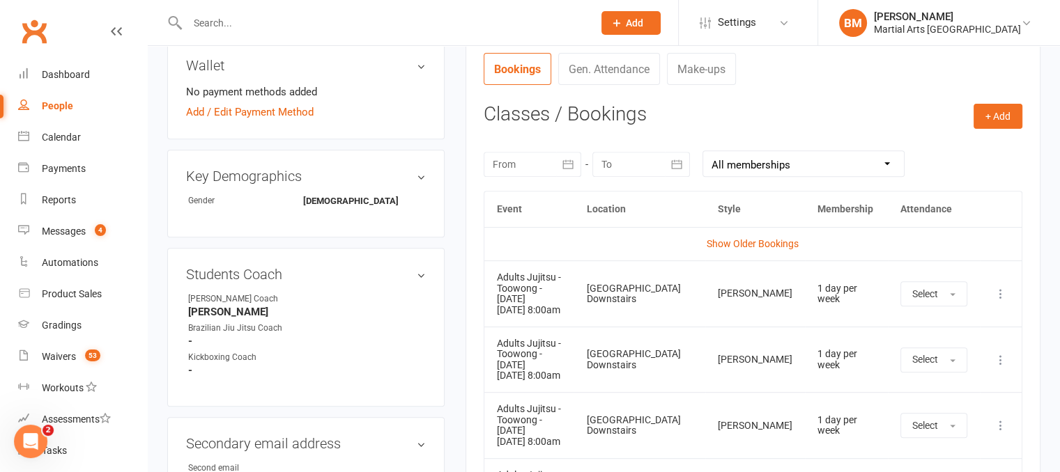
scroll to position [408, 0]
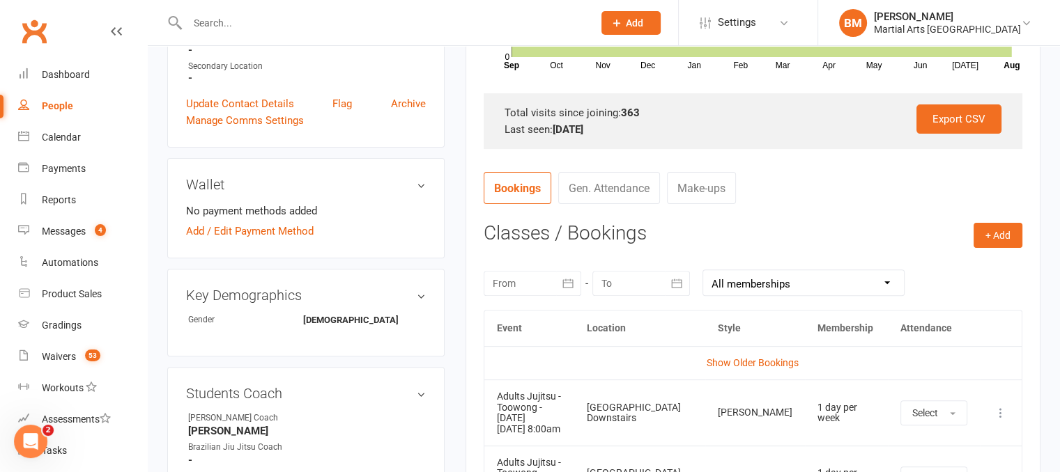
click at [1002, 406] on icon at bounding box center [1001, 413] width 14 height 14
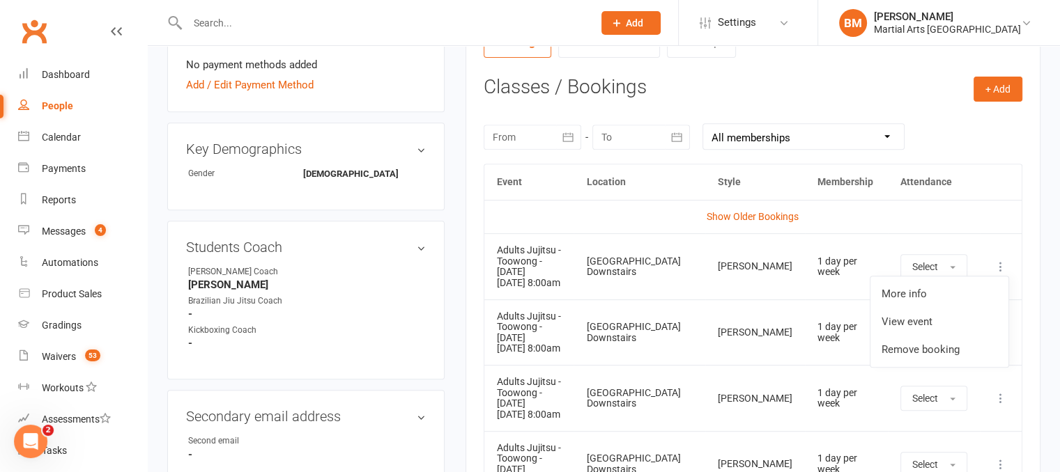
scroll to position [585, 0]
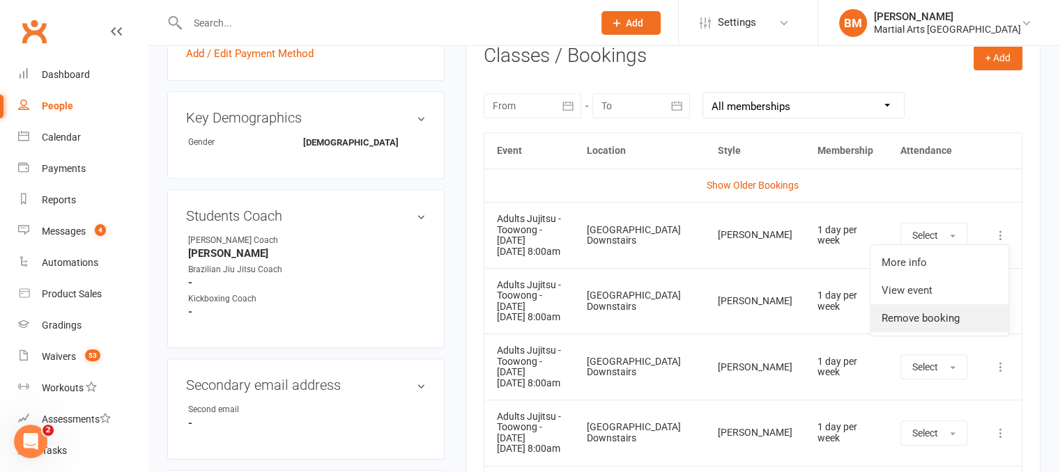
click at [949, 316] on link "Remove booking" at bounding box center [939, 319] width 138 height 28
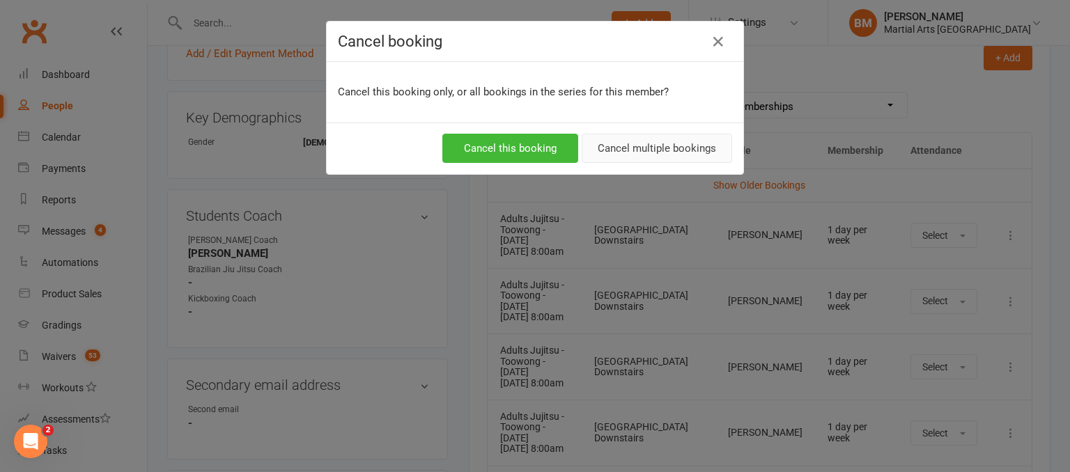
click at [668, 136] on button "Cancel multiple bookings" at bounding box center [657, 148] width 151 height 29
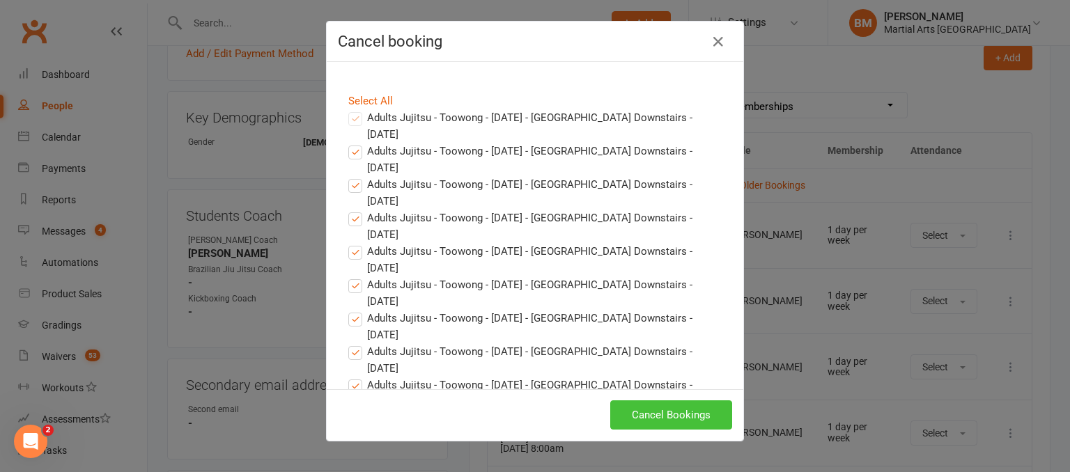
click at [667, 415] on button "Cancel Bookings" at bounding box center [671, 415] width 122 height 29
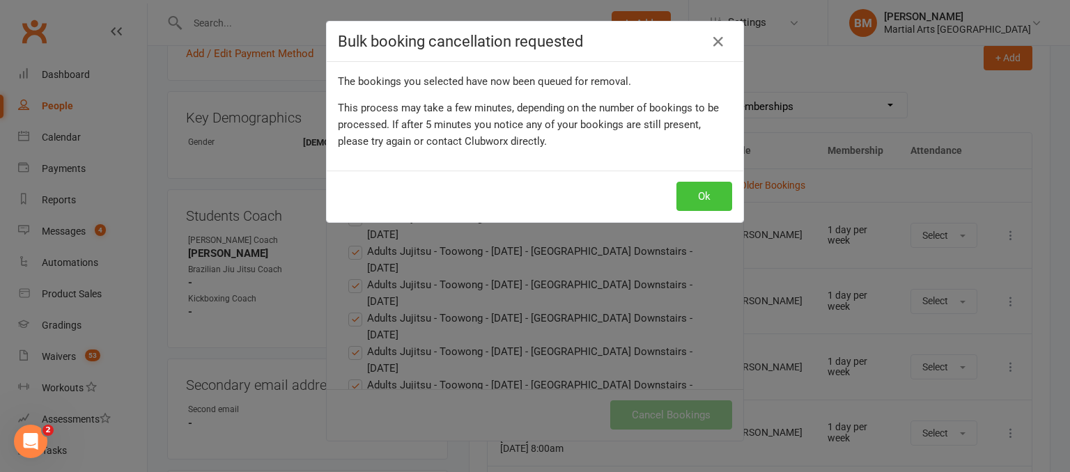
click at [700, 190] on button "Ok" at bounding box center [705, 196] width 56 height 29
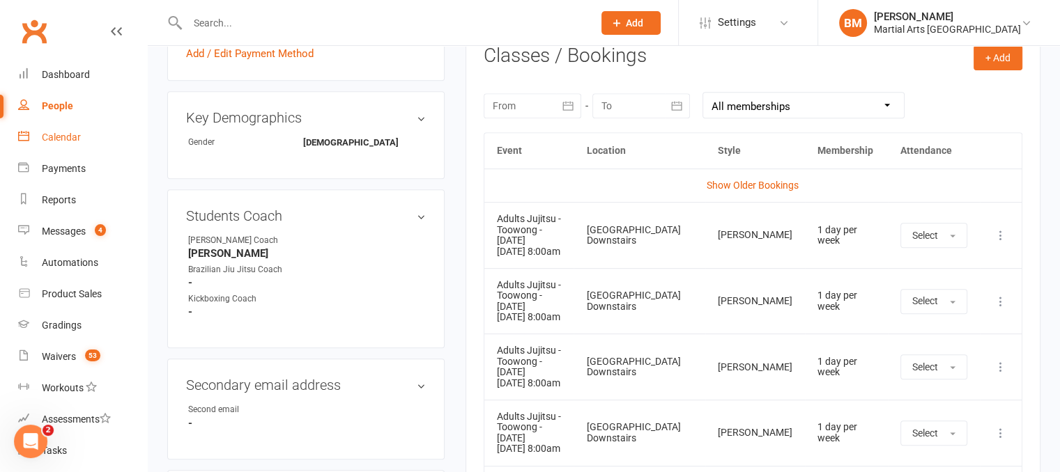
click at [55, 137] on div "Calendar" at bounding box center [61, 137] width 39 height 11
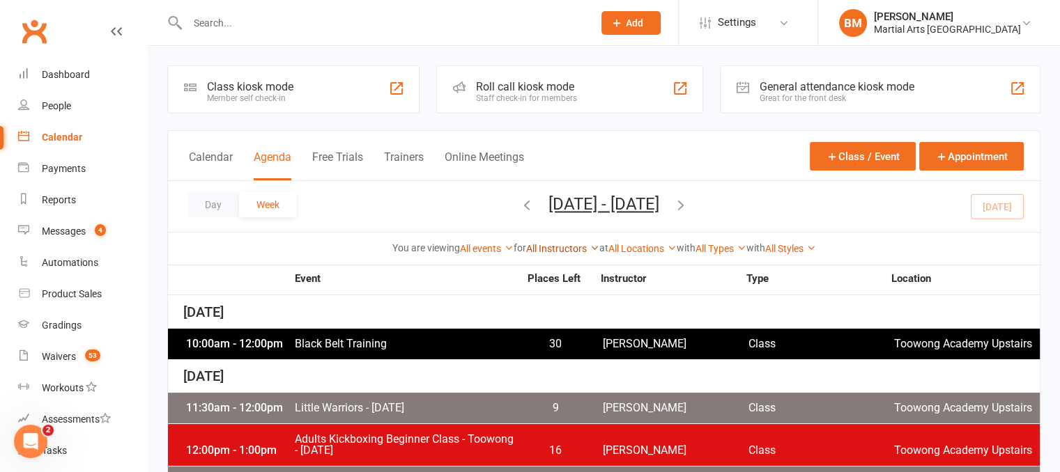
click at [549, 252] on link "All Instructors" at bounding box center [562, 248] width 73 height 11
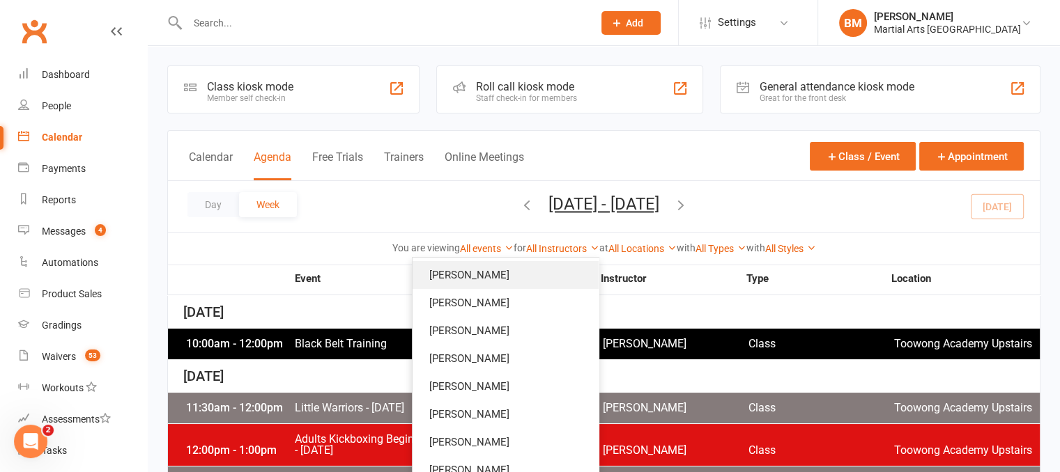
click at [541, 276] on link "[PERSON_NAME]" at bounding box center [506, 275] width 186 height 28
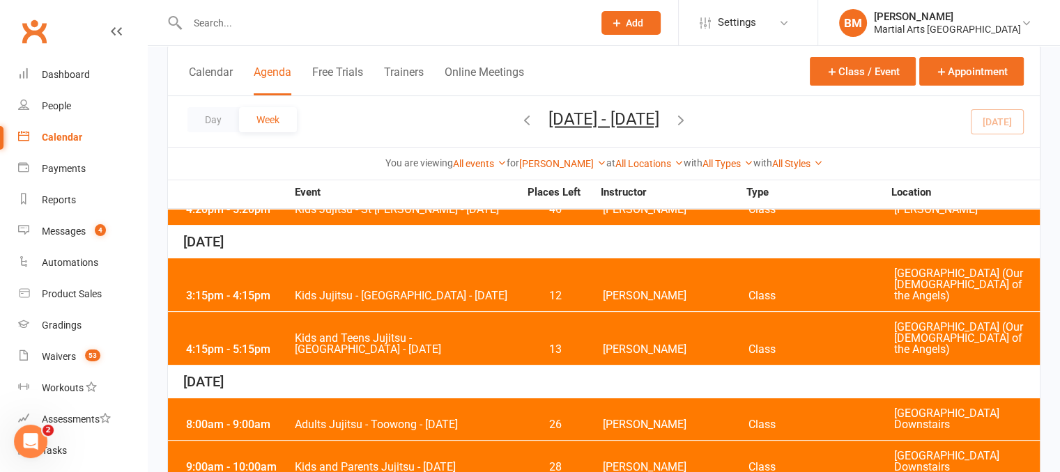
scroll to position [399, 0]
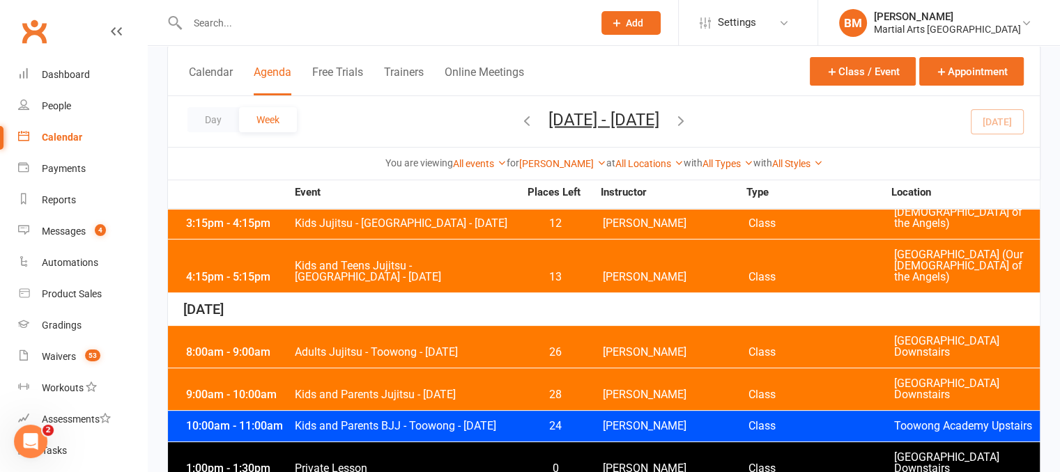
click at [383, 326] on div "8:00am - 9:00am Adults Jujitsu - Toowong - Saturday 26 Brandon McNamara Class T…" at bounding box center [604, 347] width 872 height 42
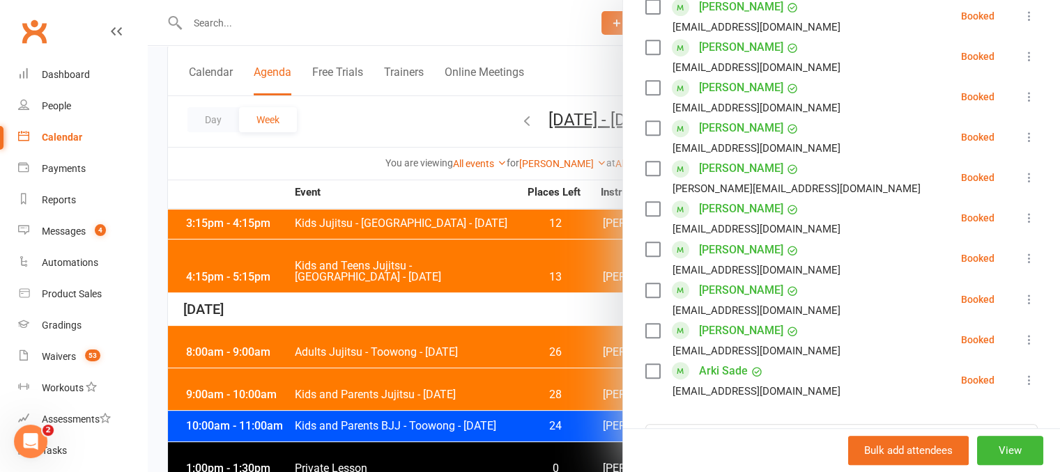
scroll to position [848, 0]
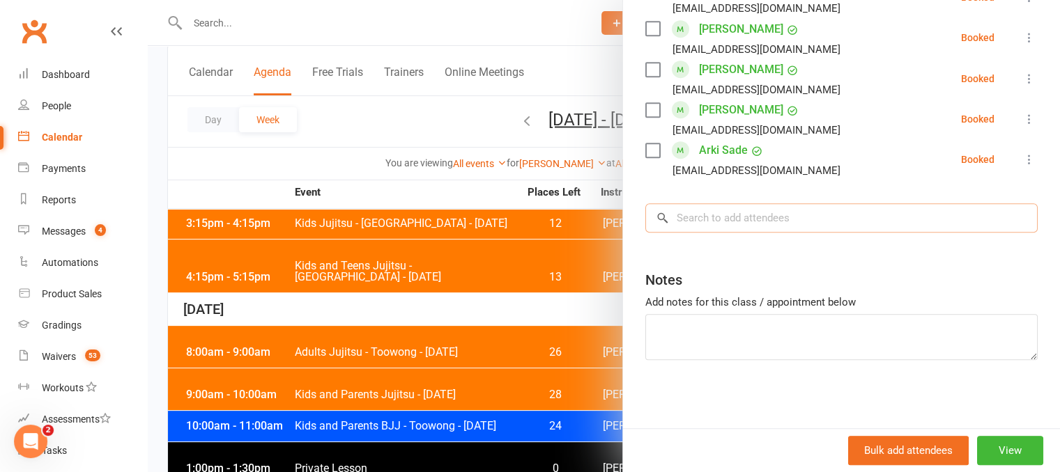
click at [711, 218] on input "search" at bounding box center [841, 217] width 392 height 29
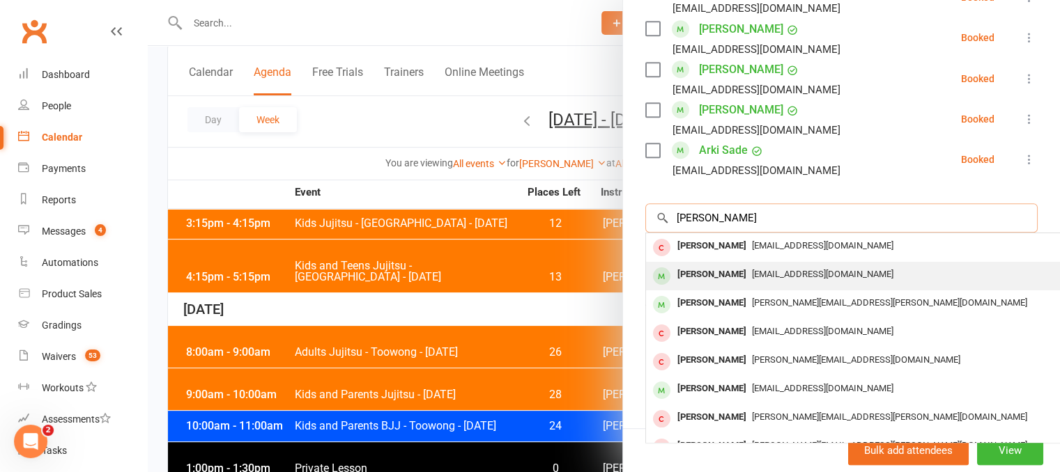
type input "lucy c"
click at [700, 270] on div "Lucy Carsley" at bounding box center [712, 275] width 80 height 20
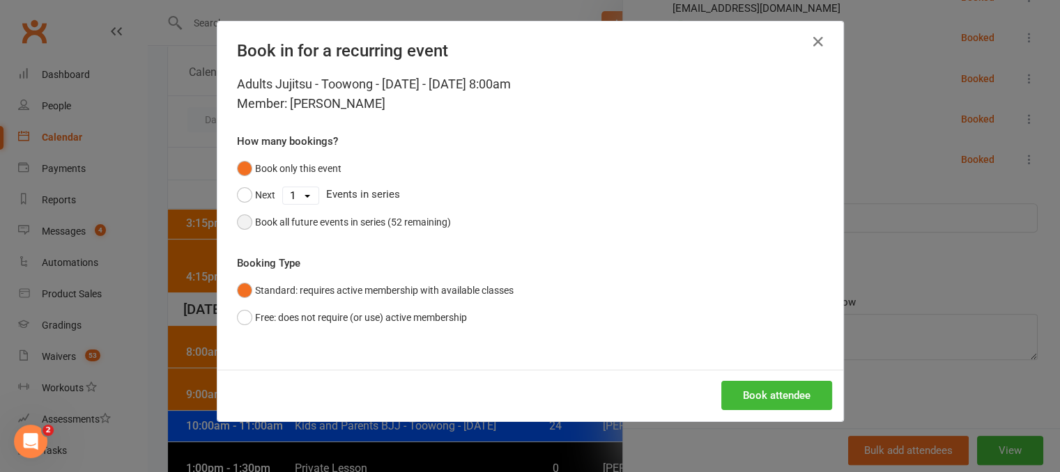
click at [348, 233] on button "Book all future events in series (52 remaining)" at bounding box center [344, 222] width 214 height 26
click at [731, 395] on button "Book attendee" at bounding box center [776, 395] width 111 height 29
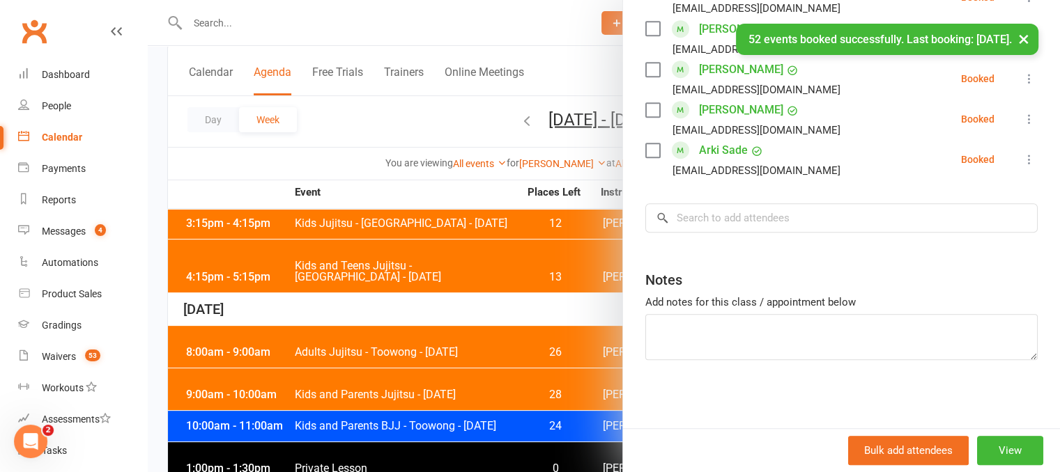
scroll to position [888, 0]
click at [338, 298] on div at bounding box center [604, 236] width 912 height 472
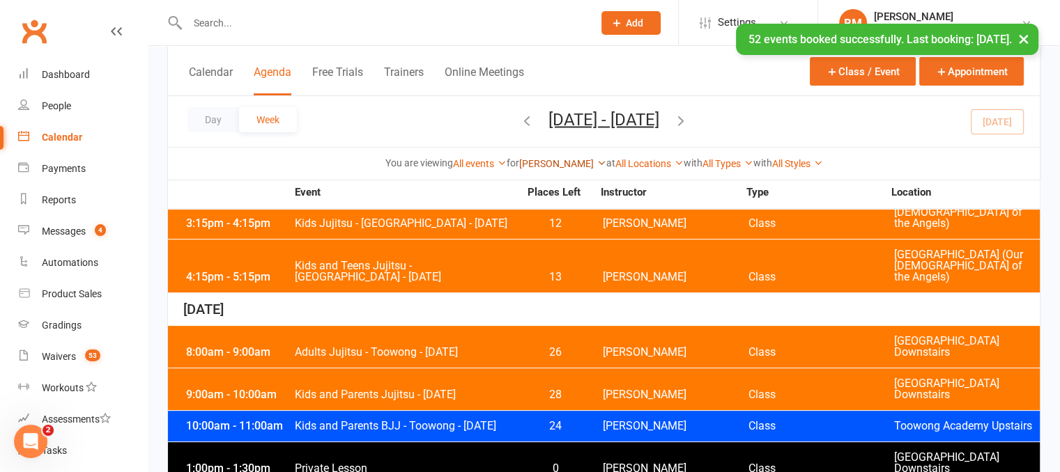
click at [539, 160] on link "[PERSON_NAME]" at bounding box center [562, 163] width 87 height 11
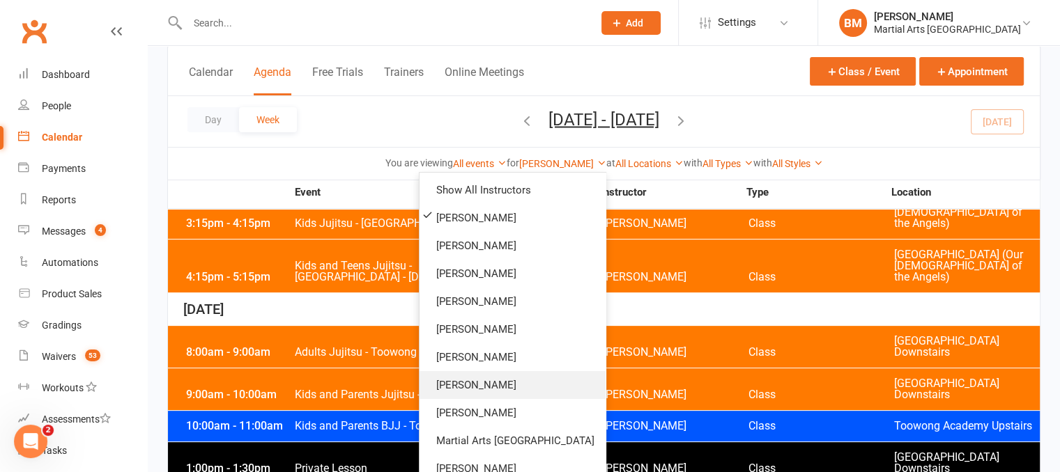
click at [510, 388] on link "[PERSON_NAME]" at bounding box center [513, 385] width 186 height 28
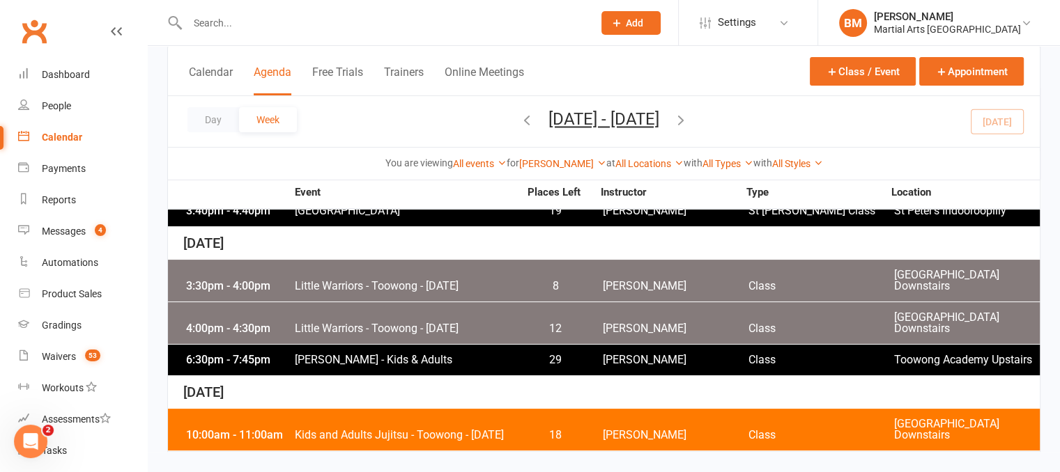
scroll to position [208, 0]
click at [383, 431] on span "Kids and Adults Jujitsu - Toowong - Saturday" at bounding box center [406, 435] width 225 height 11
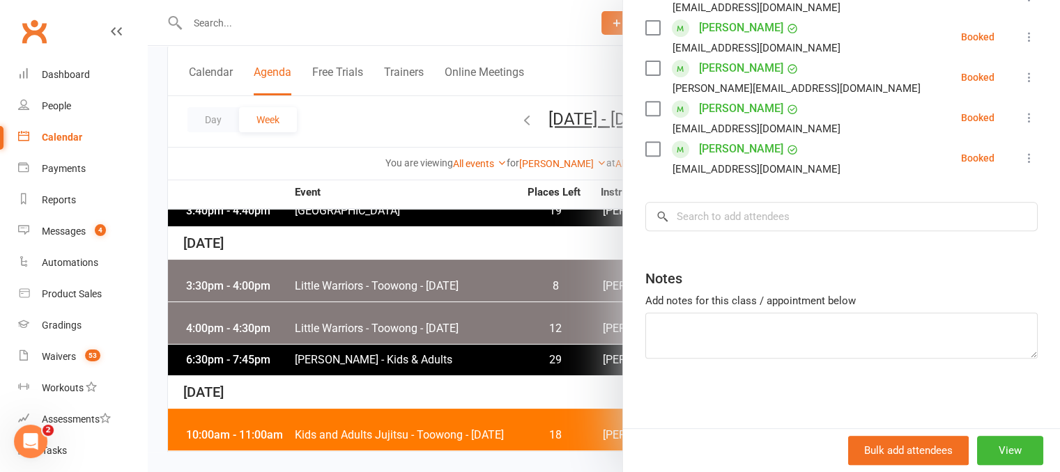
scroll to position [587, 0]
click at [744, 220] on input "search" at bounding box center [841, 216] width 392 height 29
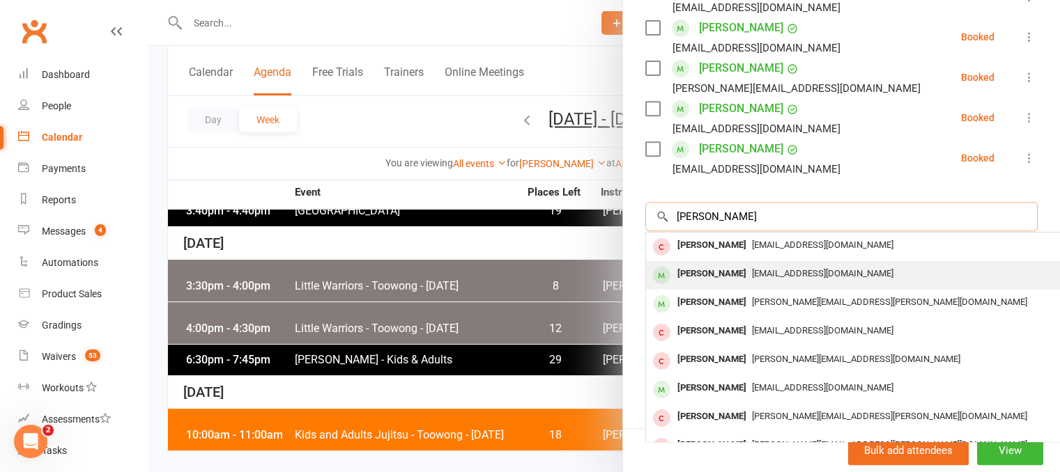
type input "lucy c"
click at [728, 267] on div "Lucy Carsley" at bounding box center [712, 274] width 80 height 20
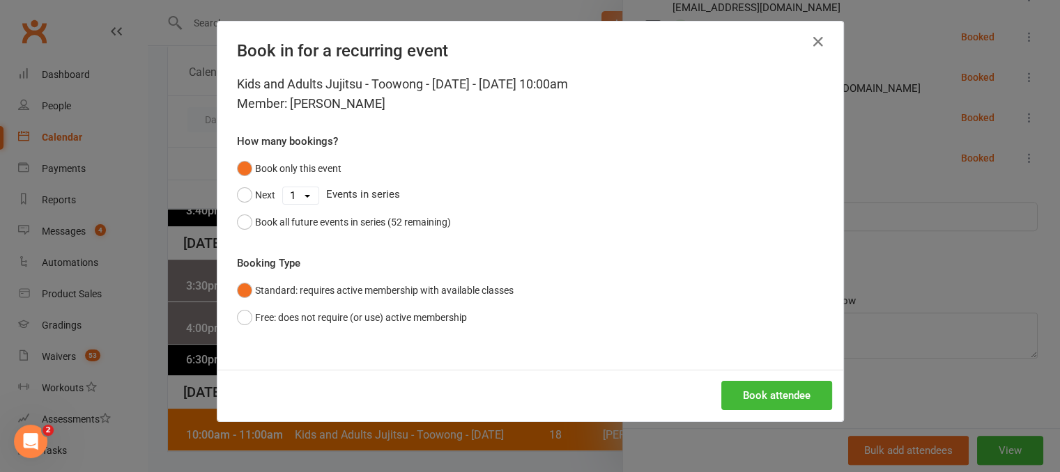
click at [355, 238] on div "Kids and Adults Jujitsu - Toowong - Saturday - Aug 16, 2025 10:00am Member: Luc…" at bounding box center [530, 222] width 626 height 295
click at [360, 228] on div "Book all future events in series (52 remaining)" at bounding box center [353, 222] width 196 height 15
click at [739, 394] on button "Book attendee" at bounding box center [776, 395] width 111 height 29
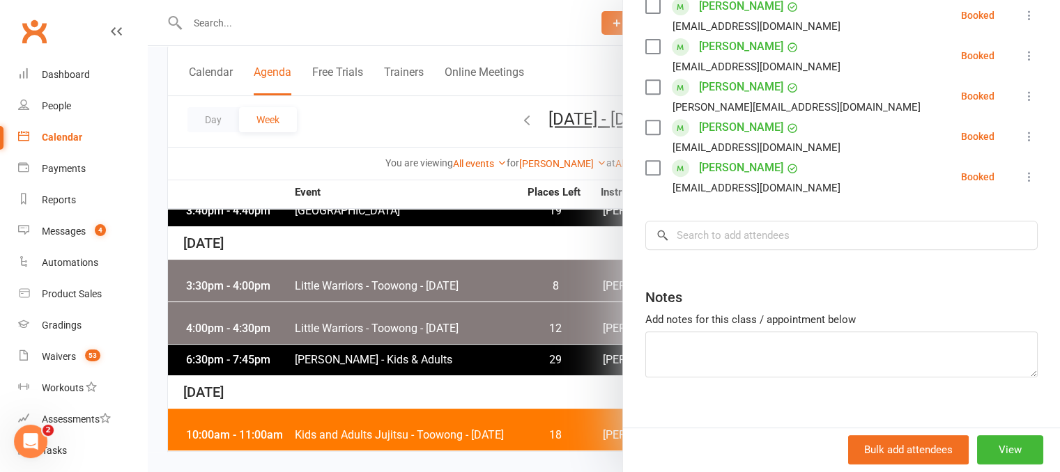
scroll to position [627, 0]
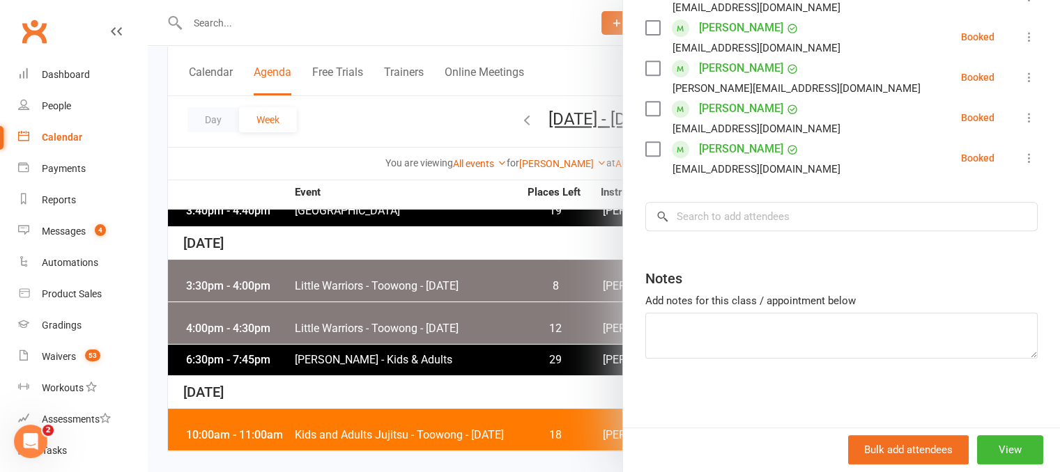
click at [243, 23] on div at bounding box center [604, 236] width 912 height 472
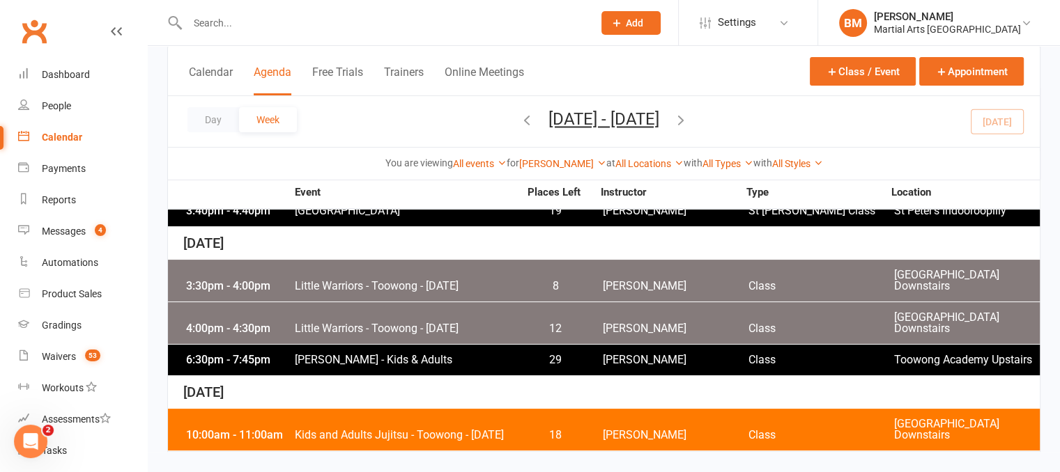
click at [228, 23] on input "text" at bounding box center [383, 23] width 400 height 20
paste input "schmidnewbury@gmail.com"
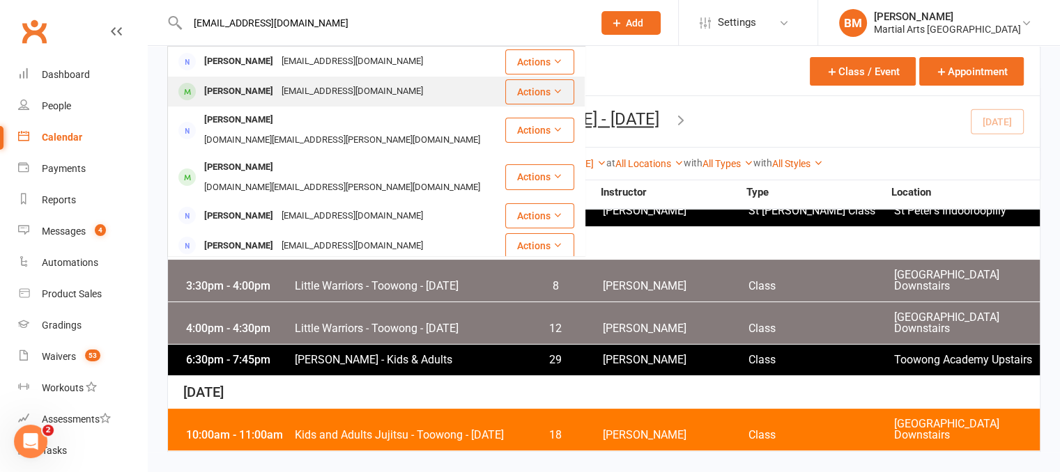
type input "schmidnewbury@gmail.com"
click at [277, 90] on div "Rafael Schmid Newbury" at bounding box center [238, 92] width 77 height 20
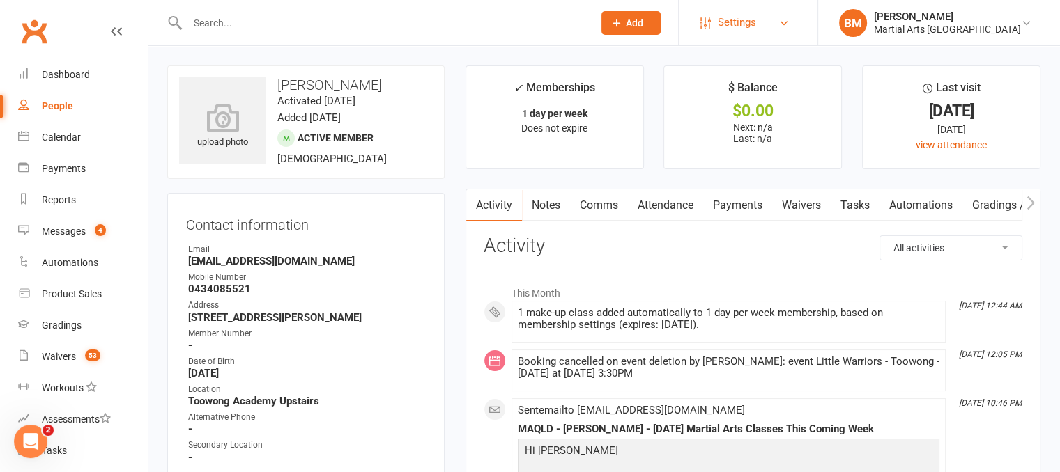
click at [756, 21] on span "Settings" at bounding box center [737, 22] width 38 height 31
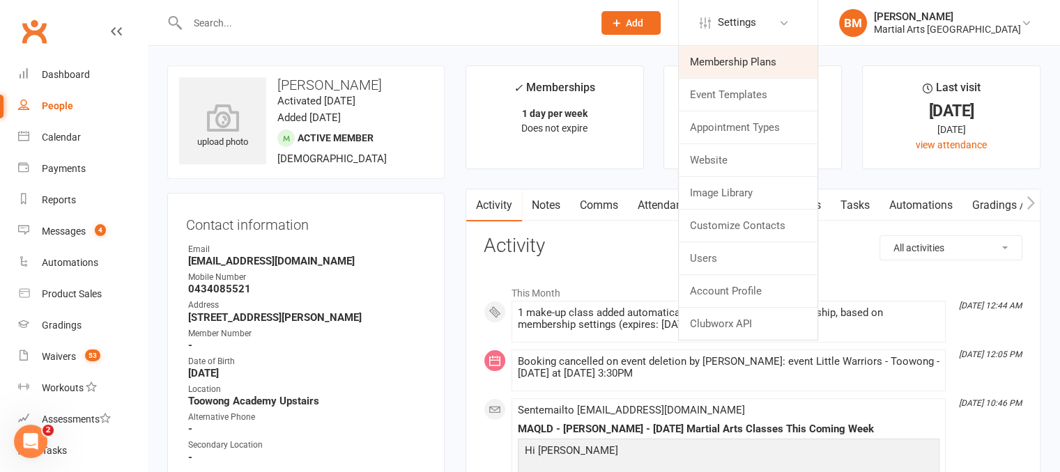
click at [769, 60] on link "Membership Plans" at bounding box center [748, 62] width 139 height 32
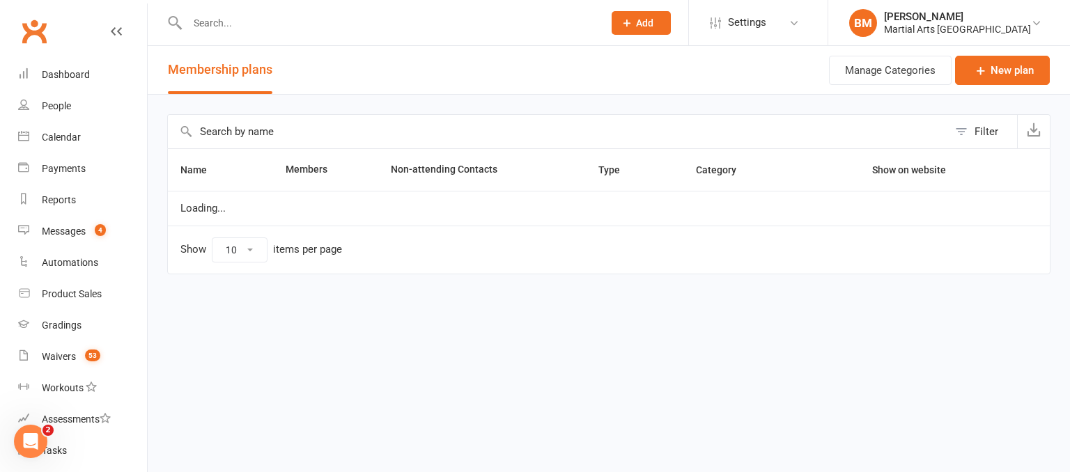
select select "100"
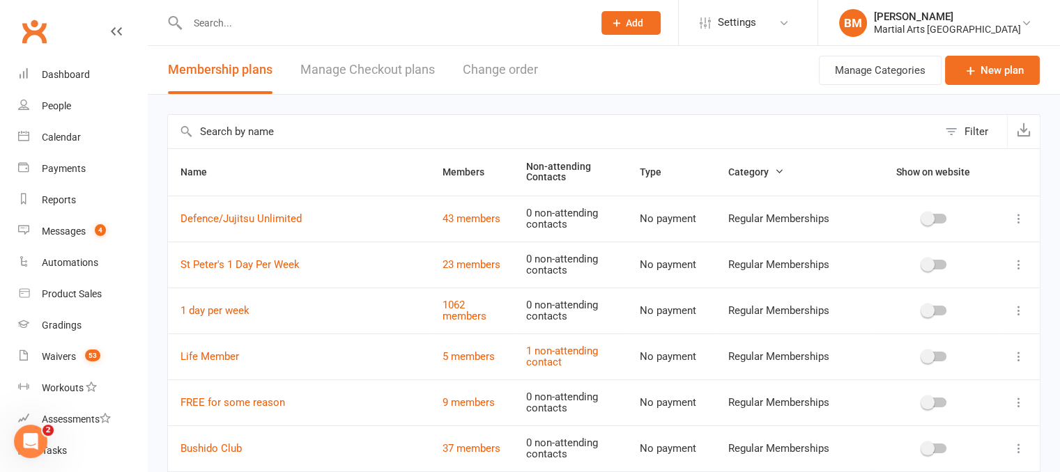
click at [305, 129] on input "text" at bounding box center [553, 131] width 770 height 33
click at [245, 26] on input "text" at bounding box center [383, 23] width 400 height 20
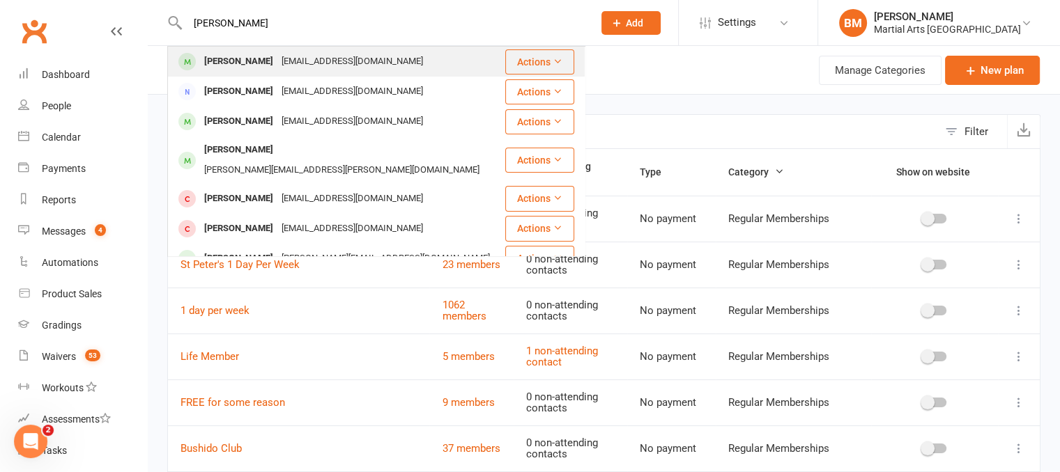
type input "jonty quinet"
click at [266, 68] on div "Jonty Quintner" at bounding box center [238, 62] width 77 height 20
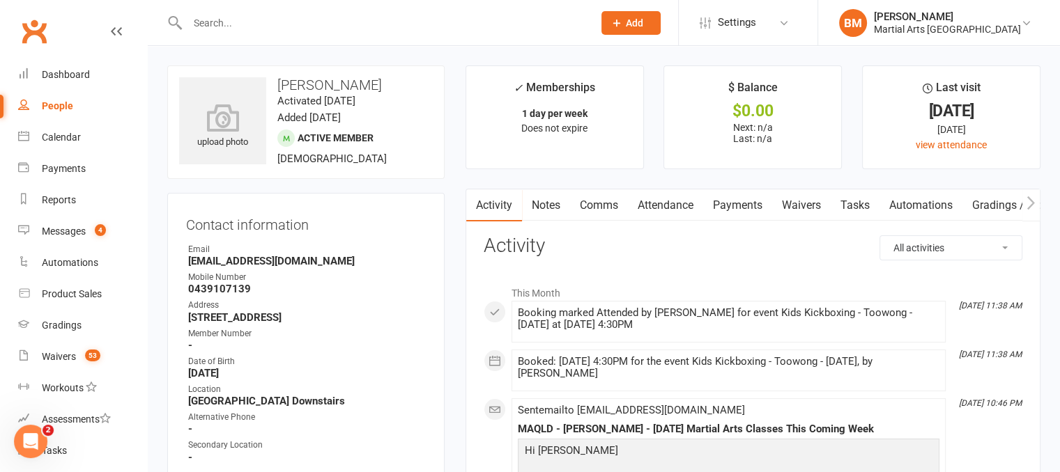
click at [669, 213] on link "Attendance" at bounding box center [665, 206] width 75 height 32
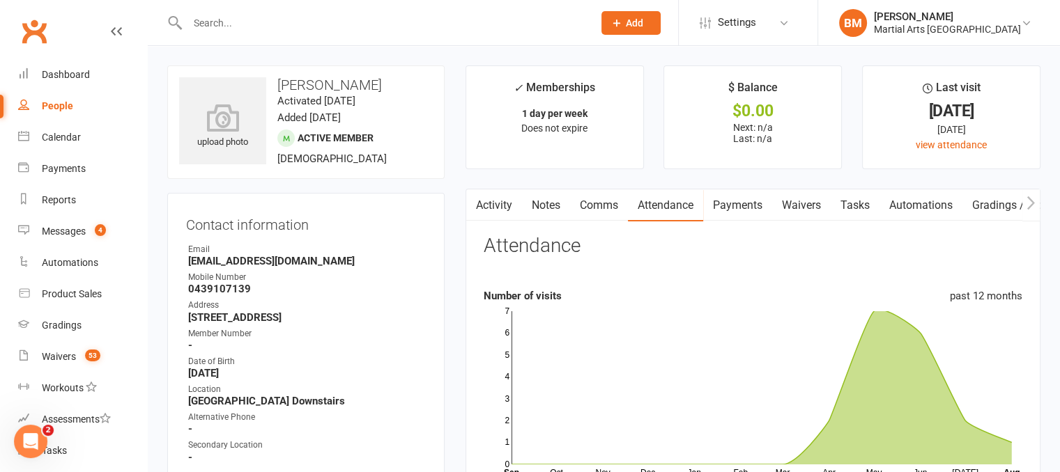
click at [567, 213] on link "Notes" at bounding box center [546, 206] width 48 height 32
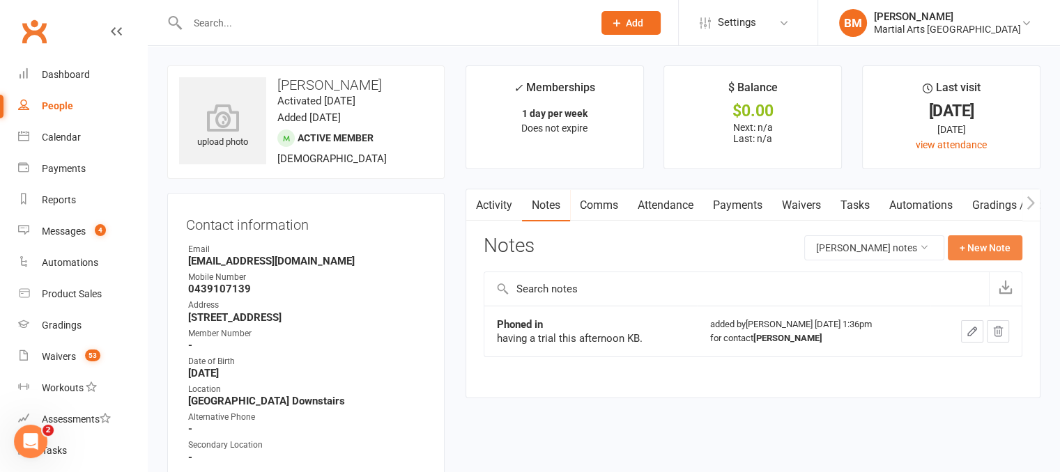
click at [997, 248] on button "+ New Note" at bounding box center [985, 248] width 75 height 25
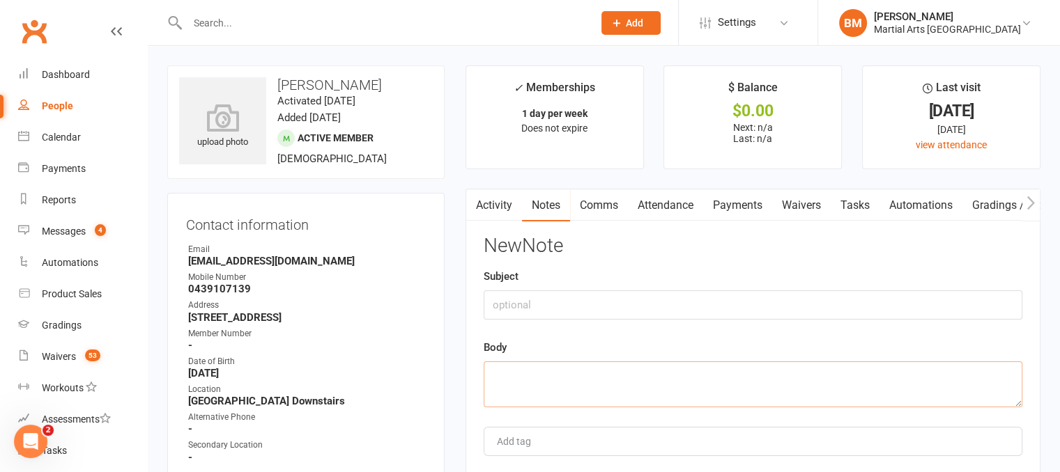
click at [530, 393] on textarea at bounding box center [753, 385] width 539 height 46
paste textarea "Michelle Ledger Mon, Aug 11, 5:47 PM (3 days ago) to Brandon Hi Brandon, We wou…"
type textarea "Michelle Ledger Mon, Aug 11, 5:47 PM (3 days ago) to Brandon Hi Brandon, We wou…"
click at [544, 306] on input "text" at bounding box center [753, 305] width 539 height 29
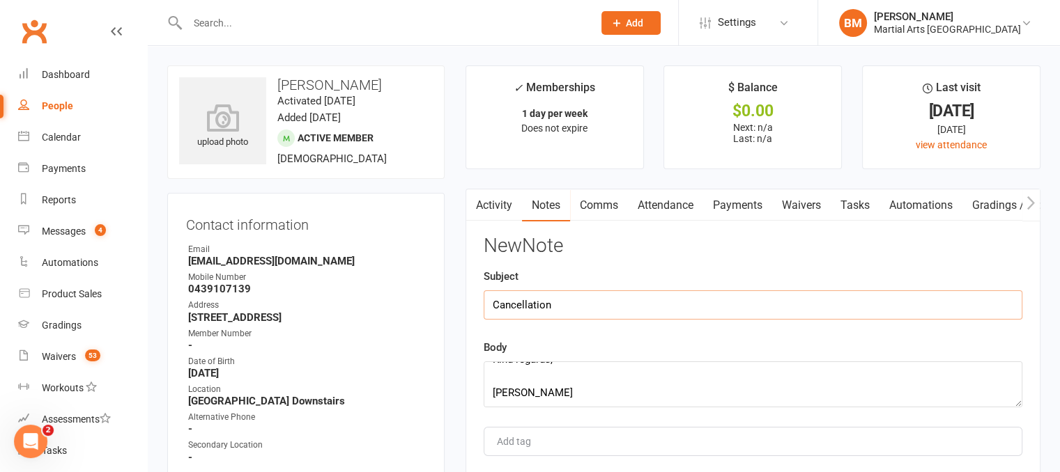
type input "Cancellation"
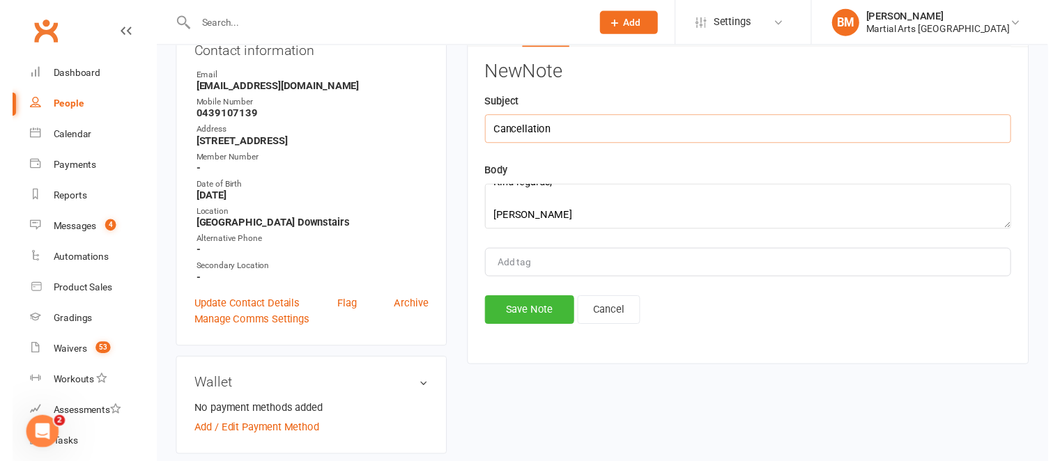
scroll to position [279, 0]
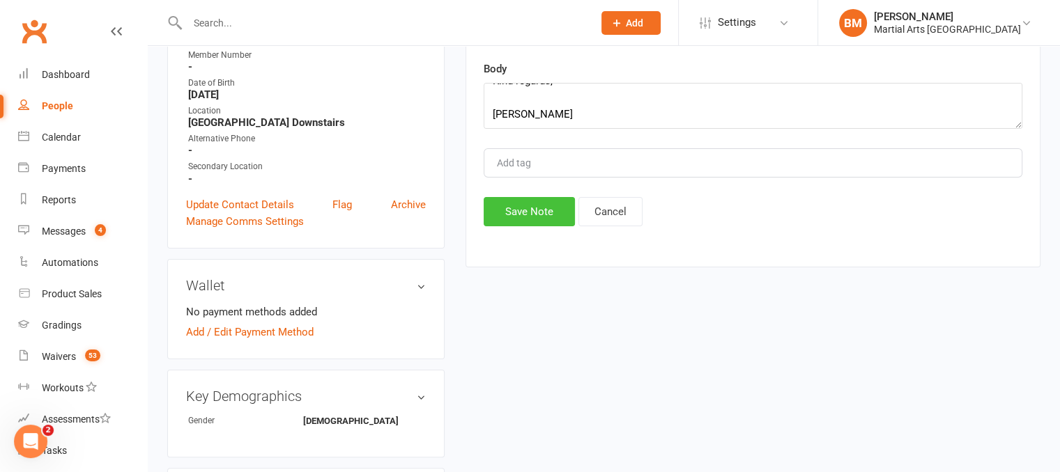
click at [518, 220] on button "Save Note" at bounding box center [529, 211] width 91 height 29
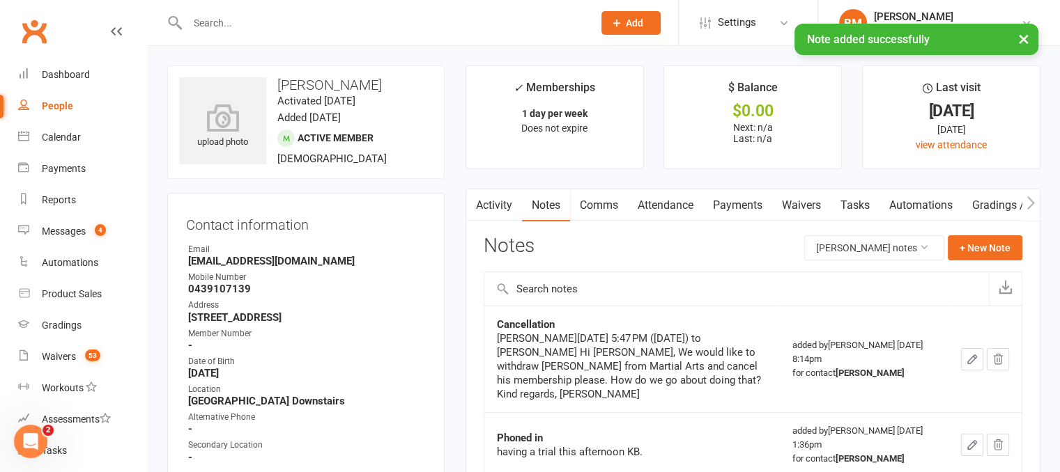
scroll to position [1678, 0]
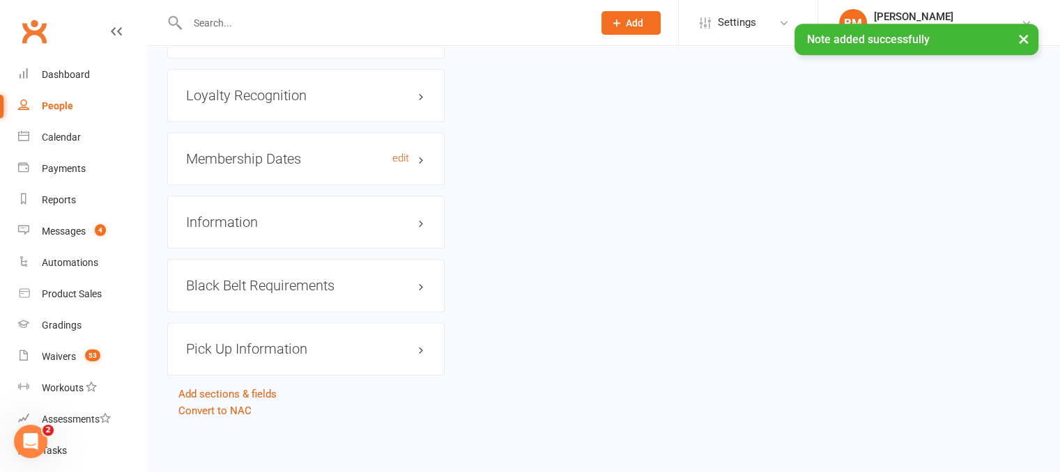
click at [276, 160] on h3 "Membership Dates edit" at bounding box center [306, 158] width 240 height 15
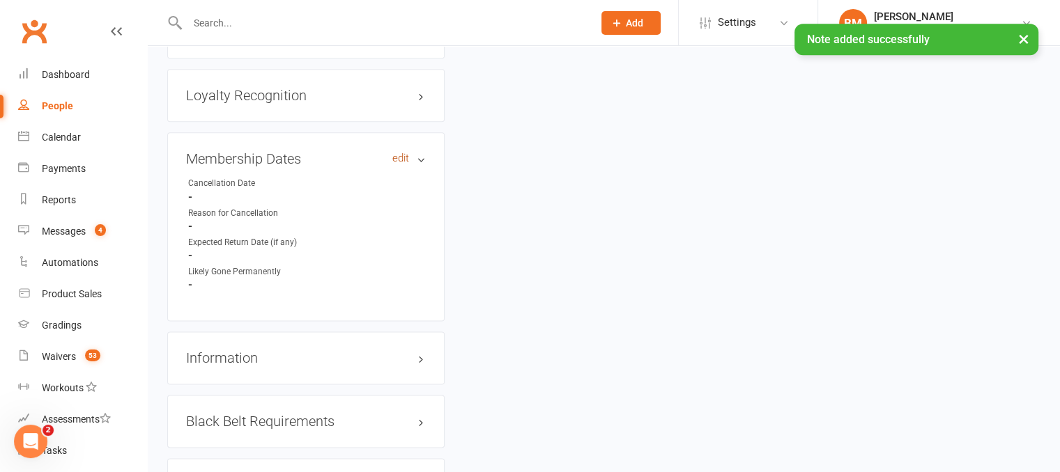
click at [399, 158] on link "edit" at bounding box center [400, 159] width 17 height 12
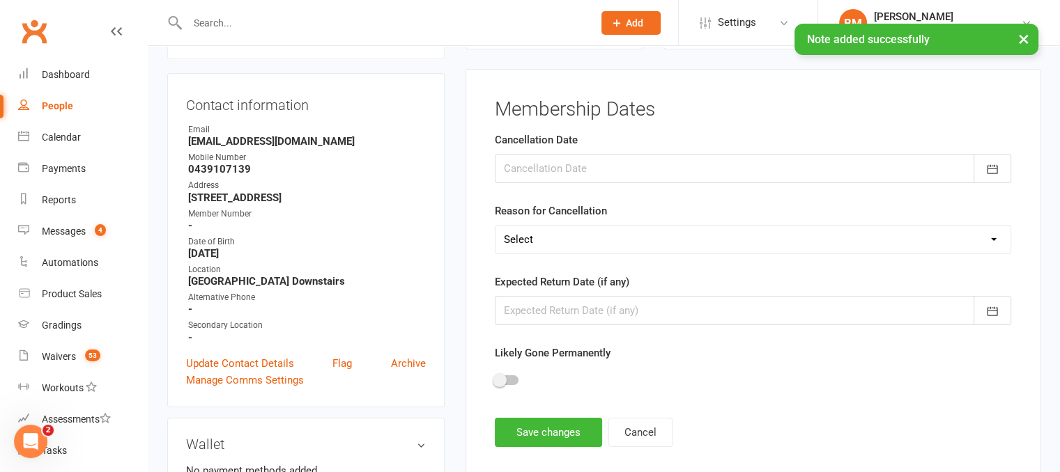
scroll to position [119, 0]
click at [549, 171] on div at bounding box center [753, 169] width 516 height 29
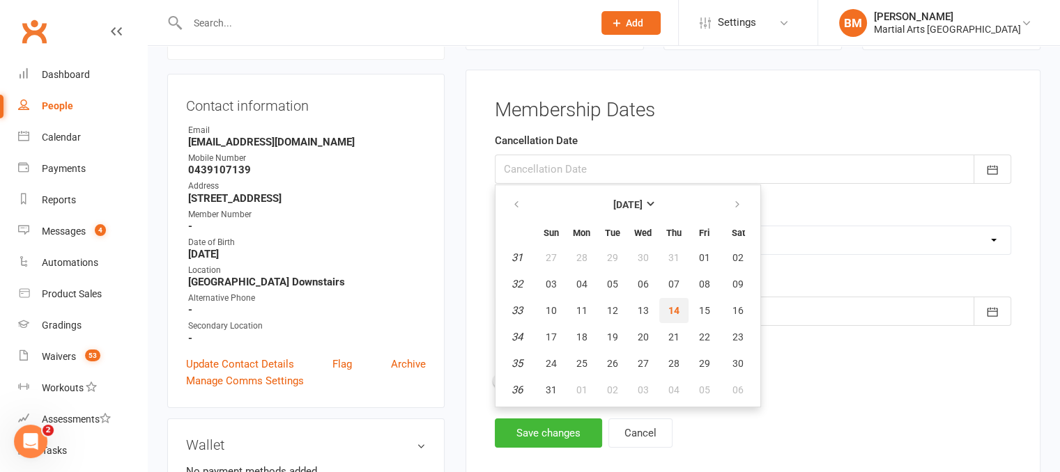
click at [677, 310] on button "14" at bounding box center [673, 310] width 29 height 25
type input "14 Aug 2025"
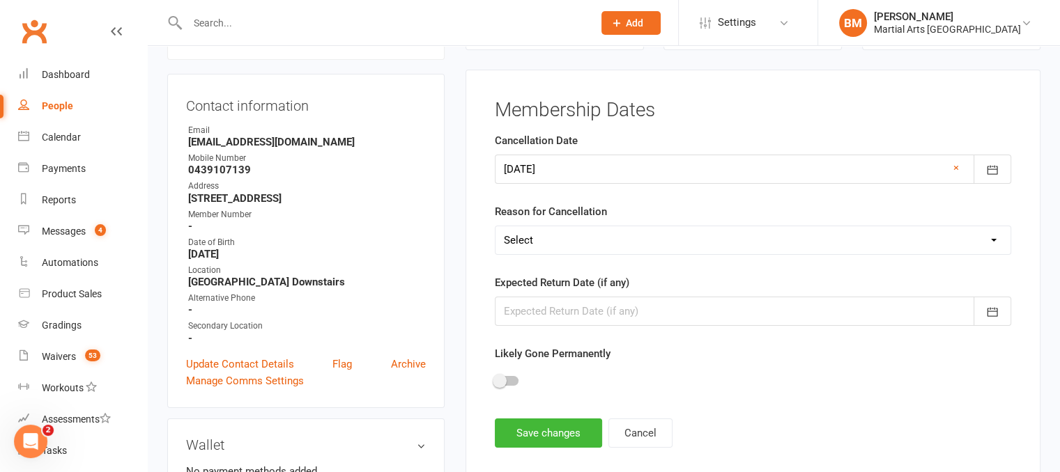
click at [545, 241] on select "Select Other Sport Too Busy/Work/School Commitments Transport/Parking Financial…" at bounding box center [752, 240] width 515 height 28
click at [495, 226] on select "Select Other Sport Too Busy/Work/School Commitments Transport/Parking Financial…" at bounding box center [752, 240] width 515 height 28
click at [612, 245] on select "Select Other Sport Too Busy/Work/School Commitments Transport/Parking Financial…" at bounding box center [752, 240] width 515 height 28
select select "None Given"
click at [495, 226] on select "Select Other Sport Too Busy/Work/School Commitments Transport/Parking Financial…" at bounding box center [752, 240] width 515 height 28
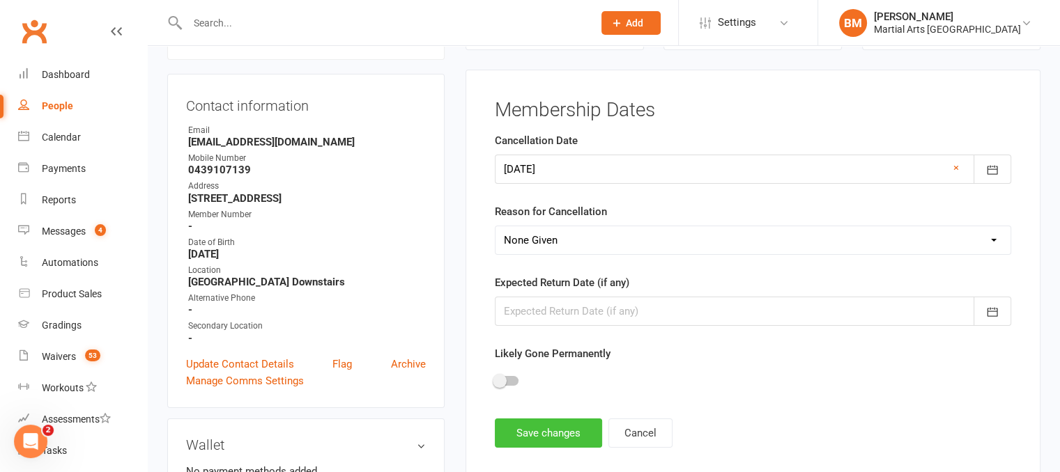
click at [554, 426] on button "Save changes" at bounding box center [548, 433] width 107 height 29
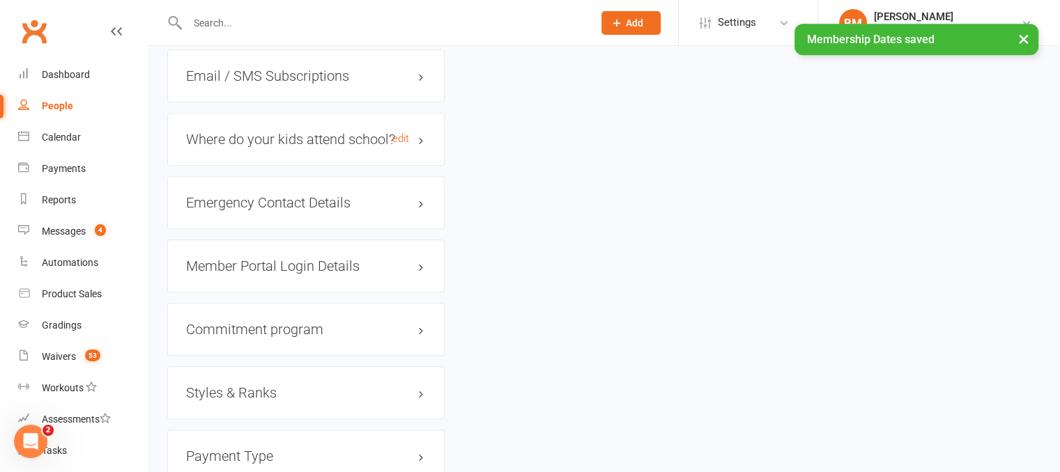
scroll to position [1399, 0]
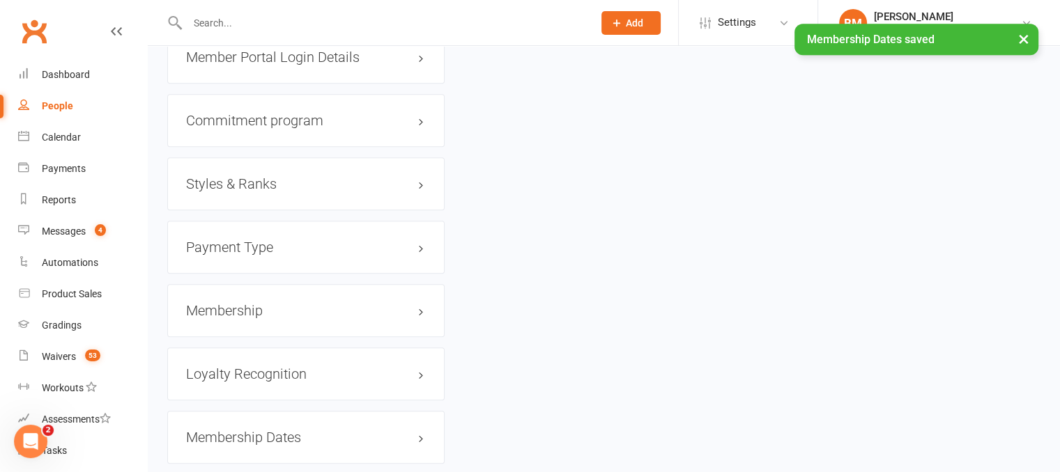
click at [258, 307] on h3 "Membership" at bounding box center [306, 310] width 240 height 15
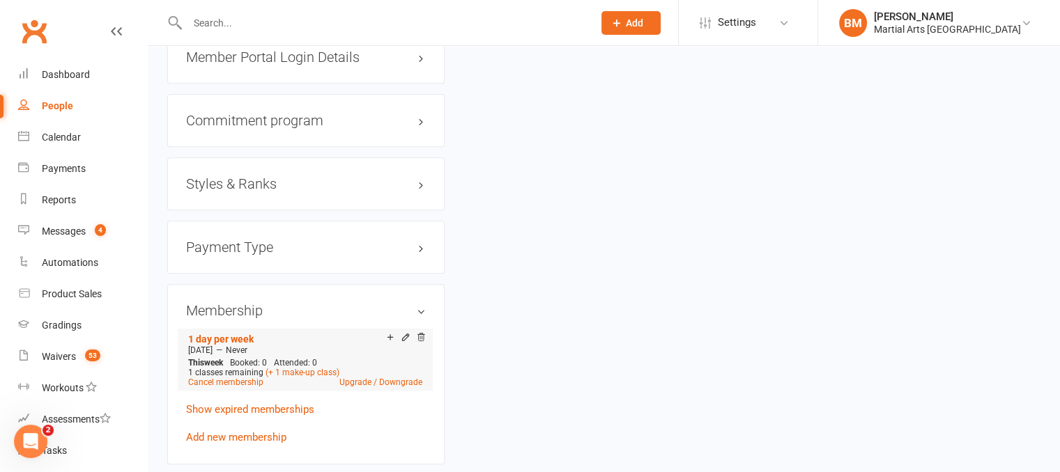
click at [419, 346] on div "Jul 22 2025 — Never" at bounding box center [305, 350] width 241 height 11
click at [422, 339] on icon at bounding box center [421, 337] width 10 height 10
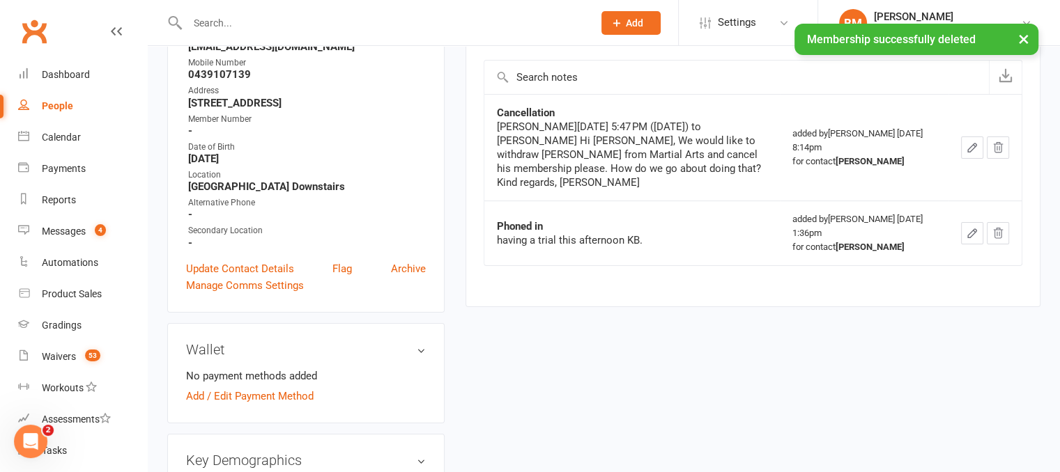
scroll to position [0, 0]
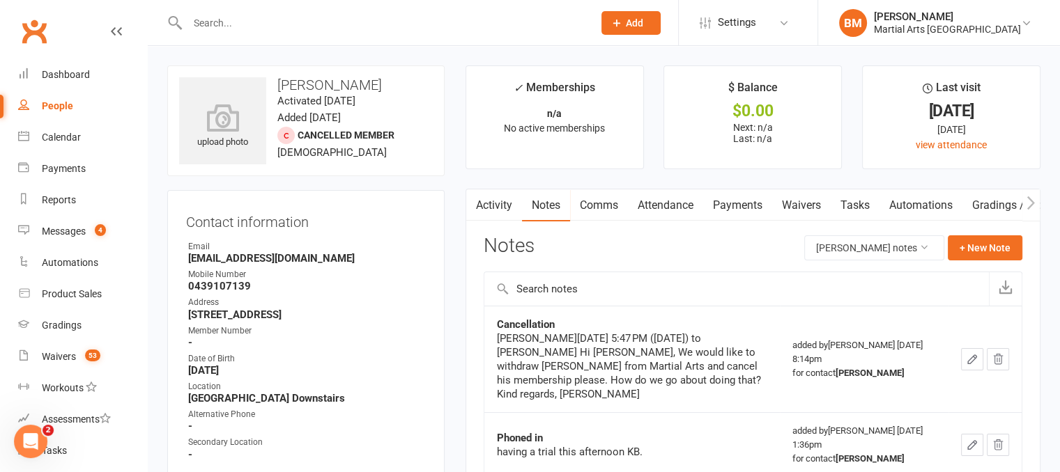
click at [249, 31] on input "text" at bounding box center [383, 23] width 400 height 20
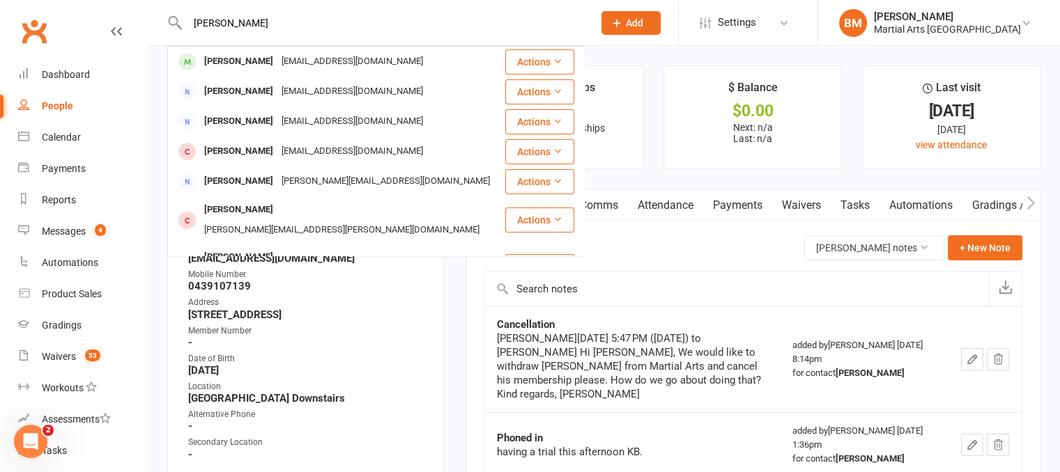
type input "michell quintner"
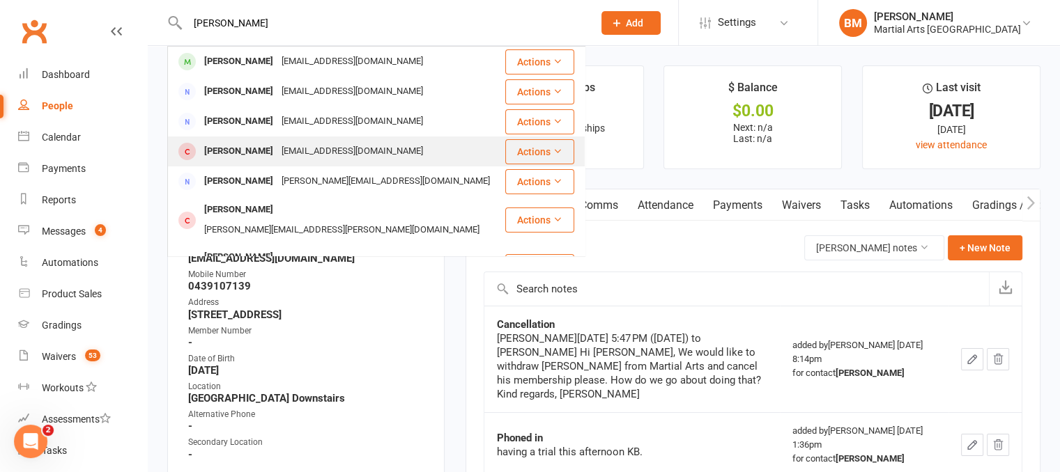
click at [277, 141] on div "michledvet@gmail.com" at bounding box center [352, 151] width 150 height 20
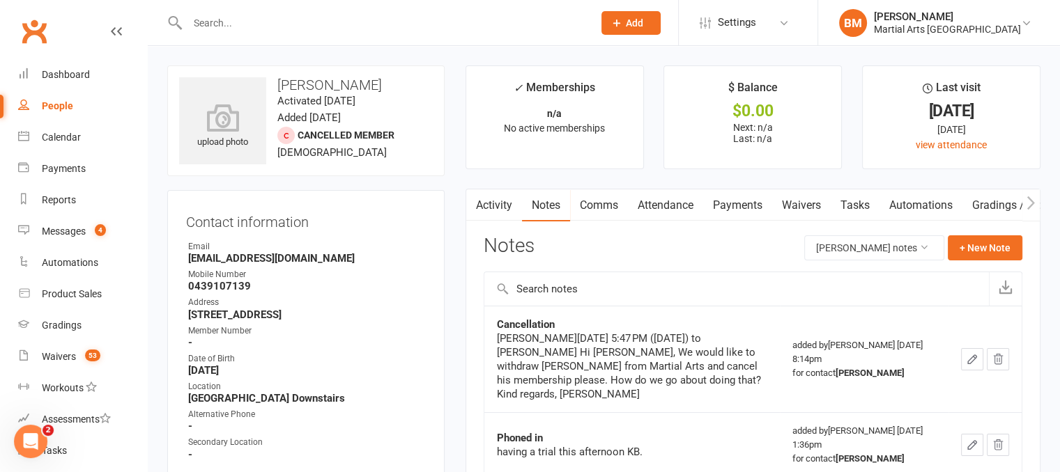
click at [649, 207] on link "Attendance" at bounding box center [665, 206] width 75 height 32
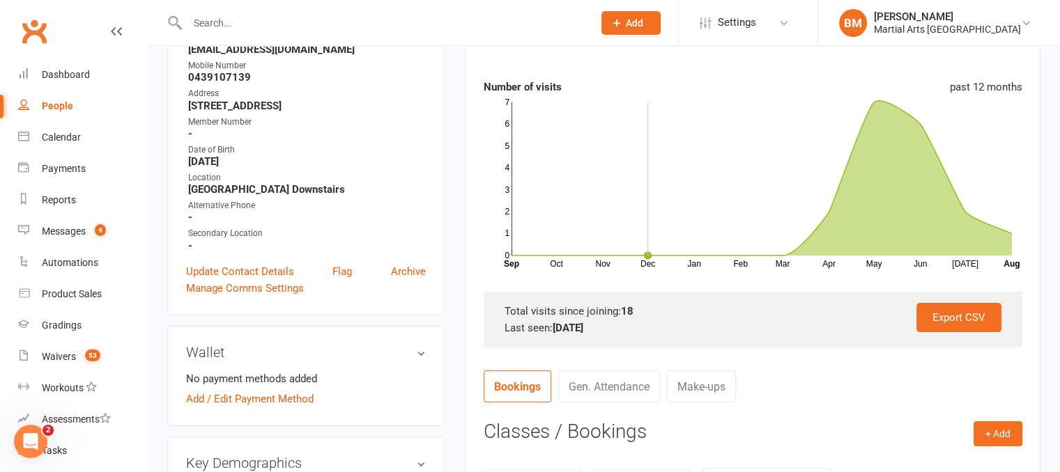
scroll to position [627, 0]
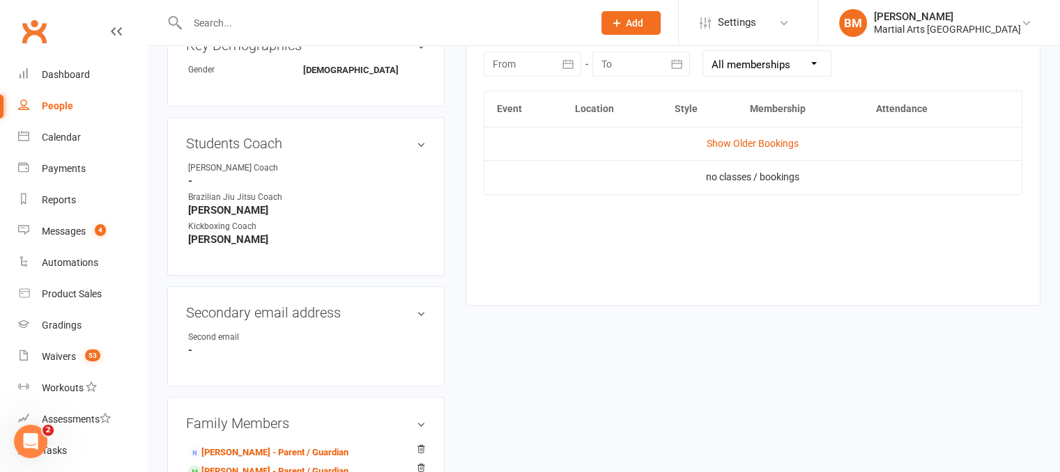
click at [535, 61] on div at bounding box center [533, 64] width 98 height 25
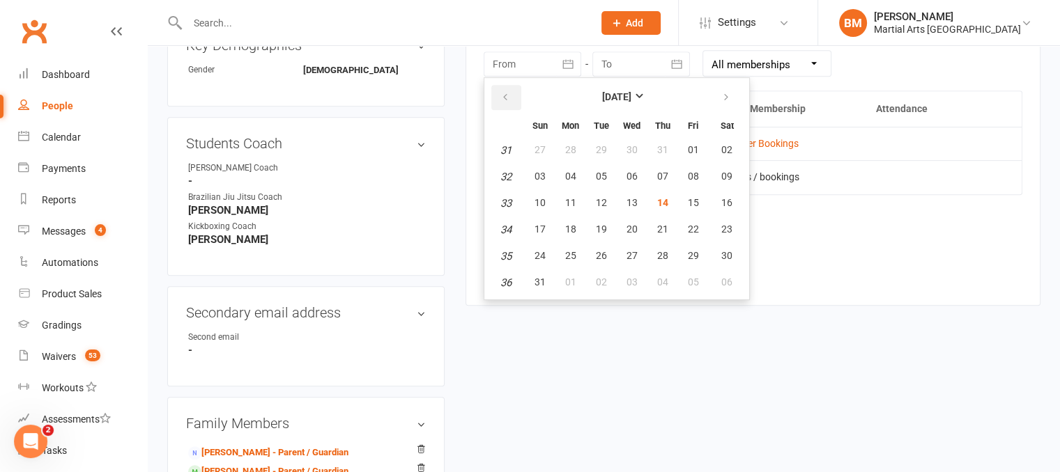
click at [503, 92] on icon "button" at bounding box center [505, 97] width 10 height 11
click at [503, 93] on icon "button" at bounding box center [505, 97] width 10 height 11
click at [537, 146] on span "01" at bounding box center [539, 149] width 11 height 11
type input "01 Jun 2025"
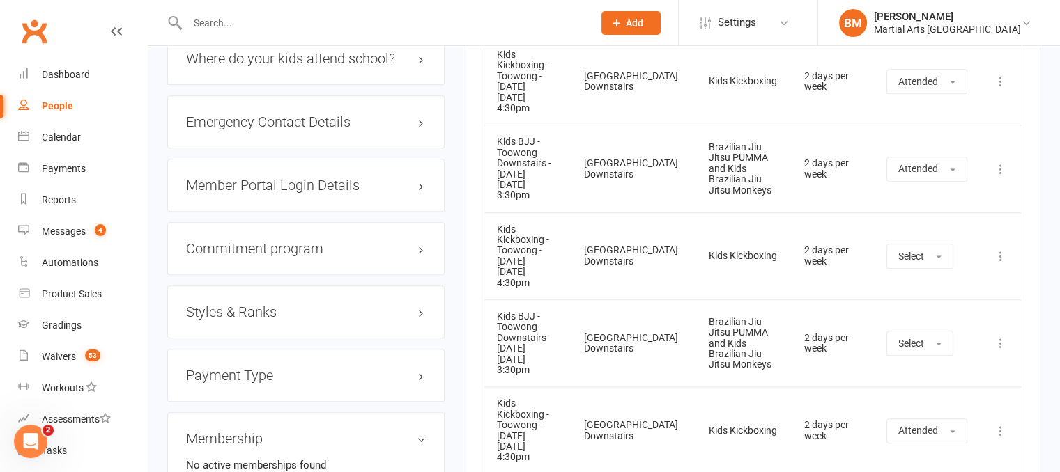
scroll to position [1031, 0]
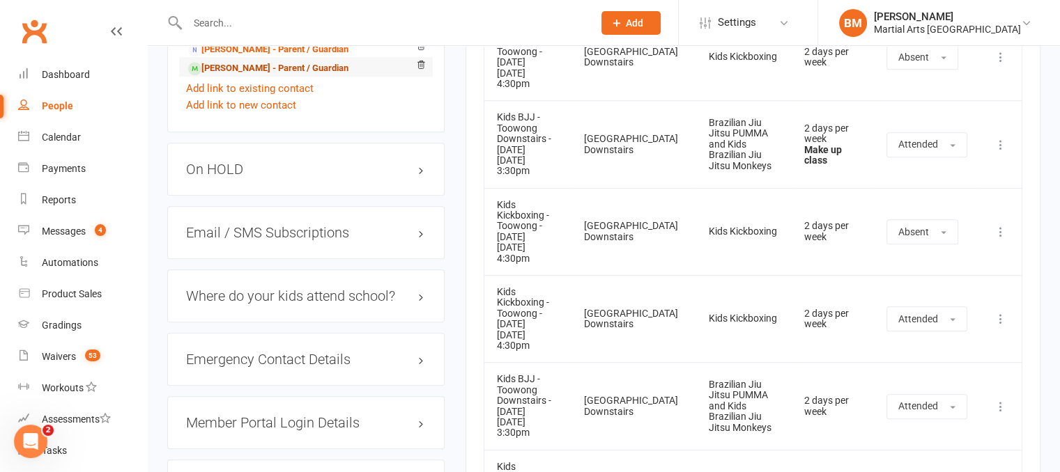
click at [293, 68] on link "Michelle Quintner - Parent / Guardian" at bounding box center [268, 68] width 160 height 15
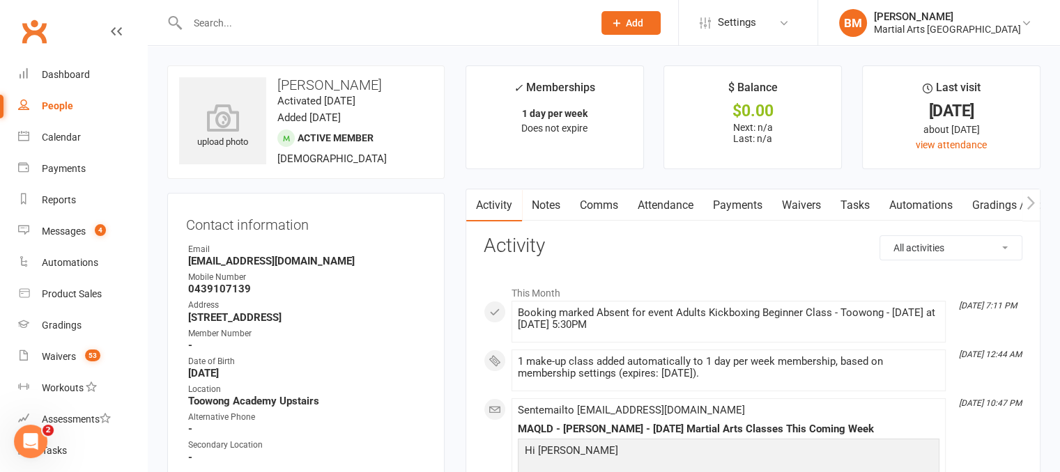
click at [652, 192] on link "Attendance" at bounding box center [665, 206] width 75 height 32
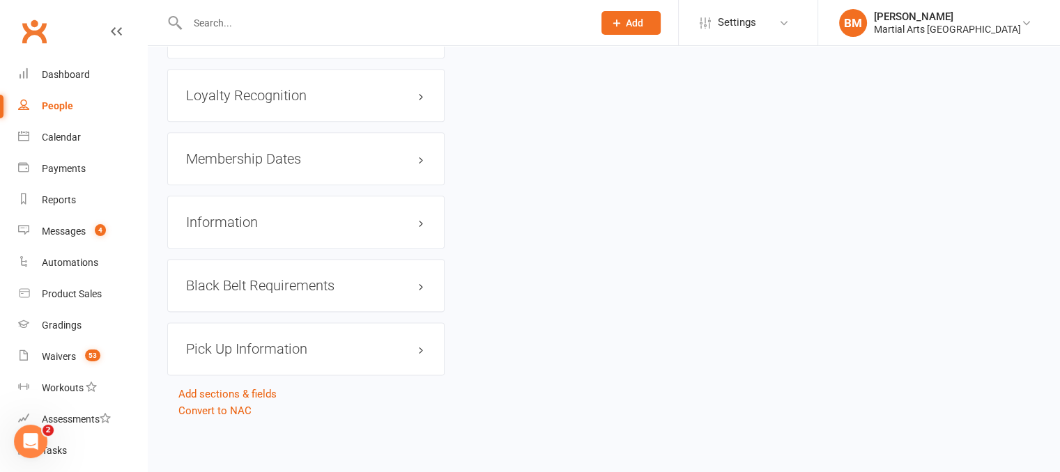
scroll to position [421, 0]
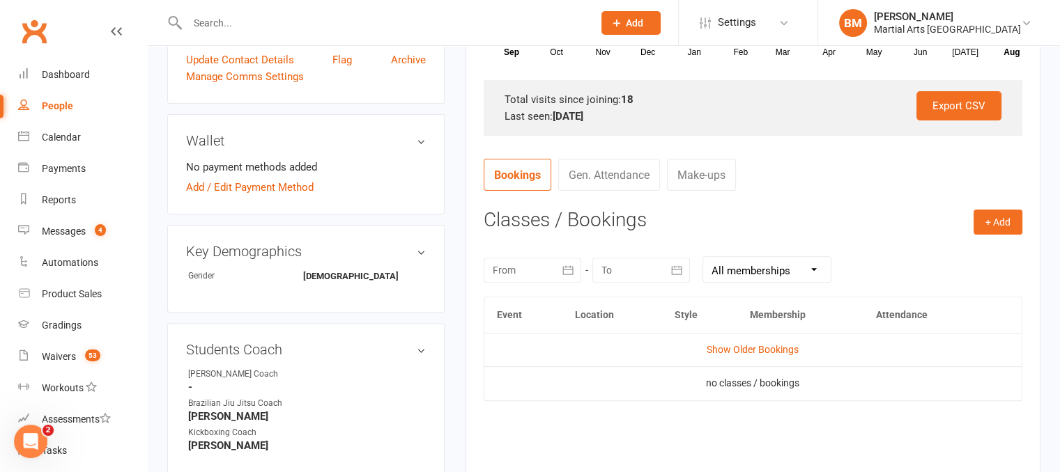
click at [505, 264] on div at bounding box center [533, 270] width 98 height 25
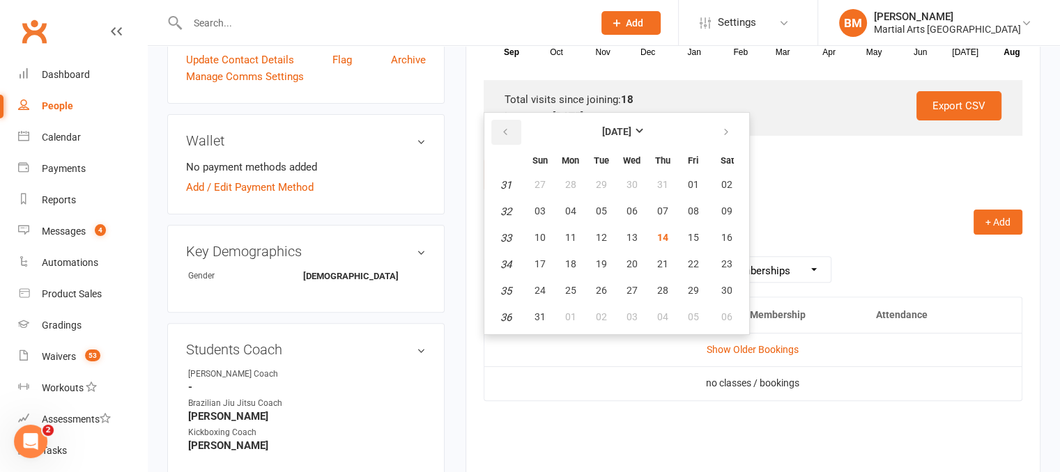
click at [499, 125] on button "button" at bounding box center [506, 132] width 30 height 25
click at [537, 185] on span "29" at bounding box center [539, 184] width 11 height 11
type input "29 Jun 2025"
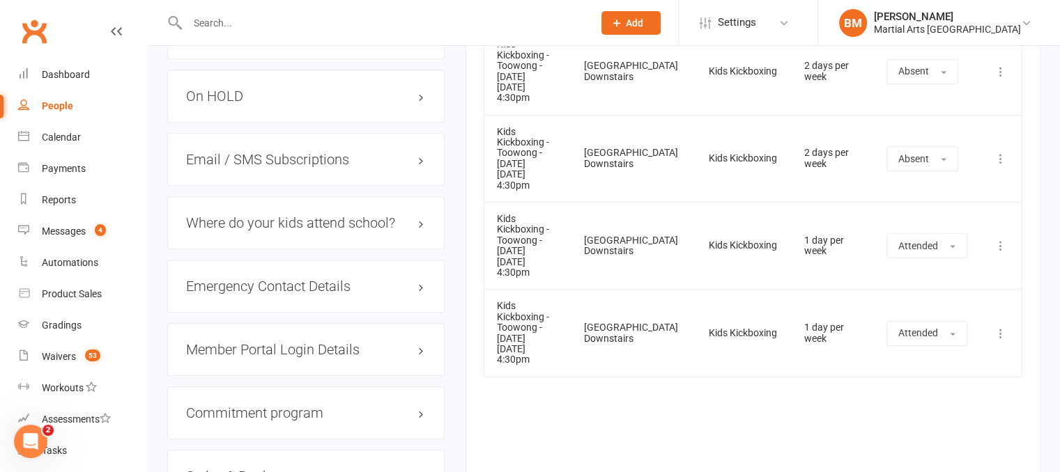
scroll to position [1099, 0]
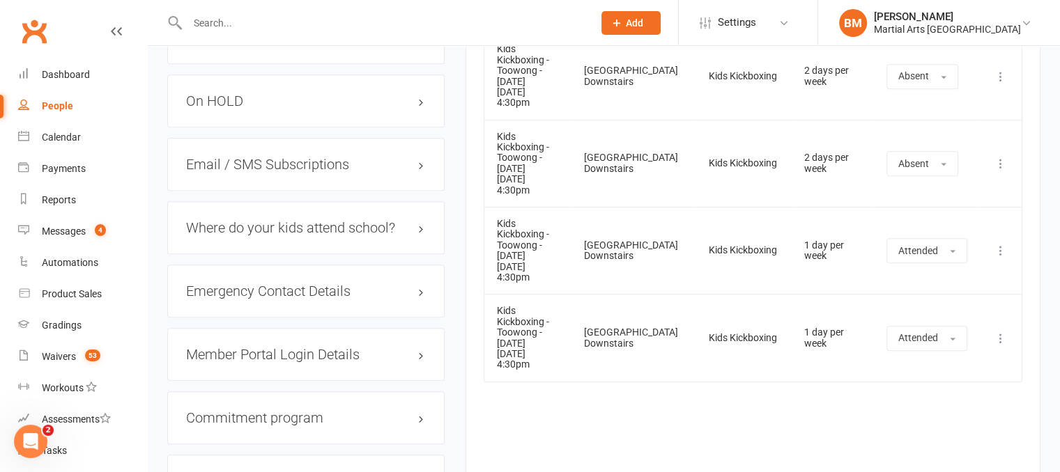
click at [220, 24] on input "text" at bounding box center [383, 23] width 400 height 20
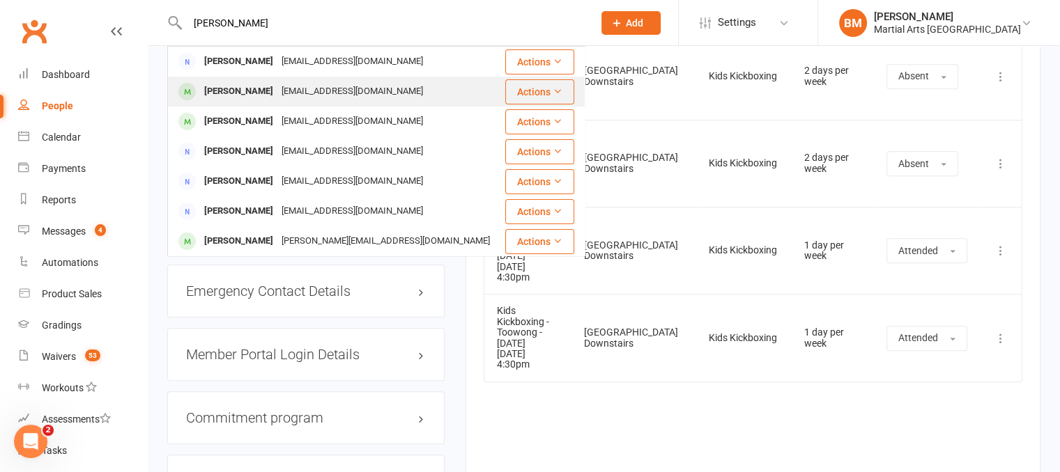
type input "Carmen vrowl"
click at [249, 84] on div "Carmen Crowley" at bounding box center [238, 92] width 77 height 20
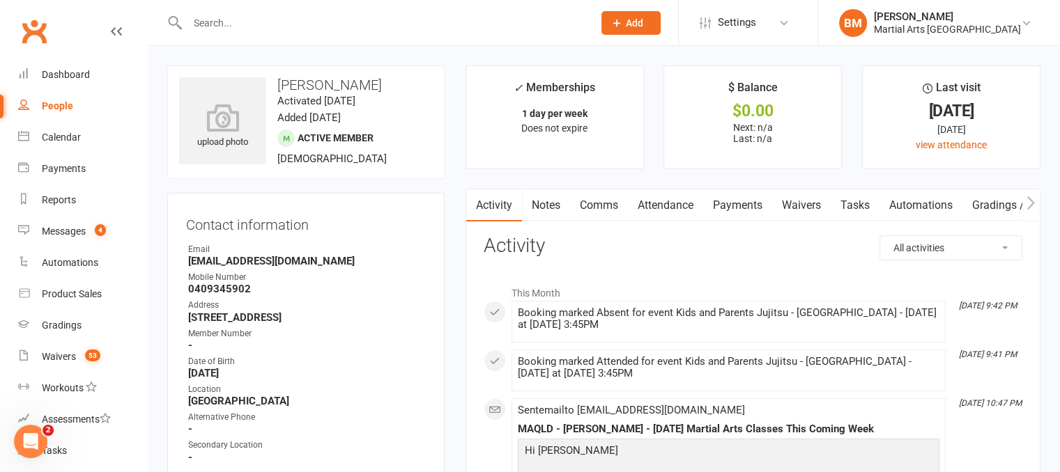
click at [551, 213] on link "Notes" at bounding box center [546, 206] width 48 height 32
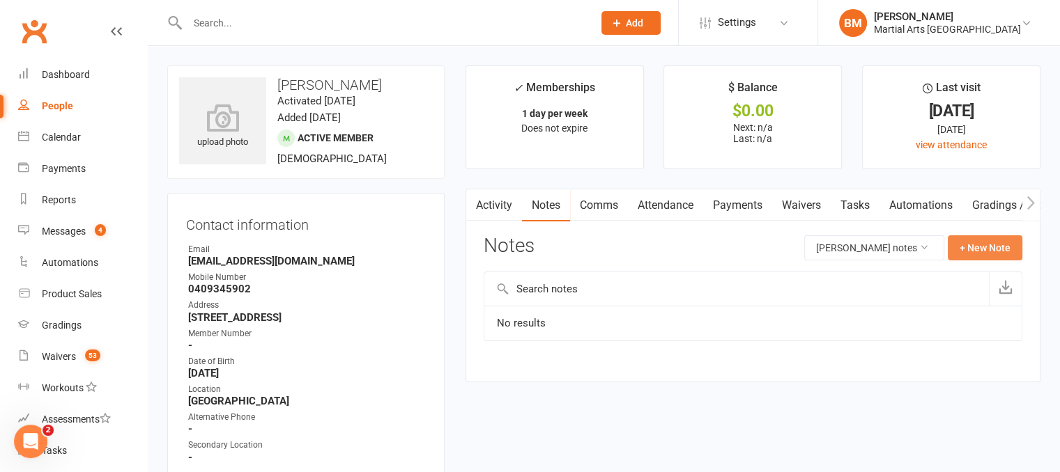
click at [969, 251] on button "+ New Note" at bounding box center [985, 248] width 75 height 25
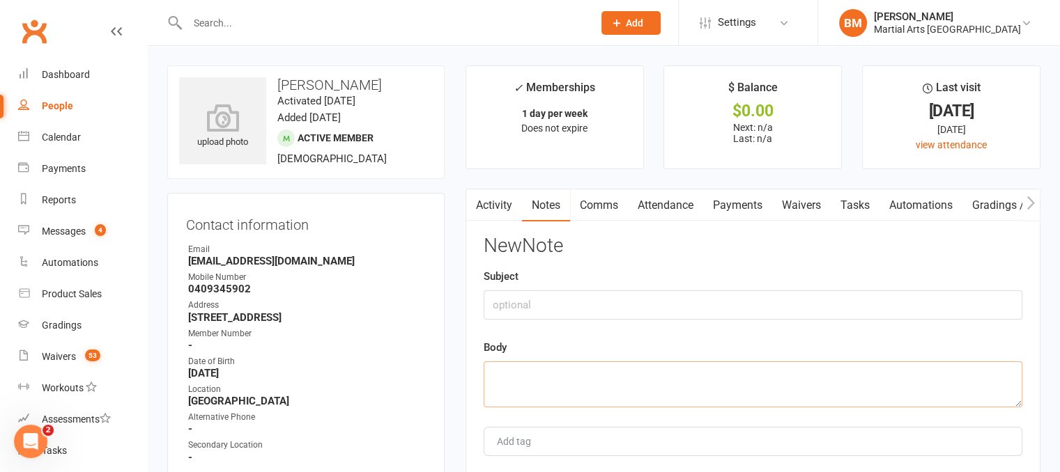
click at [567, 394] on textarea at bounding box center [753, 385] width 539 height 46
paste textarea "From: Carmen Crowley <carmencrowley@hotmail.com> This form is a request to canc…"
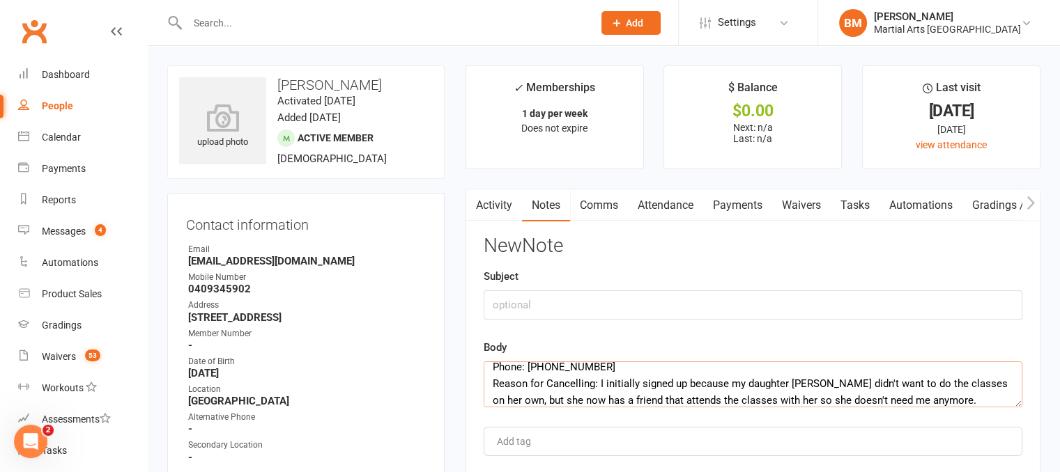
type textarea "From: Carmen Crowley <carmencrowley@hotmail.com> This form is a request to canc…"
click at [551, 305] on input "text" at bounding box center [753, 305] width 539 height 29
type input "Cancellation"
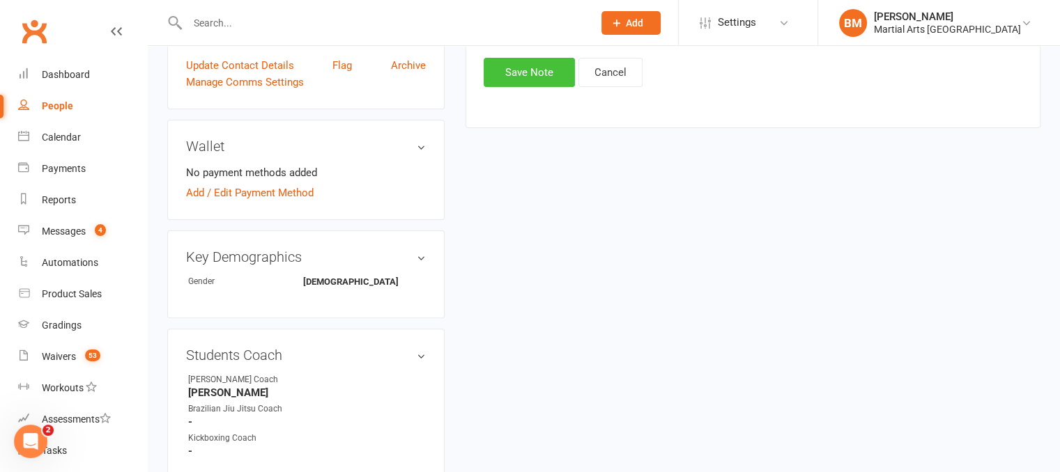
click at [514, 76] on button "Save Note" at bounding box center [529, 72] width 91 height 29
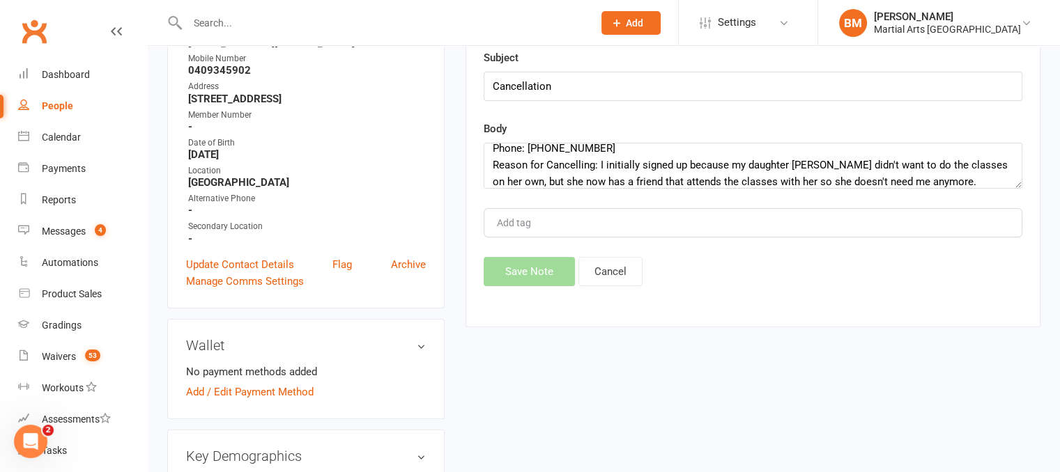
scroll to position [0, 0]
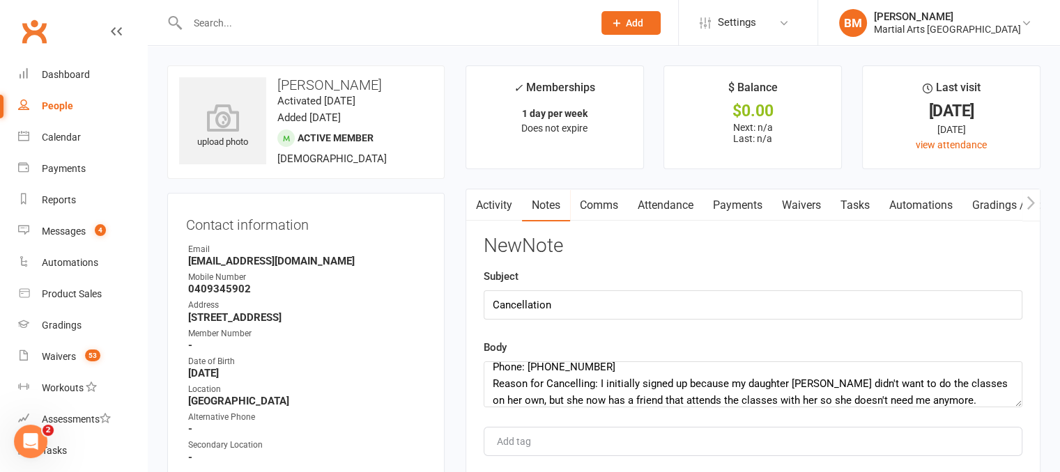
click at [673, 210] on link "Attendance" at bounding box center [665, 206] width 75 height 32
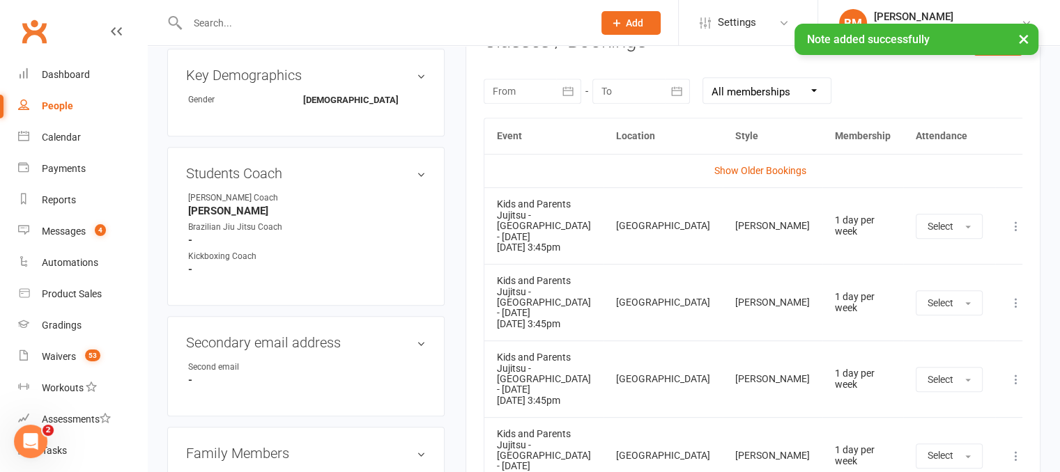
scroll to position [582, 0]
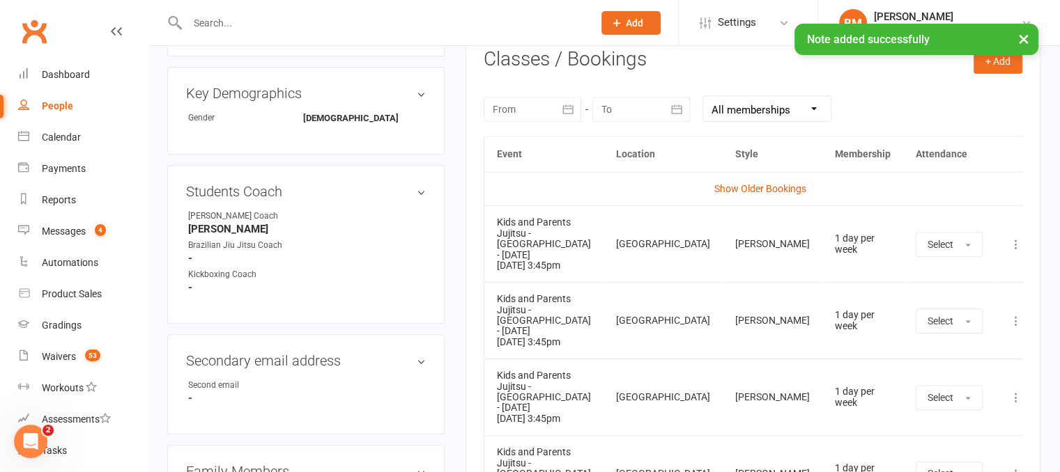
click at [1009, 238] on icon at bounding box center [1016, 245] width 14 height 14
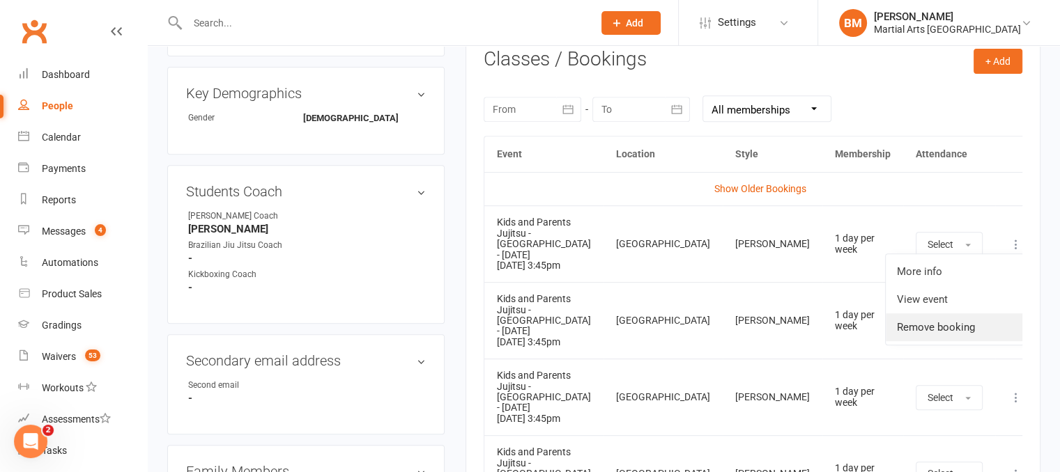
click at [932, 317] on link "Remove booking" at bounding box center [955, 328] width 138 height 28
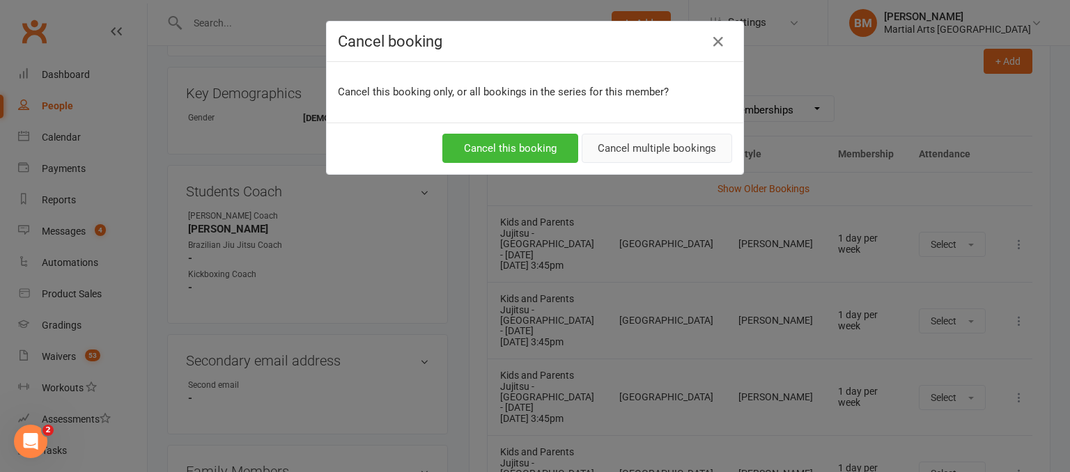
click at [687, 139] on button "Cancel multiple bookings" at bounding box center [657, 148] width 151 height 29
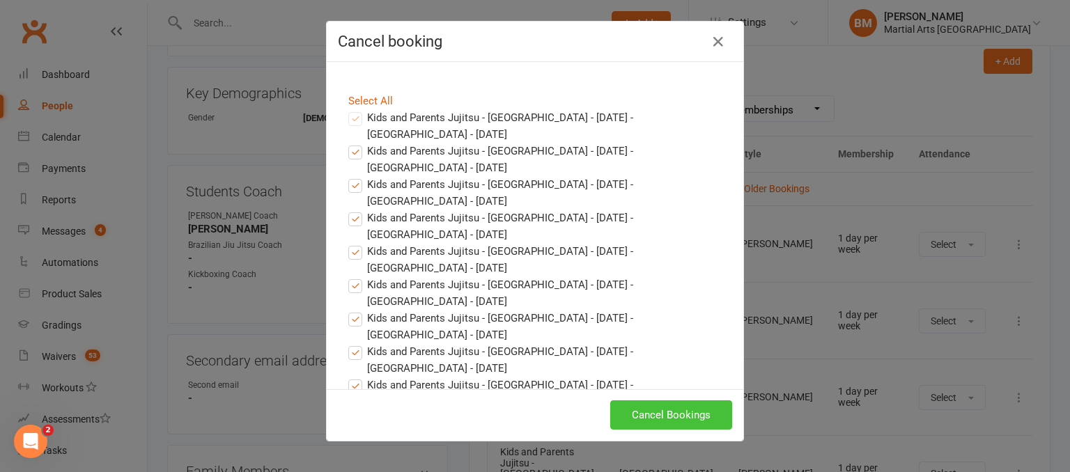
click at [705, 410] on button "Cancel Bookings" at bounding box center [671, 415] width 122 height 29
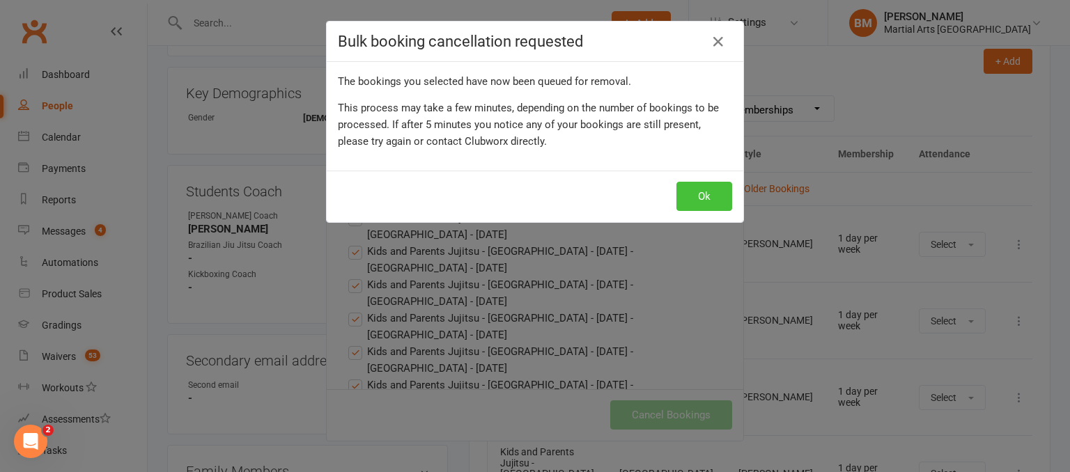
click at [724, 194] on button "Ok" at bounding box center [705, 196] width 56 height 29
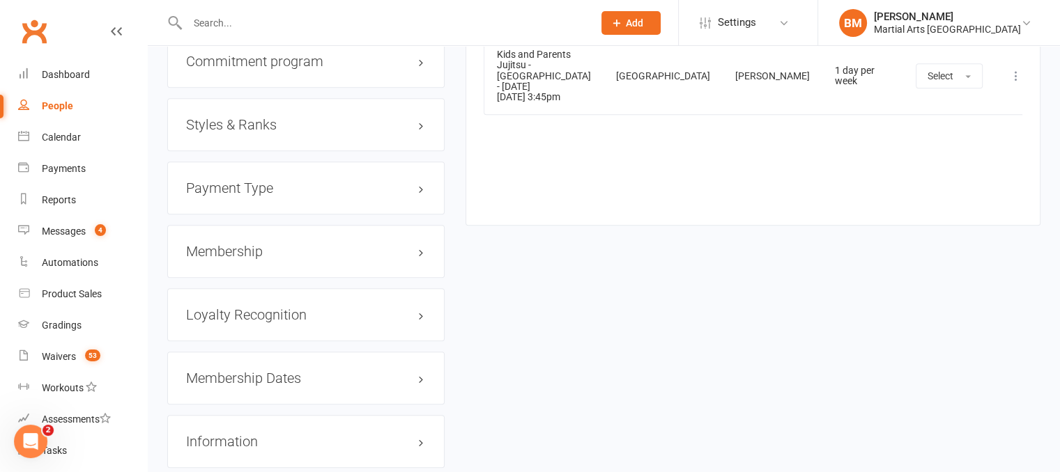
scroll to position [1397, 0]
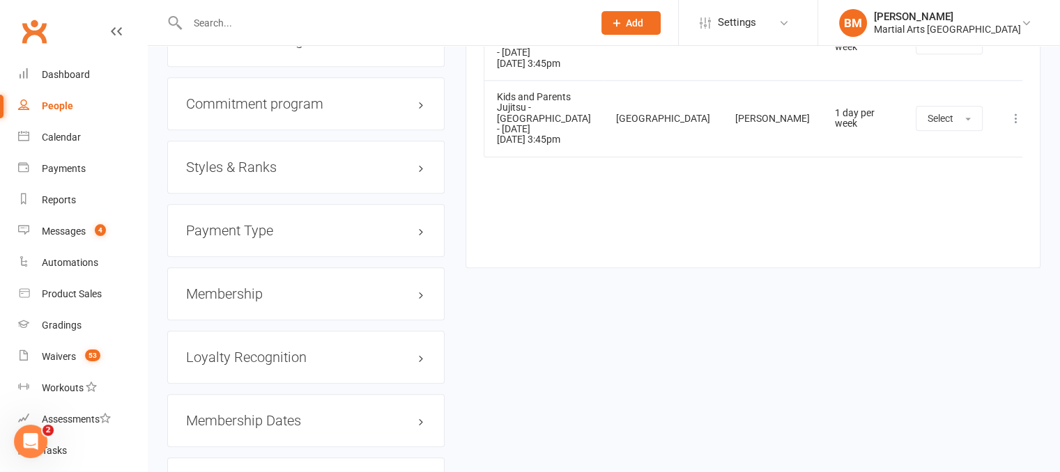
click at [240, 299] on h3 "Membership" at bounding box center [306, 293] width 240 height 15
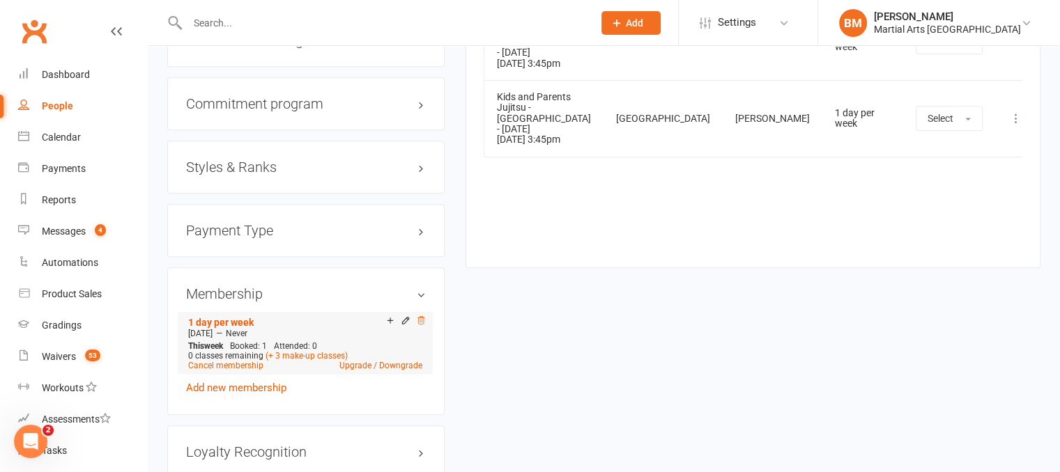
click at [417, 321] on icon at bounding box center [421, 321] width 10 height 10
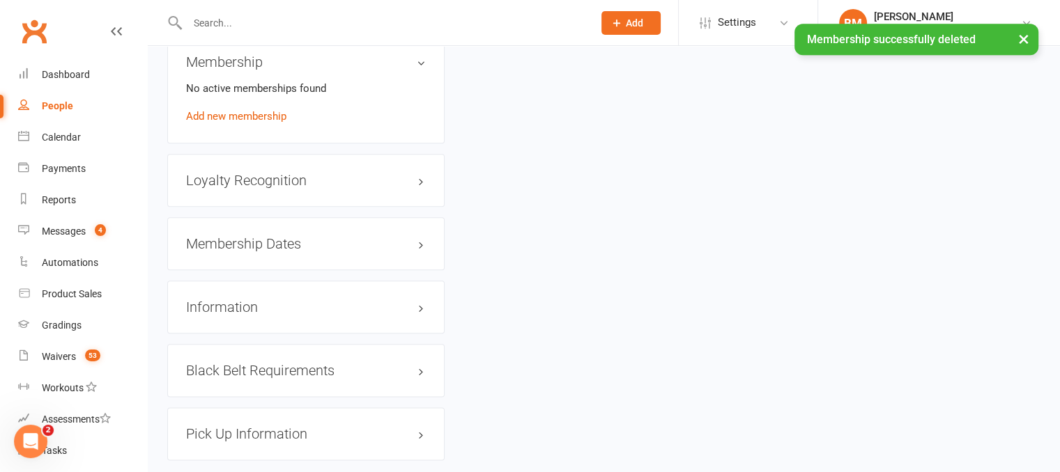
scroll to position [1711, 0]
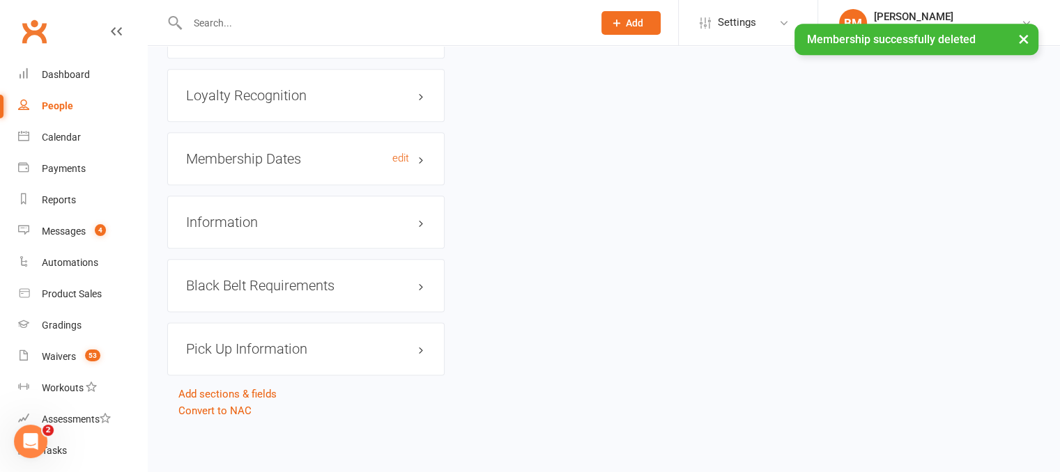
click at [275, 156] on h3 "Membership Dates edit" at bounding box center [306, 158] width 240 height 15
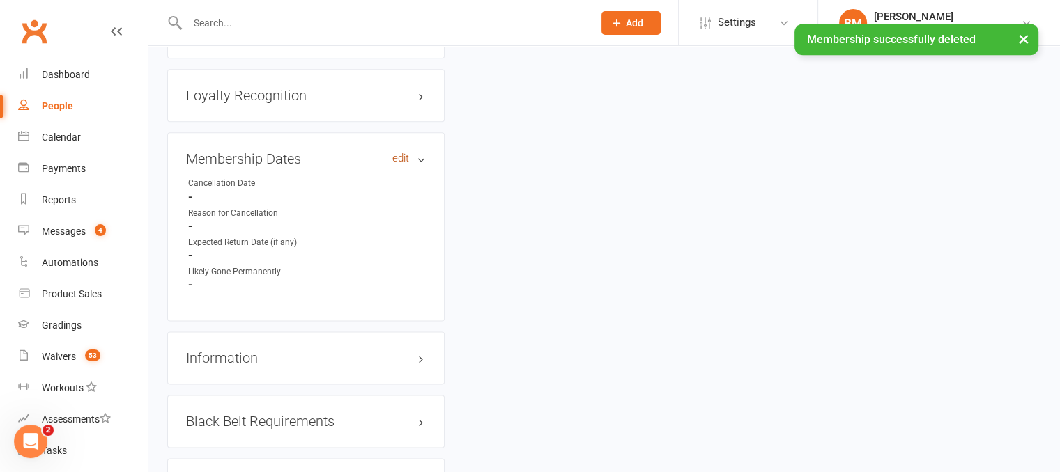
click at [404, 156] on link "edit" at bounding box center [400, 159] width 17 height 12
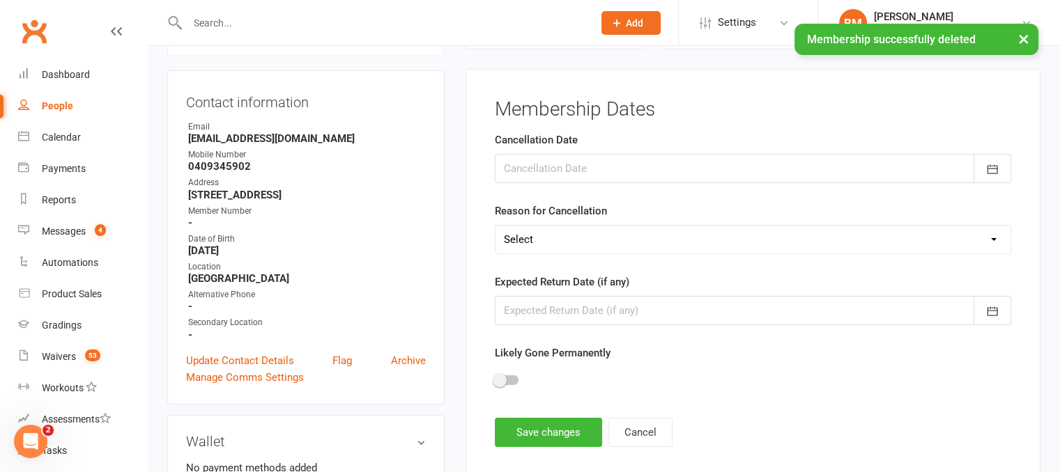
scroll to position [119, 0]
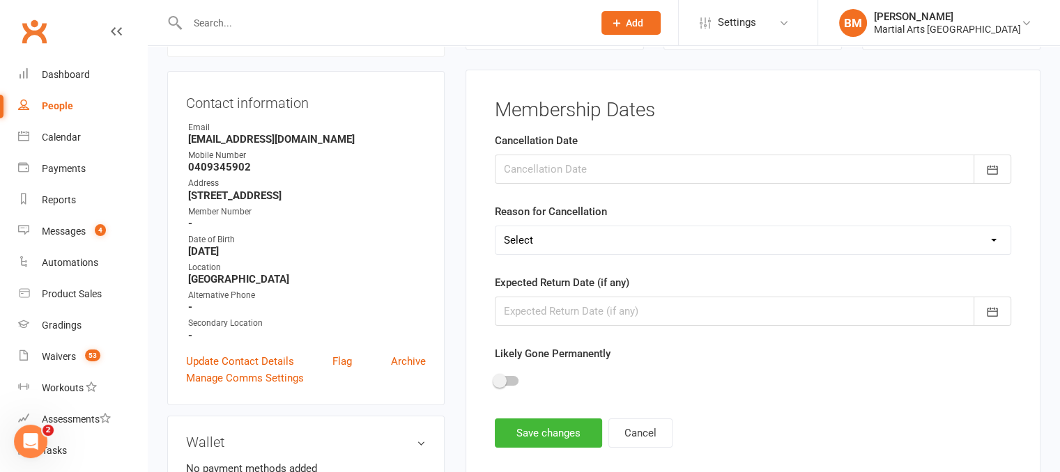
click at [543, 150] on div "Cancellation Date August 2025 Sun Mon Tue Wed Thu Fri Sat 31 27 28 29 30 31 01 …" at bounding box center [753, 158] width 516 height 52
click at [543, 157] on div at bounding box center [753, 169] width 516 height 29
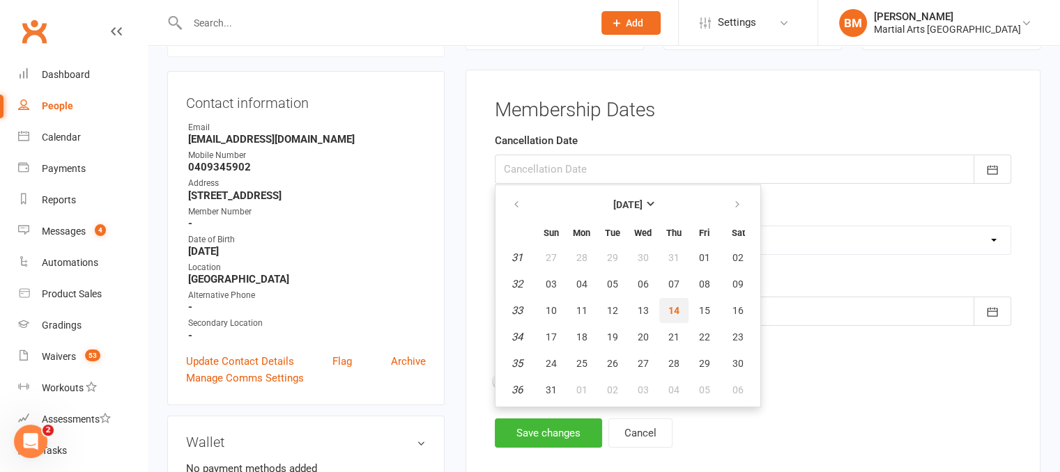
click at [675, 312] on span "14" at bounding box center [673, 310] width 11 height 11
type input "14 Aug 2025"
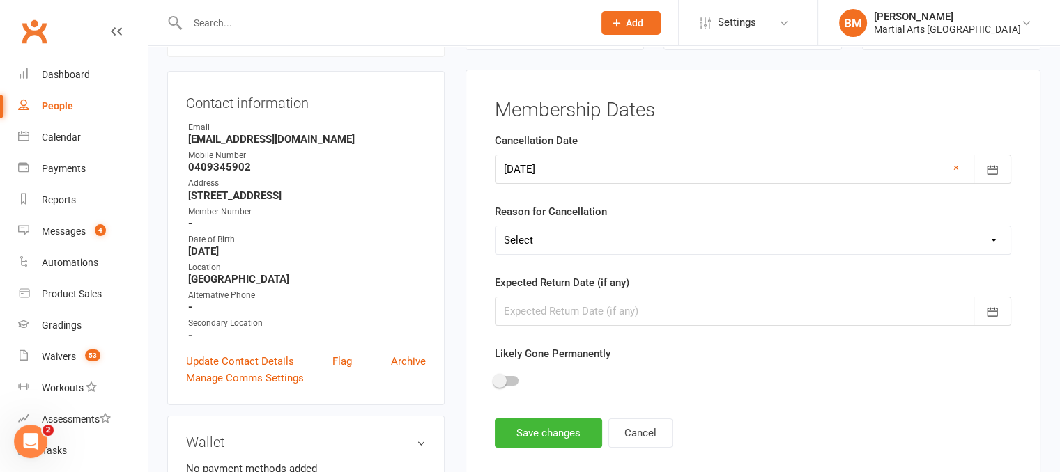
click at [567, 238] on select "Select Other Sport Too Busy/Work/School Commitments Transport/Parking Financial…" at bounding box center [752, 240] width 515 height 28
select select "Other (see notes)"
click at [495, 226] on select "Select Other Sport Too Busy/Work/School Commitments Transport/Parking Financial…" at bounding box center [752, 240] width 515 height 28
click at [583, 424] on button "Save changes" at bounding box center [548, 433] width 107 height 29
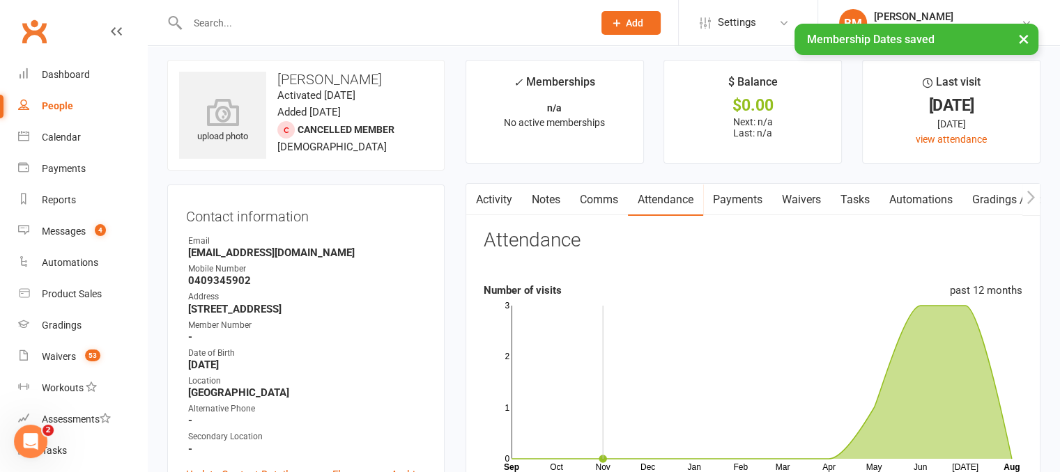
scroll to position [0, 0]
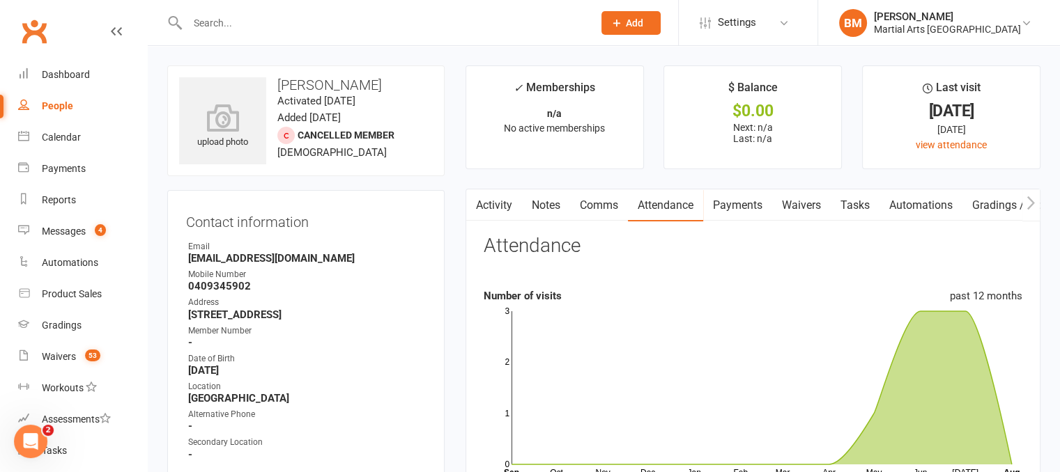
click at [255, 26] on input "text" at bounding box center [383, 23] width 400 height 20
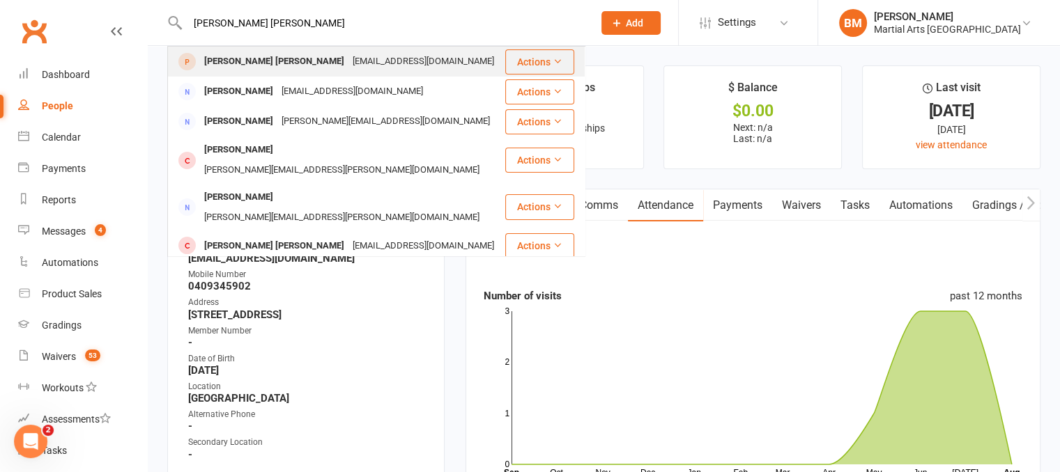
type input "cooper baker"
click at [348, 59] on div "tmhill9@hotmail.com" at bounding box center [423, 62] width 150 height 20
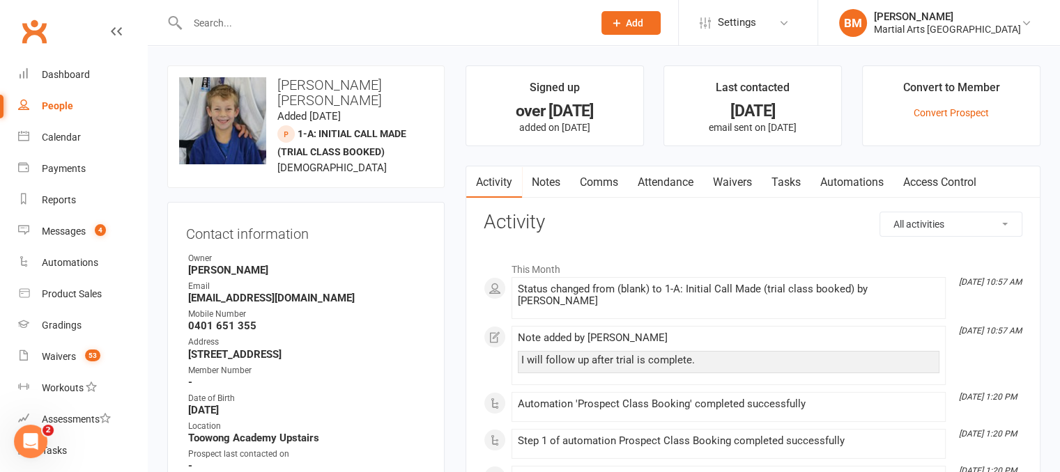
click at [669, 194] on link "Attendance" at bounding box center [665, 183] width 75 height 32
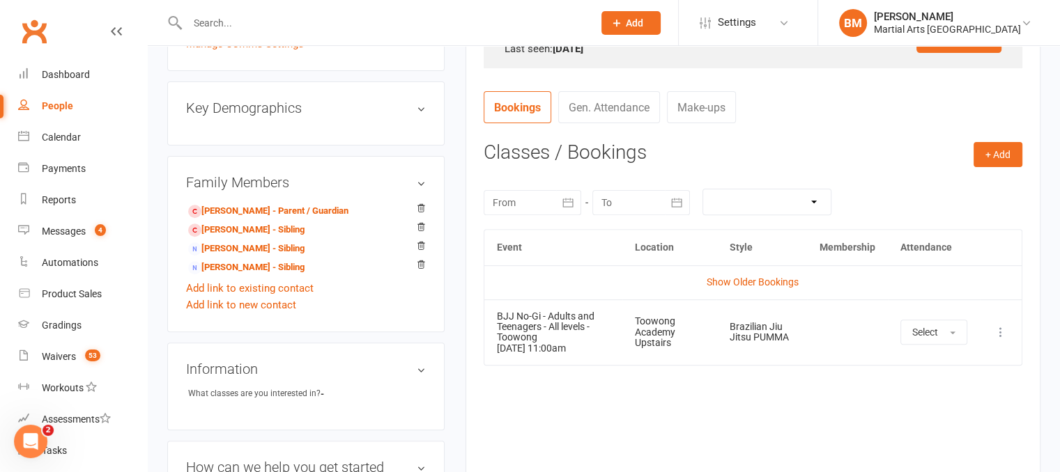
scroll to position [489, 0]
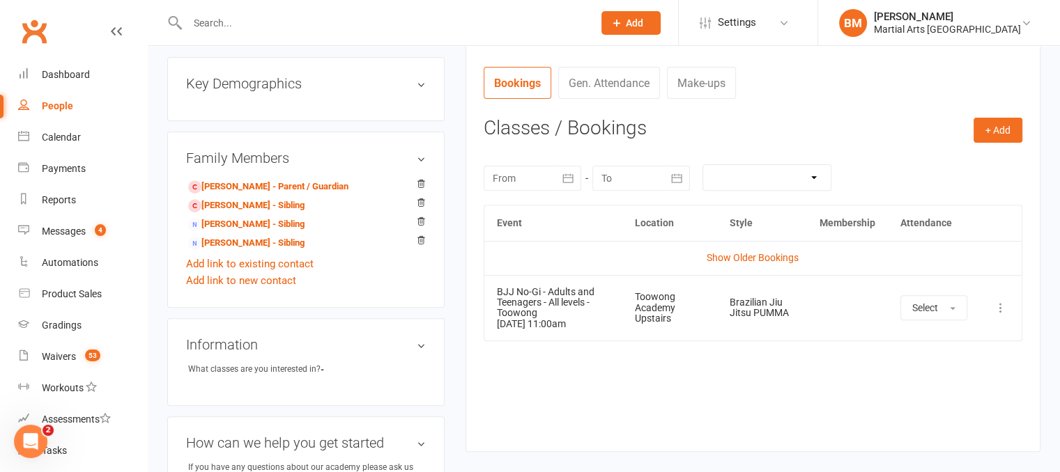
click at [996, 302] on icon at bounding box center [1001, 308] width 14 height 14
click at [929, 388] on link "Remove booking" at bounding box center [939, 391] width 138 height 28
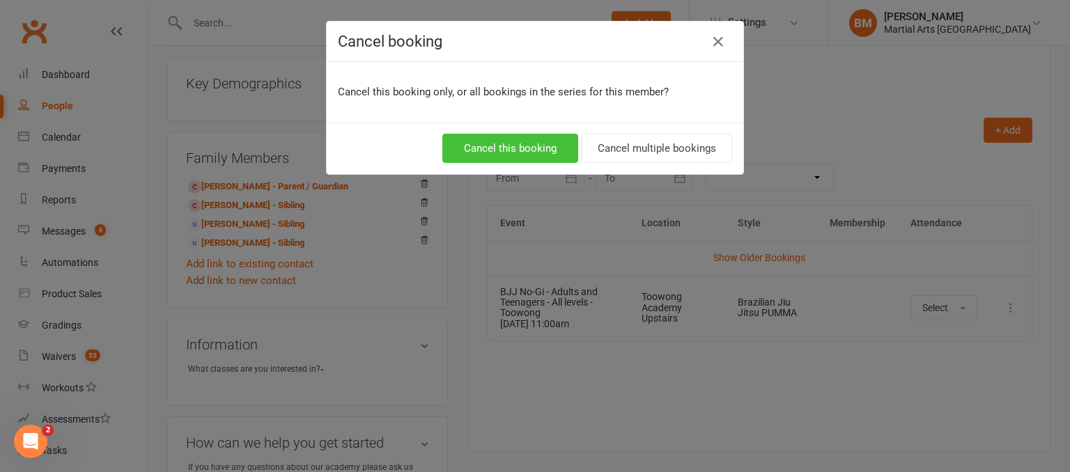
click at [518, 145] on button "Cancel this booking" at bounding box center [510, 148] width 136 height 29
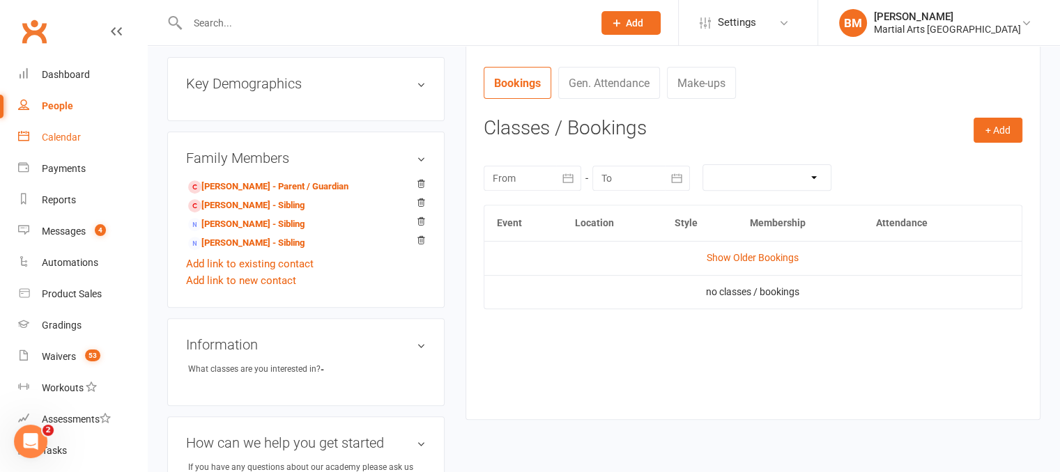
click at [63, 139] on div "Calendar" at bounding box center [61, 137] width 39 height 11
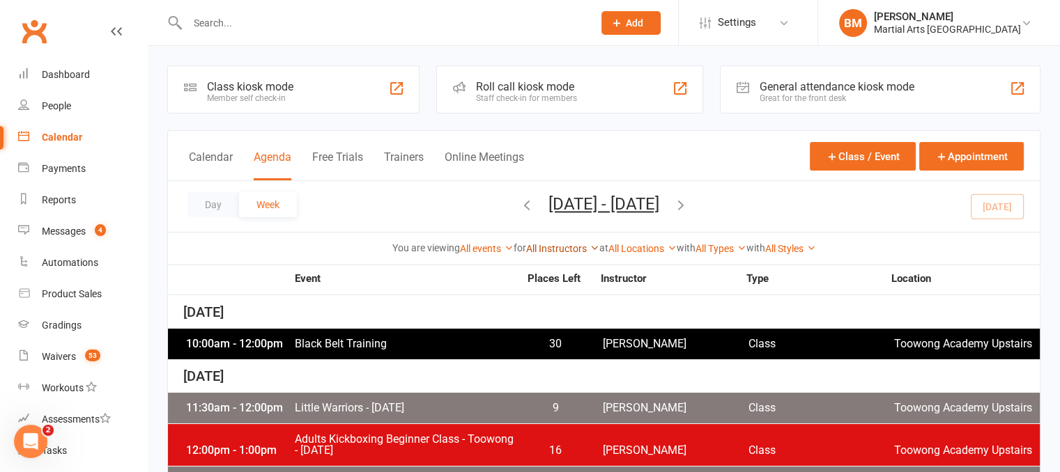
click at [572, 250] on link "All Instructors" at bounding box center [562, 248] width 73 height 11
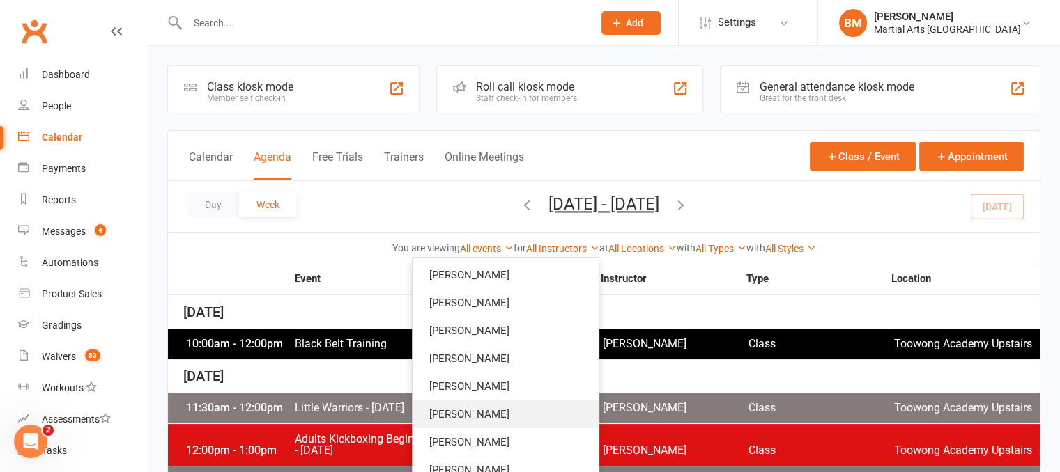
drag, startPoint x: 516, startPoint y: 410, endPoint x: 516, endPoint y: 402, distance: 8.4
click at [516, 410] on link "[PERSON_NAME]" at bounding box center [506, 415] width 186 height 28
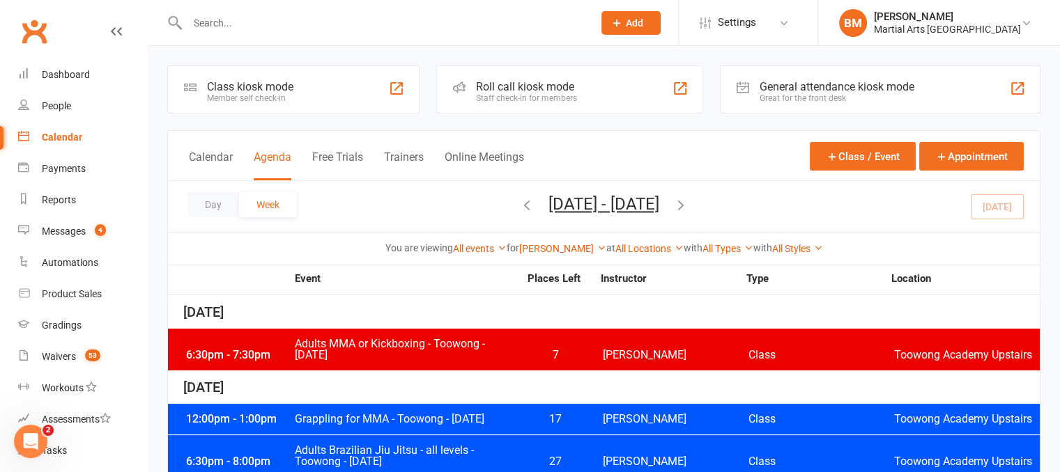
scroll to position [346, 0]
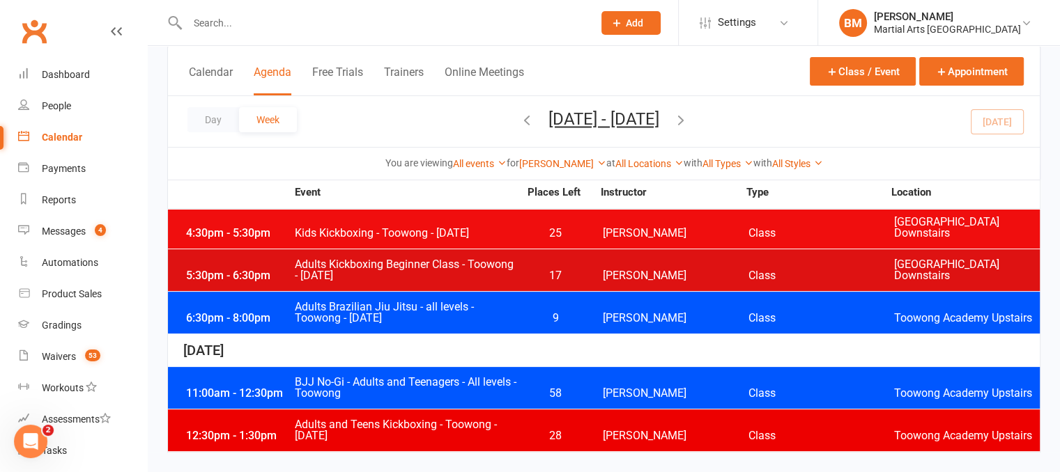
click at [426, 421] on span "Adults and Teens Kickboxing - Toowong - Saturday" at bounding box center [406, 431] width 225 height 22
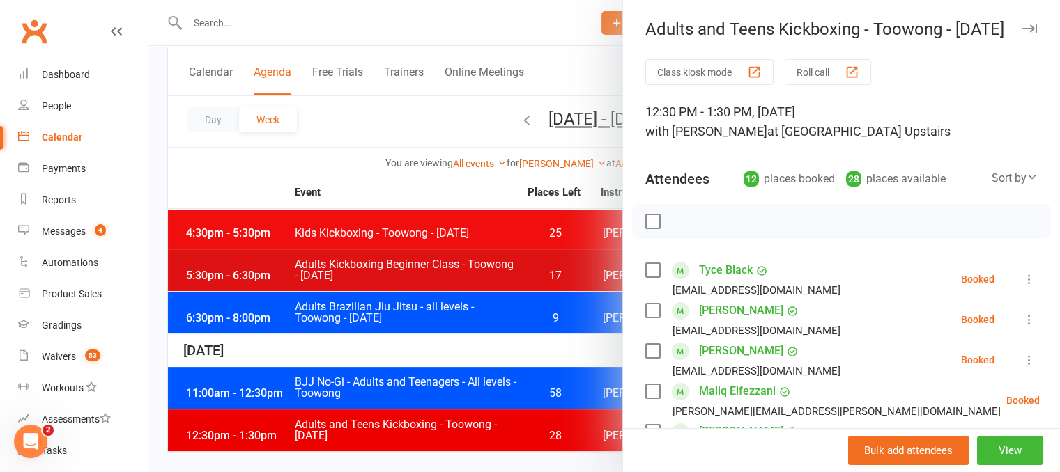
scroll to position [565, 0]
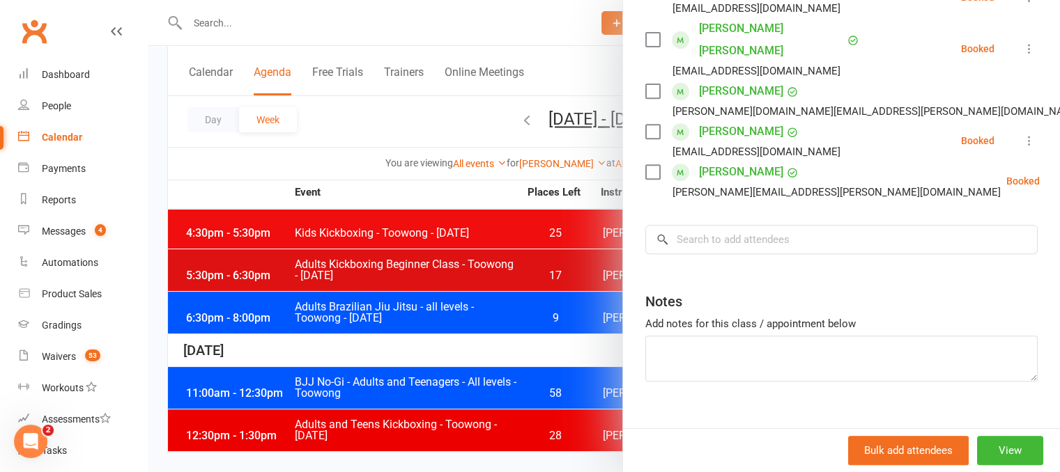
click at [723, 225] on input "search" at bounding box center [841, 239] width 392 height 29
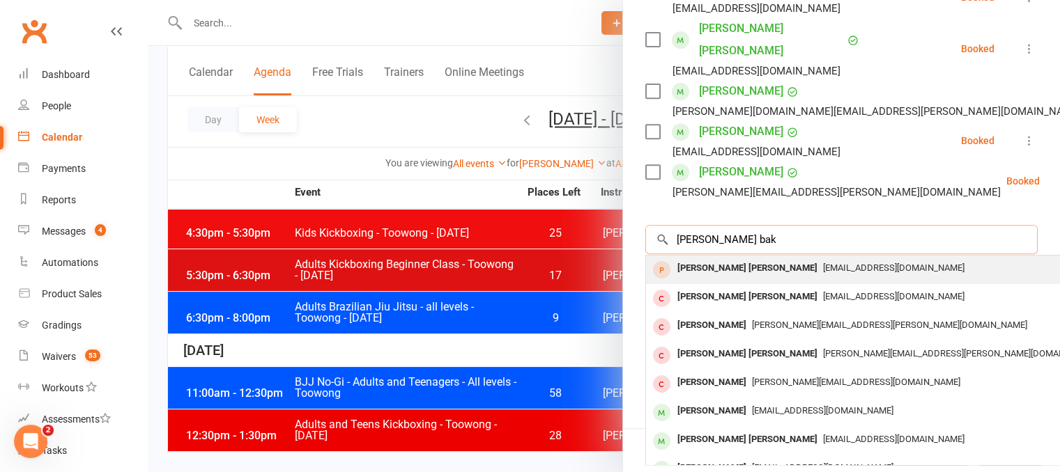
type input "cooper bak"
click at [823, 263] on span "tmhill9@hotmail.com" at bounding box center [893, 268] width 141 height 10
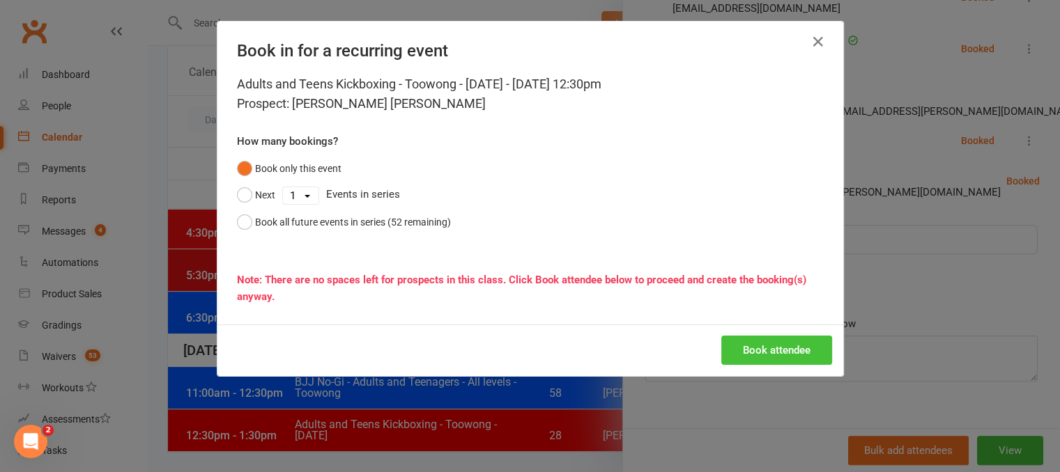
click at [758, 342] on button "Book attendee" at bounding box center [776, 350] width 111 height 29
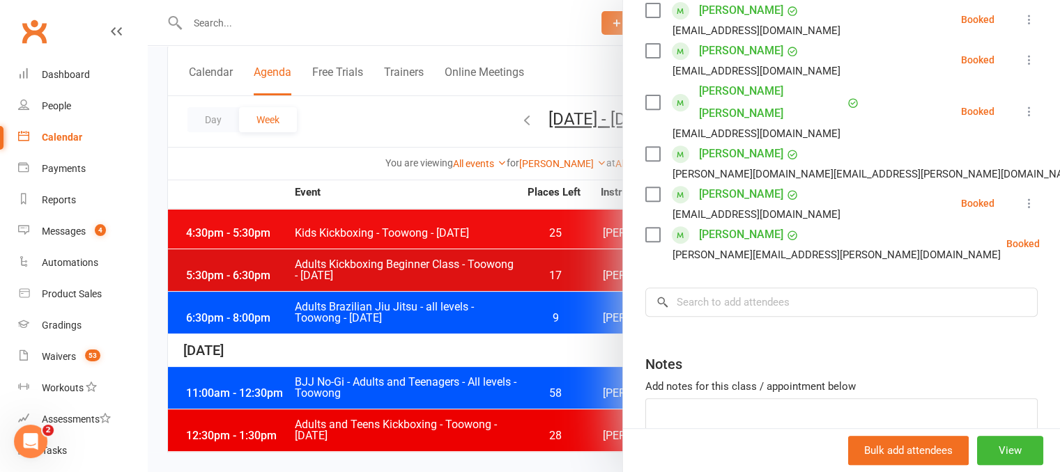
scroll to position [605, 0]
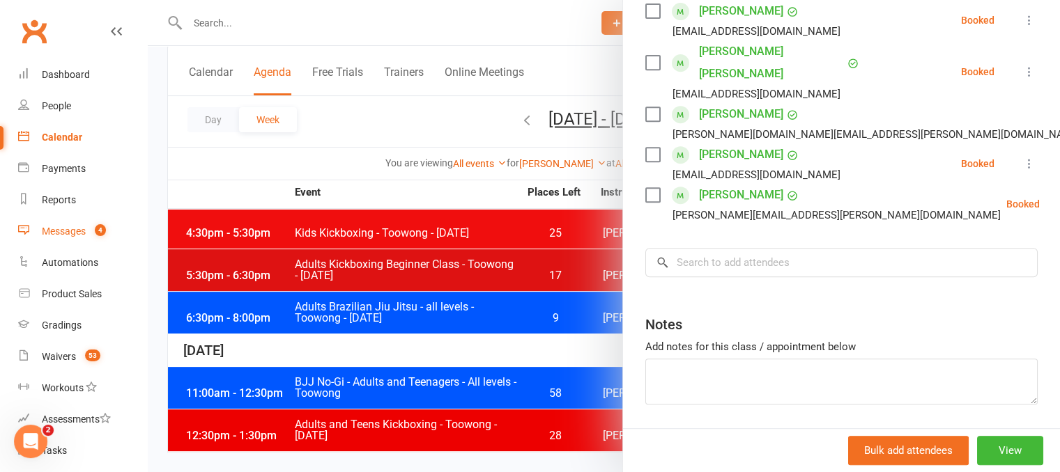
click at [39, 239] on link "Messages 4" at bounding box center [82, 231] width 129 height 31
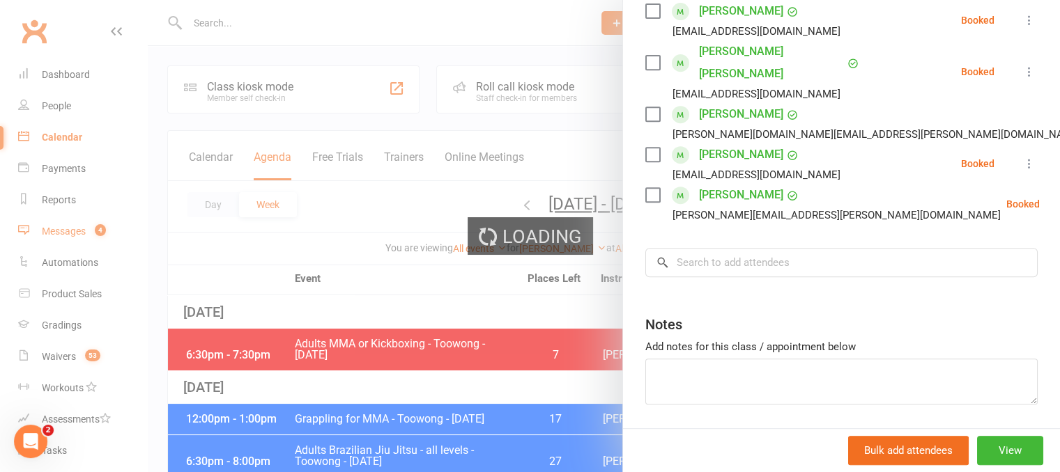
scroll to position [606, 0]
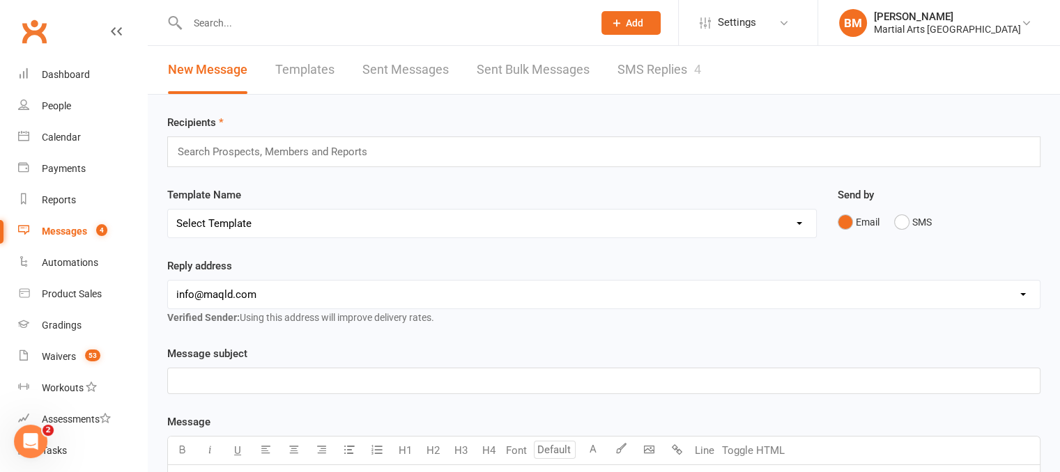
click at [638, 75] on link "SMS Replies 4" at bounding box center [659, 70] width 84 height 48
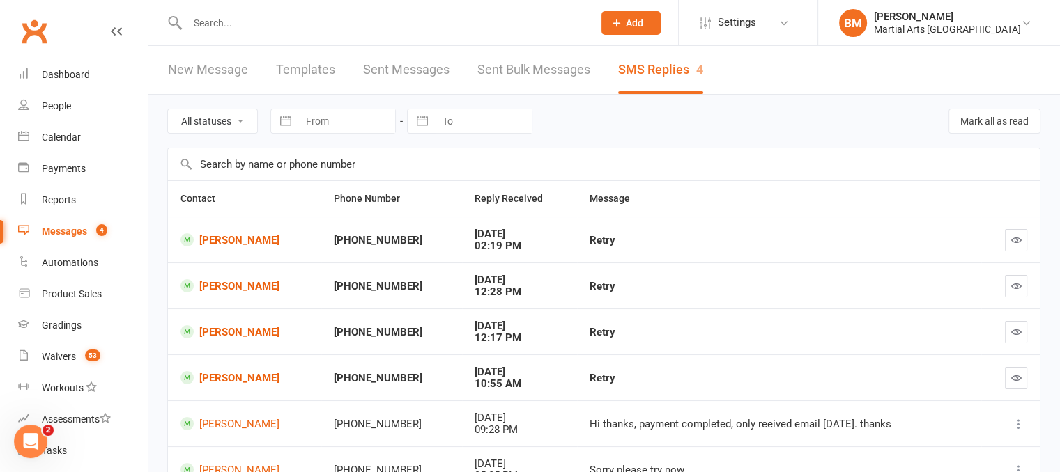
click at [241, 23] on input "text" at bounding box center [383, 23] width 400 height 20
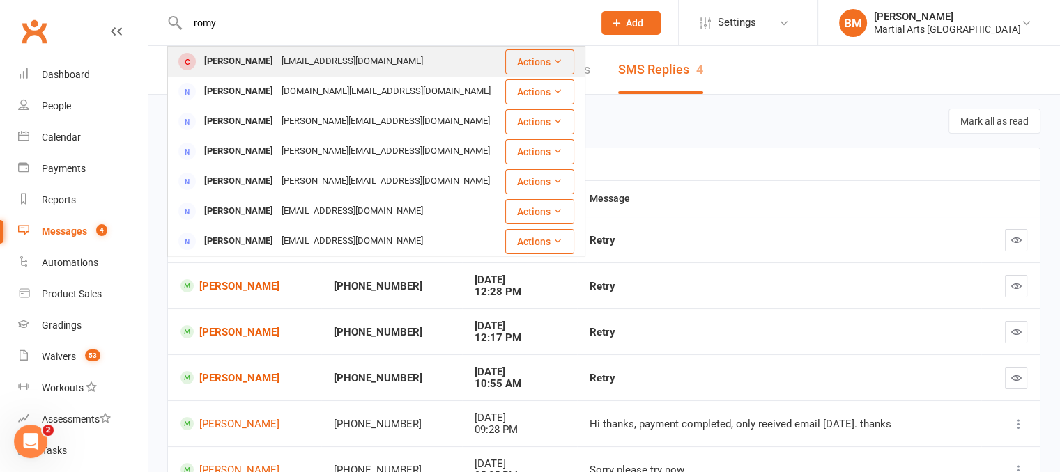
type input "romy"
click at [256, 60] on div "Romy Salmond" at bounding box center [238, 62] width 77 height 20
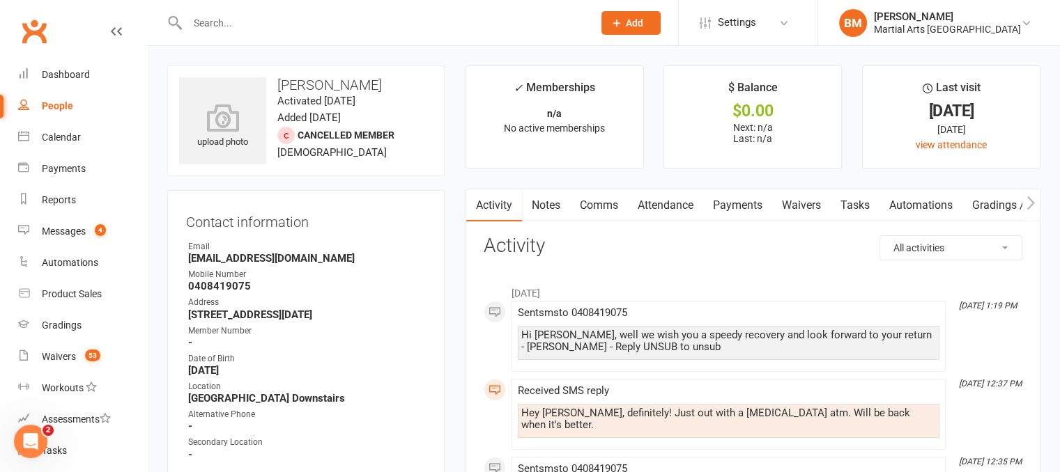
click at [613, 207] on link "Comms" at bounding box center [599, 206] width 58 height 32
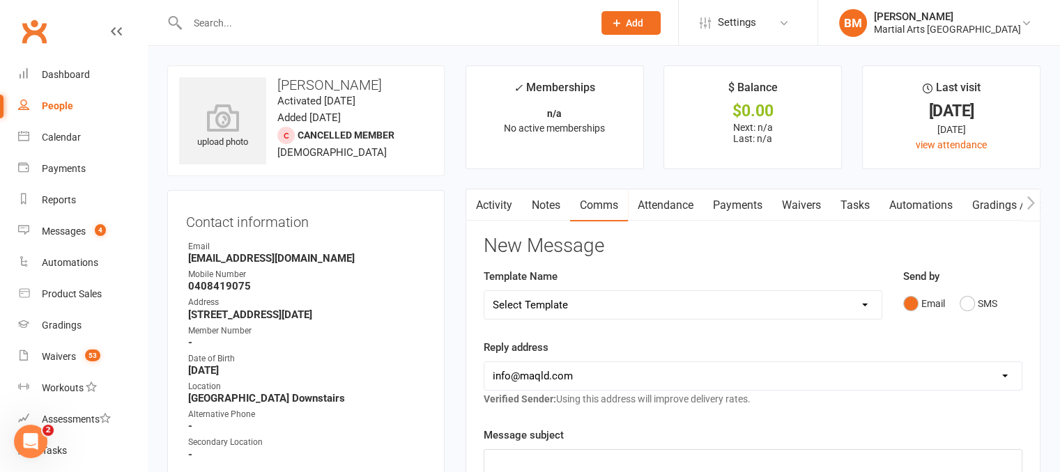
click at [261, 261] on strong "romysalmond@gmail.com" at bounding box center [307, 258] width 238 height 13
copy render-form-field "romysalmond@gmail.com"
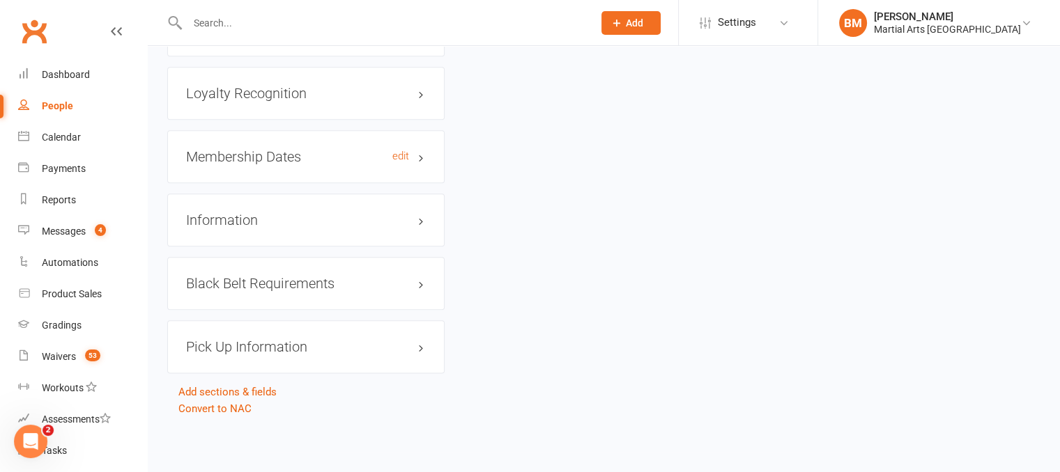
click at [309, 164] on h3 "Membership Dates edit" at bounding box center [306, 156] width 240 height 15
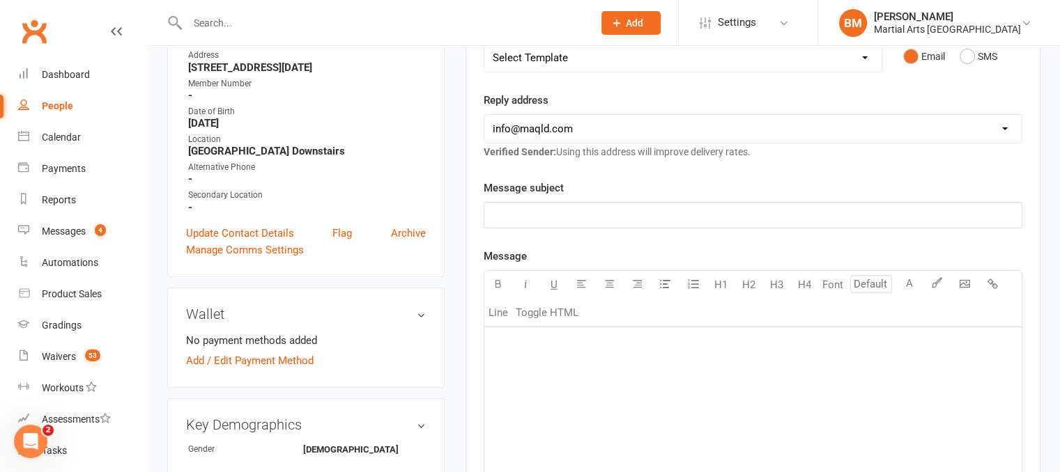
scroll to position [0, 0]
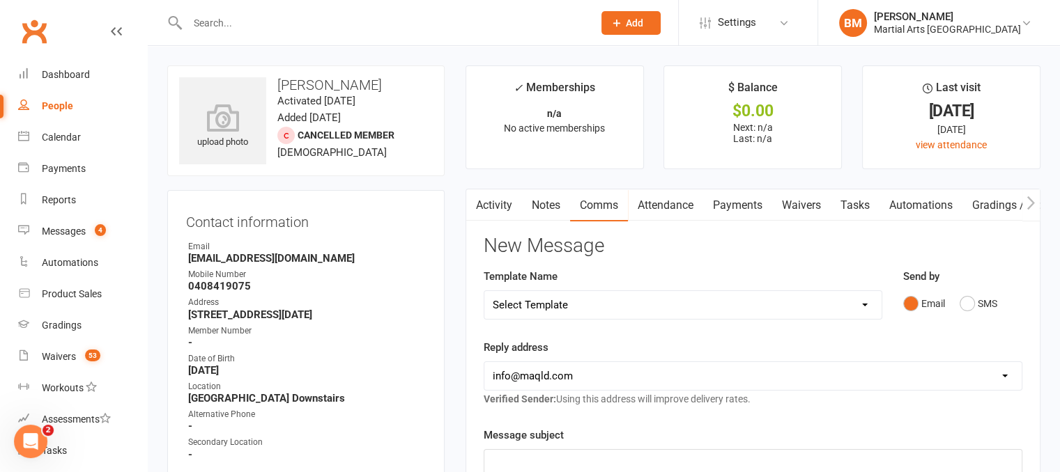
click at [548, 199] on link "Notes" at bounding box center [546, 206] width 48 height 32
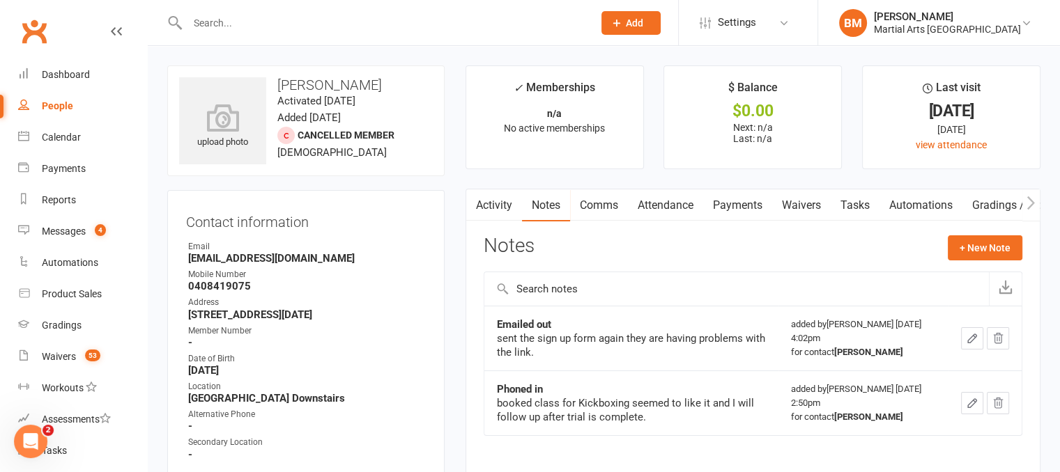
click at [495, 213] on link "Activity" at bounding box center [494, 206] width 56 height 32
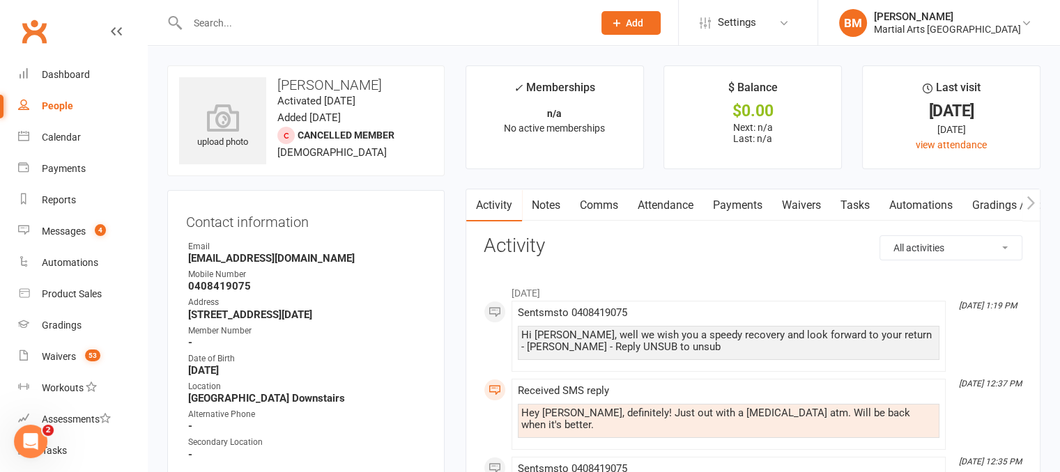
click at [970, 254] on select "All activities Bookings / Attendances Communications Notes Failed SMSes Grading…" at bounding box center [950, 248] width 141 height 24
click at [880, 236] on select "All activities Bookings / Attendances Communications Notes Failed SMSes Grading…" at bounding box center [950, 248] width 141 height 24
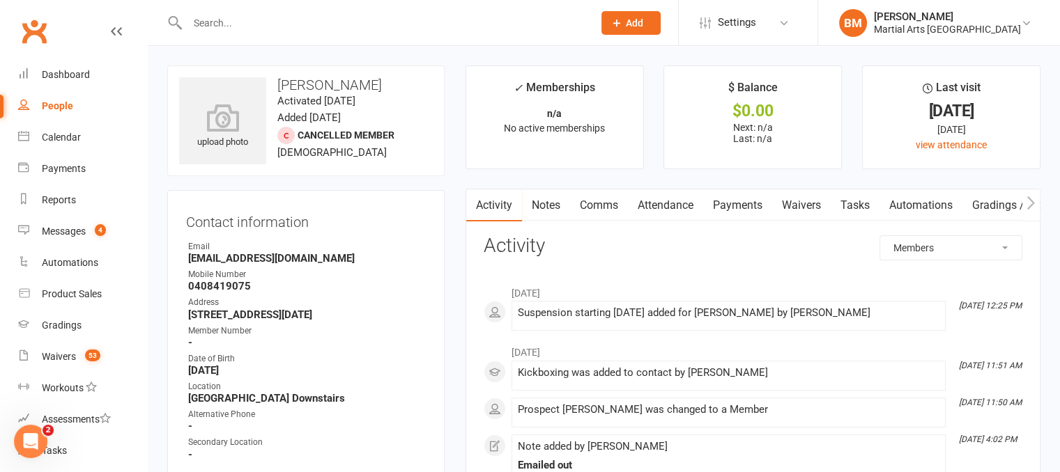
click at [929, 240] on select "All activities Bookings / Attendances Communications Notes Failed SMSes Grading…" at bounding box center [950, 248] width 141 height 24
select select "MembershipLogEntry"
click at [880, 236] on select "All activities Bookings / Attendances Communications Notes Failed SMSes Grading…" at bounding box center [950, 248] width 141 height 24
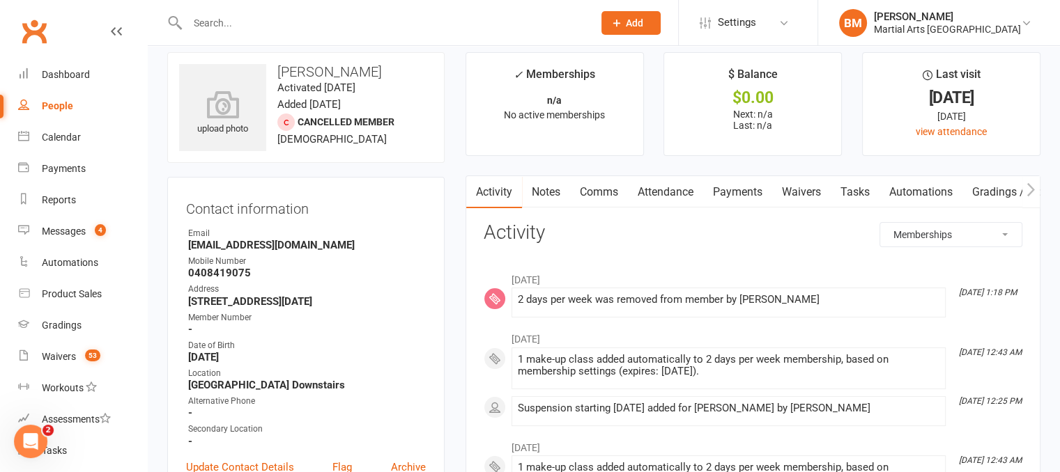
scroll to position [10, 0]
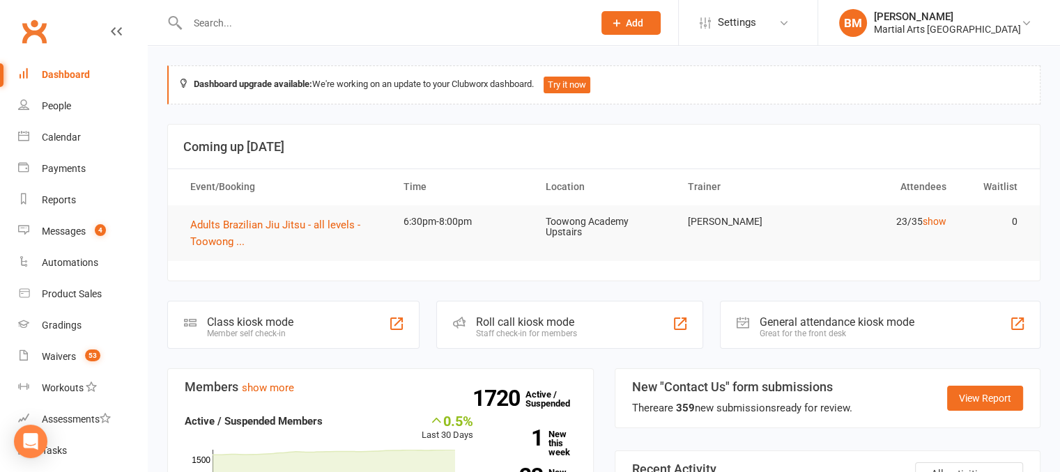
click at [256, 18] on input "text" at bounding box center [383, 23] width 400 height 20
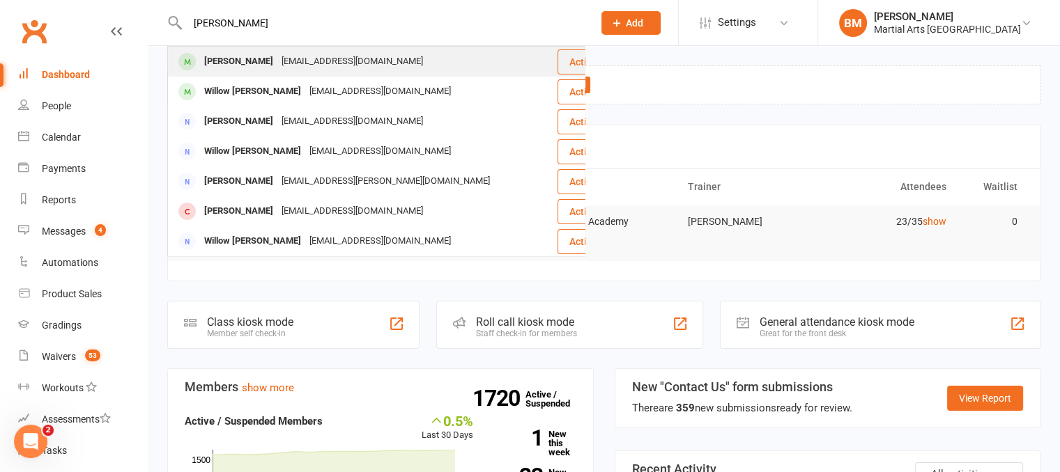
type input "willow bai"
click at [248, 65] on div "Willow Bailey" at bounding box center [238, 62] width 77 height 20
type input "[PERSON_NAME]"
click at [277, 57] on div "[EMAIL_ADDRESS][DOMAIN_NAME]" at bounding box center [352, 62] width 150 height 20
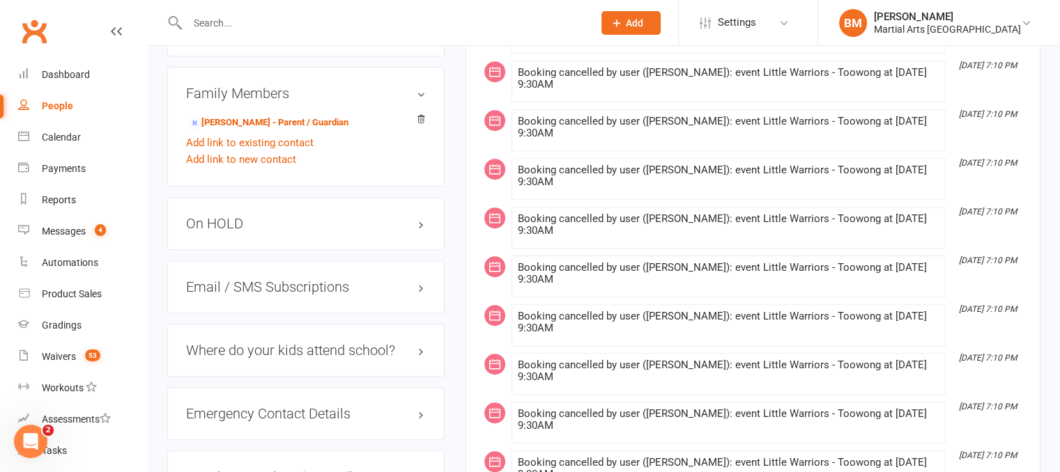
scroll to position [1518, 0]
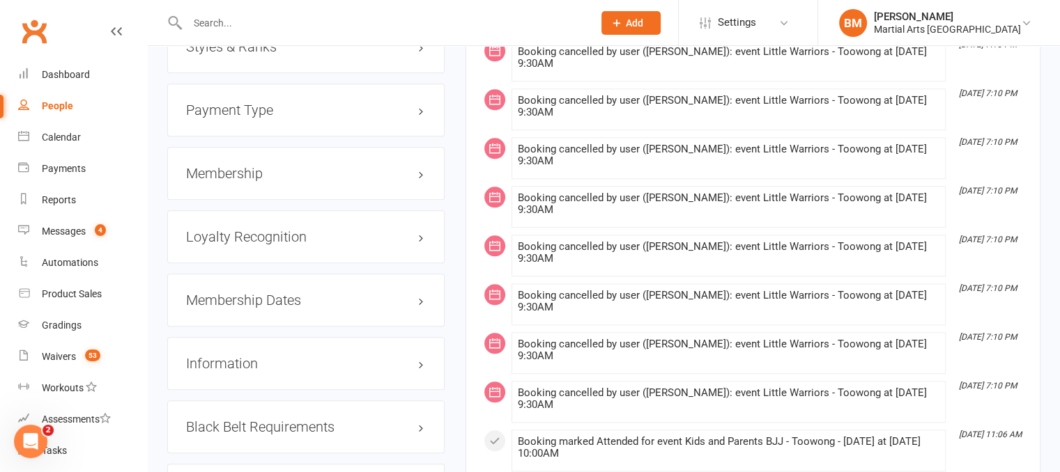
click at [265, 176] on h3 "Membership" at bounding box center [306, 173] width 240 height 15
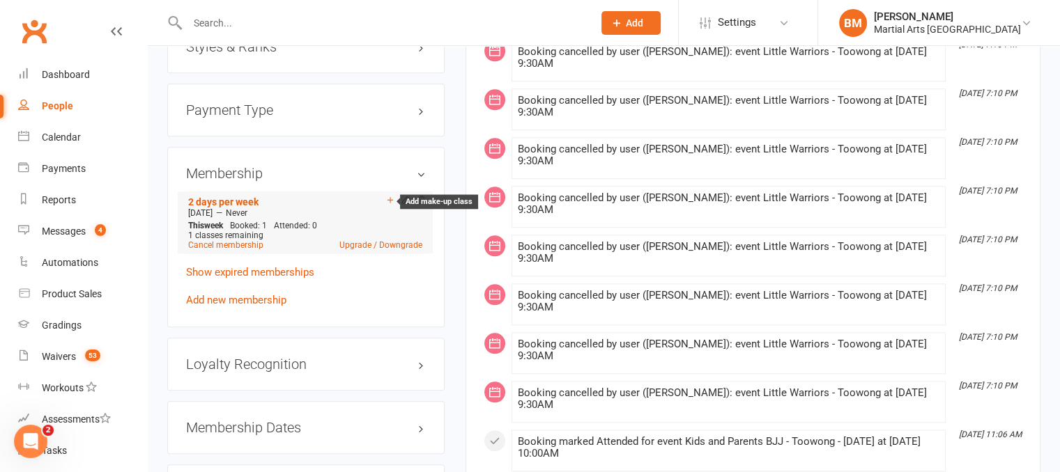
click at [387, 201] on icon at bounding box center [390, 200] width 10 height 10
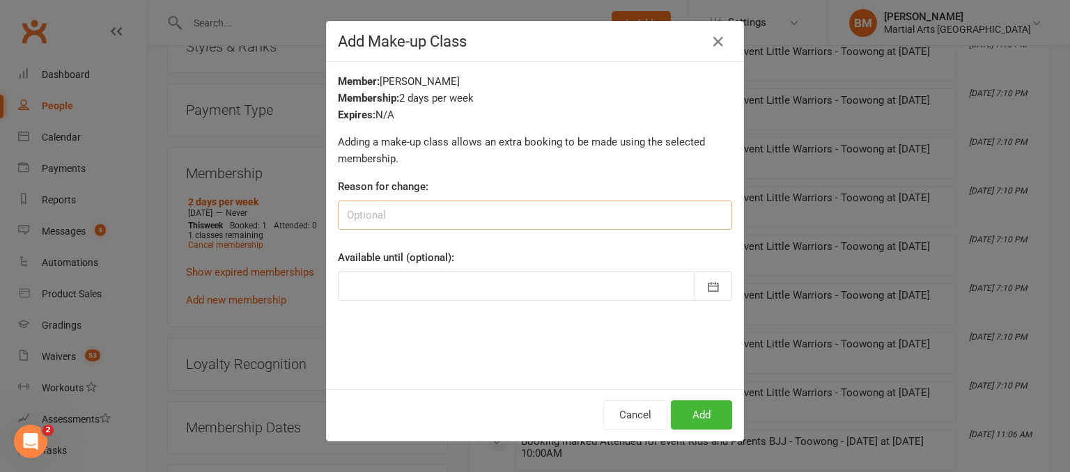
click at [387, 213] on input at bounding box center [535, 215] width 394 height 29
type input "Free trial of RRJJ as she was moving frm LW"
click at [456, 294] on div at bounding box center [535, 286] width 394 height 29
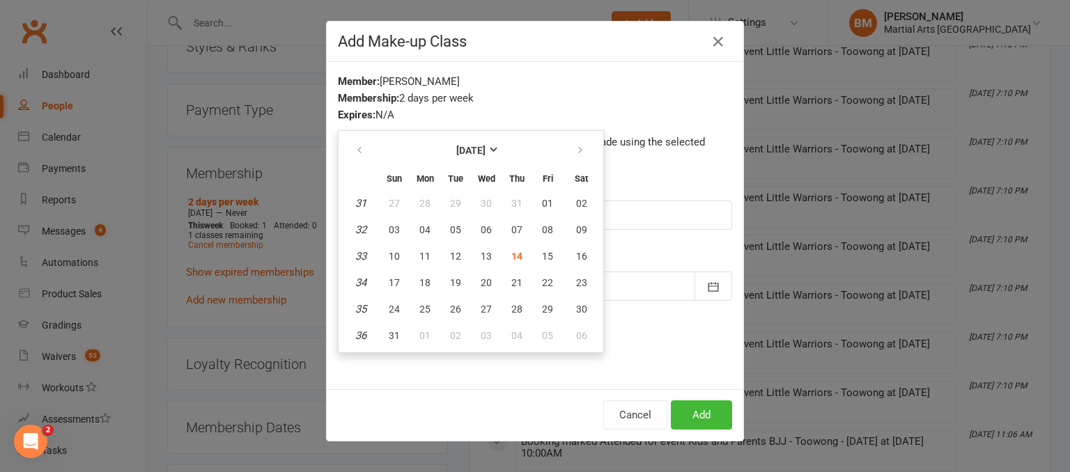
click at [626, 360] on div "Member: [PERSON_NAME] Membership: 2 days per week Expires: N/A Adding a make-up…" at bounding box center [535, 226] width 417 height 328
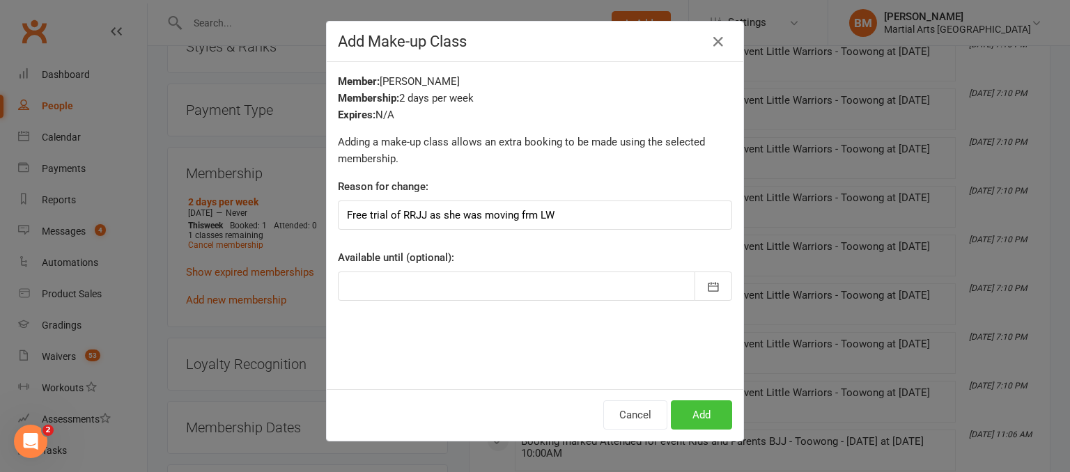
click at [698, 404] on button "Add" at bounding box center [701, 415] width 61 height 29
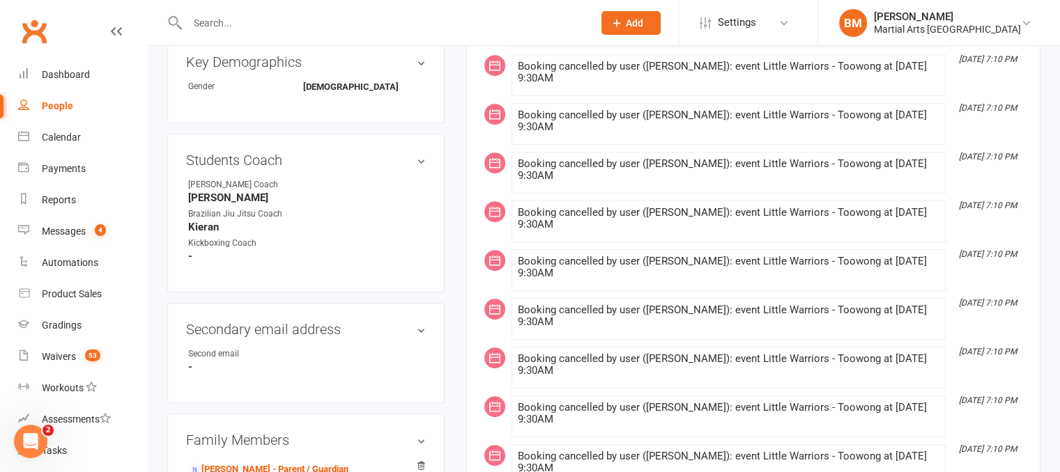
scroll to position [0, 0]
